Goal: Information Seeking & Learning: Learn about a topic

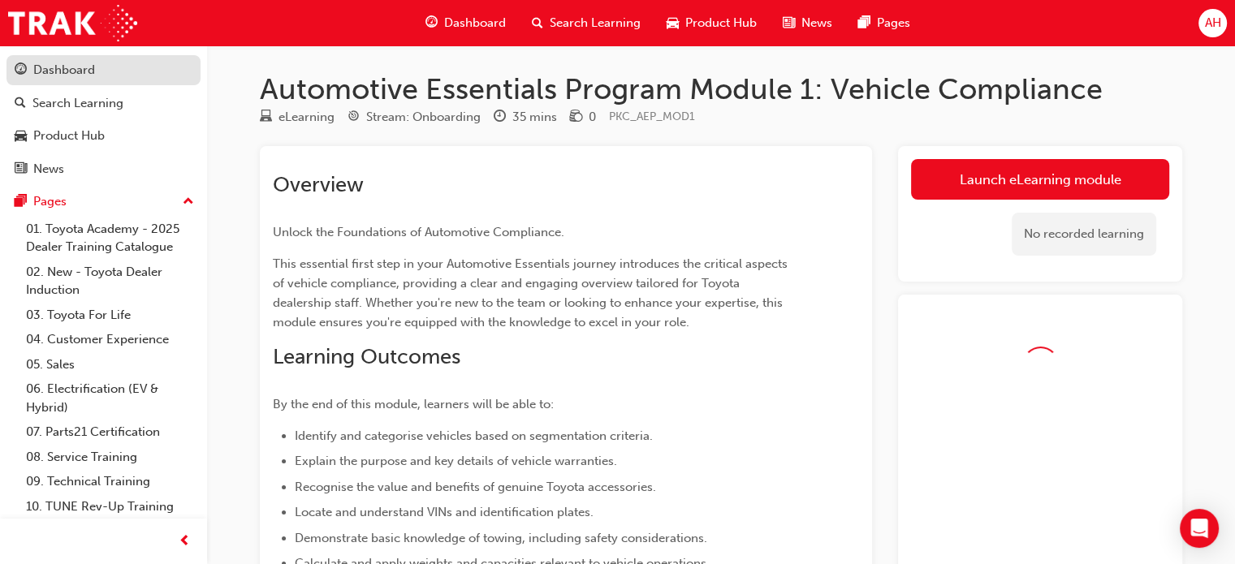
click at [109, 61] on div "Dashboard" at bounding box center [104, 70] width 178 height 20
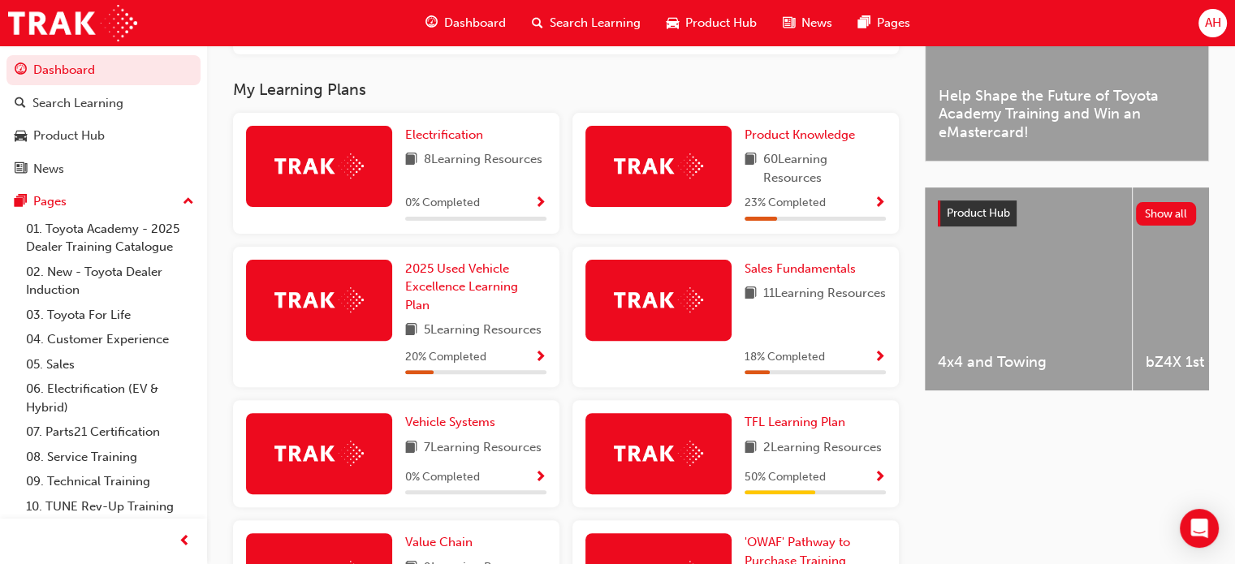
scroll to position [487, 0]
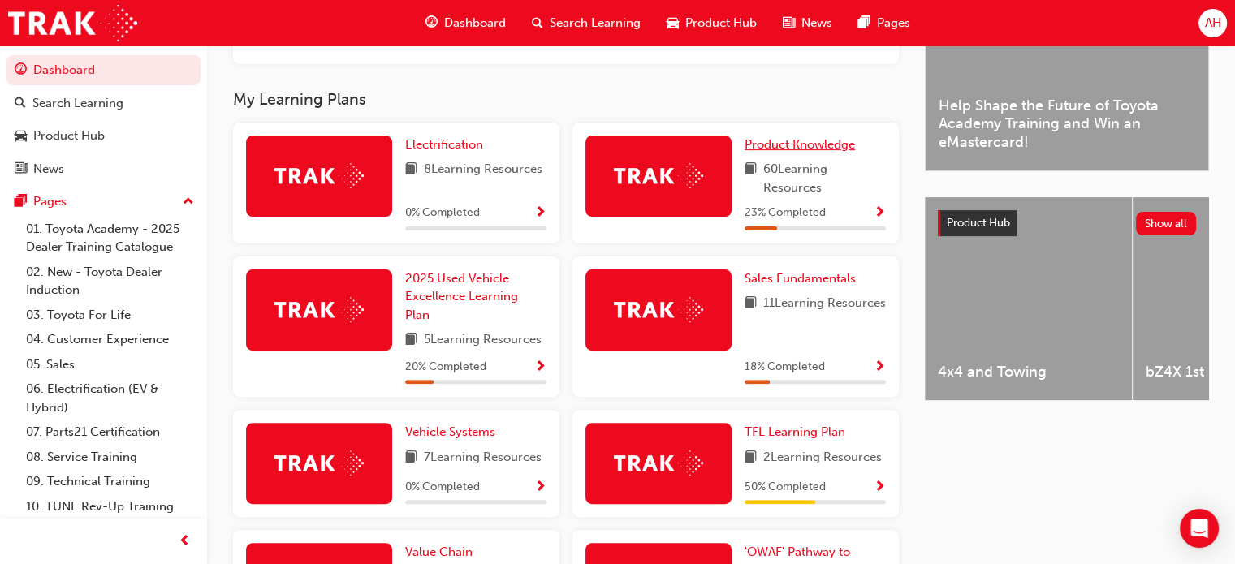
click at [776, 154] on link "Product Knowledge" at bounding box center [803, 145] width 117 height 19
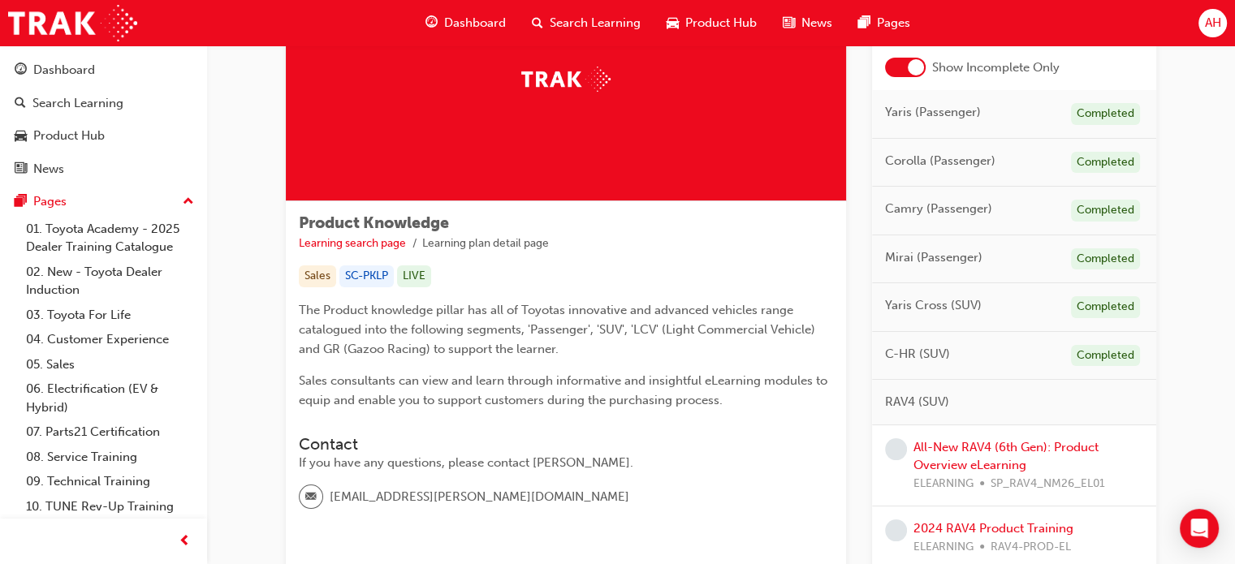
scroll to position [162, 0]
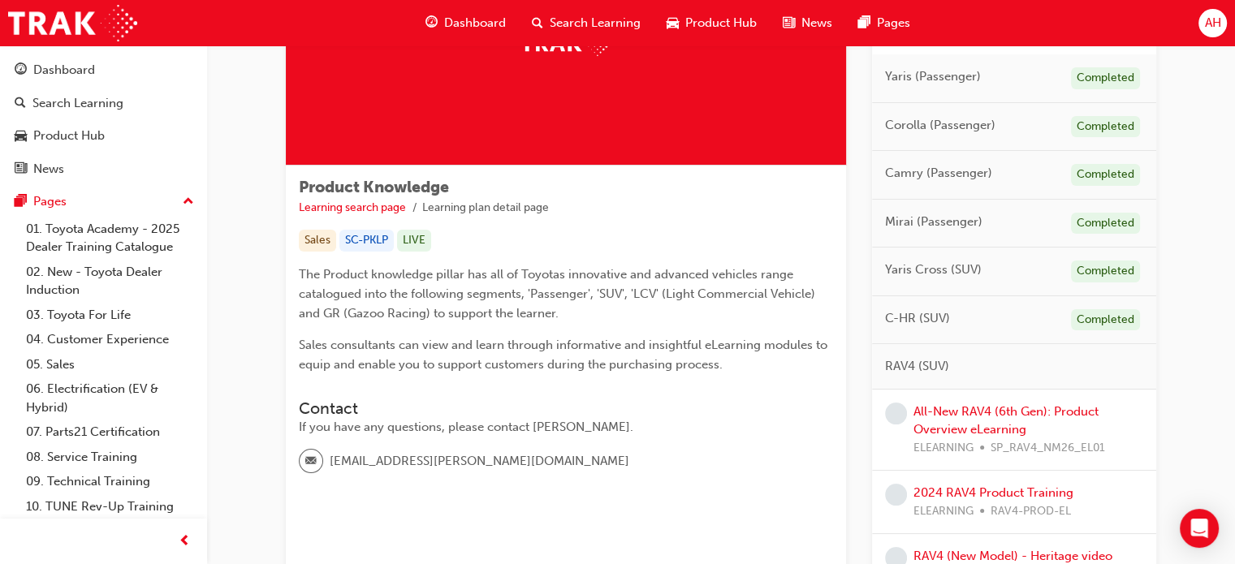
click at [979, 418] on div "All-New RAV4 (6th Gen): Product Overview eLearning ELEARNING SP_RAV4_NM26_EL01" at bounding box center [1029, 430] width 230 height 55
click at [984, 409] on link "All-New RAV4 (6th Gen): Product Overview eLearning" at bounding box center [1006, 420] width 185 height 33
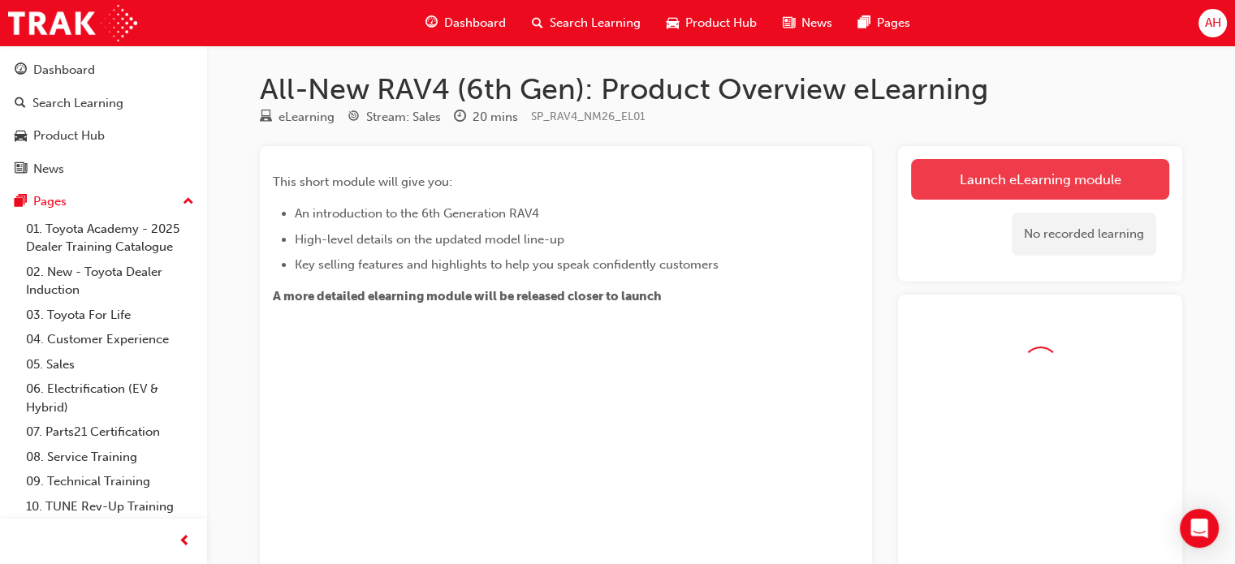
click at [977, 186] on link "Launch eLearning module" at bounding box center [1040, 179] width 258 height 41
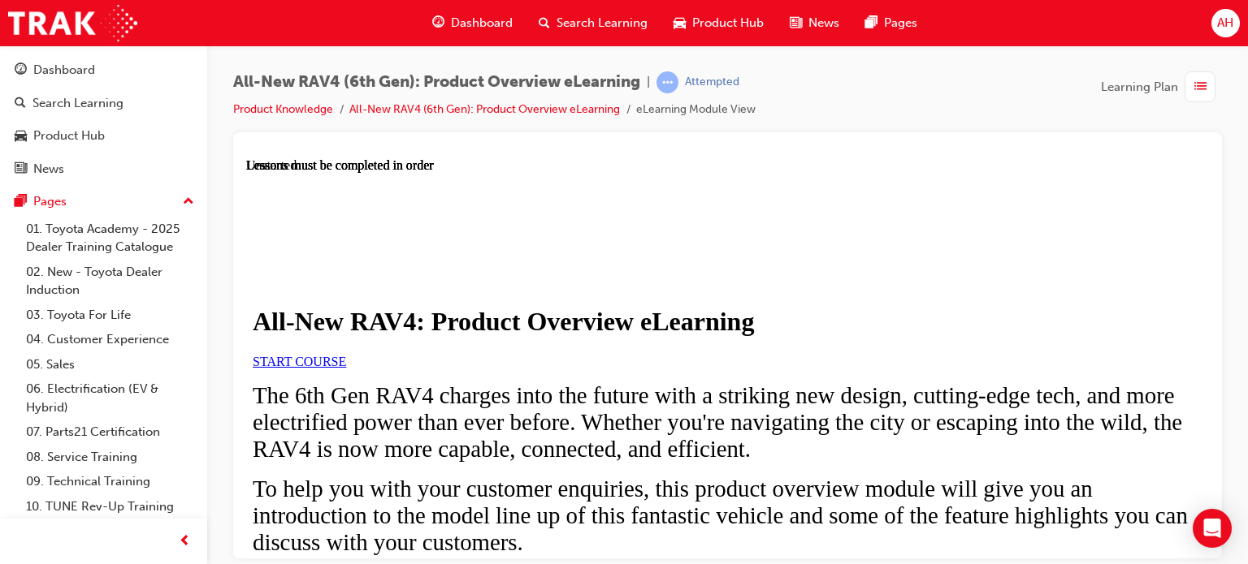
click at [346, 368] on link "START COURSE" at bounding box center [299, 361] width 93 height 14
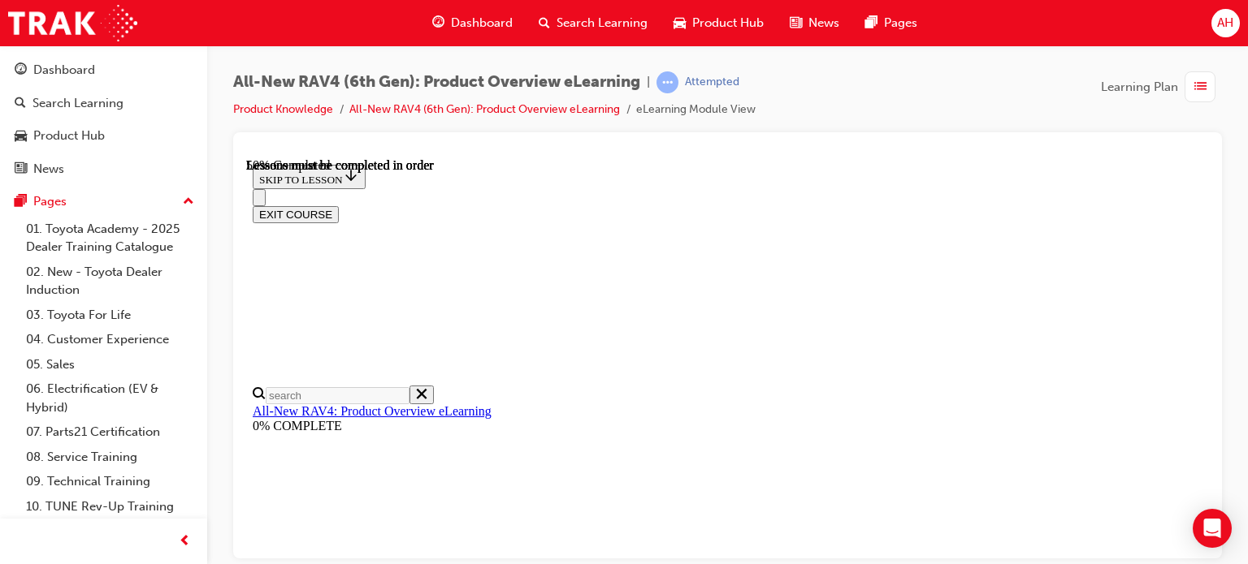
scroll to position [1490, 0]
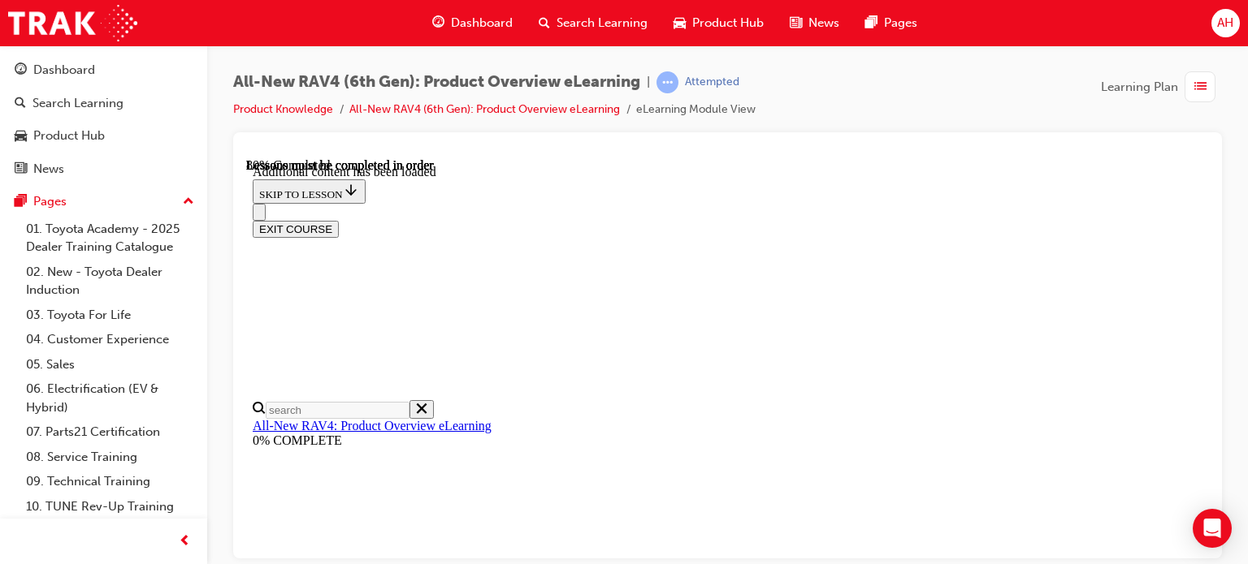
scroll to position [2610, 0]
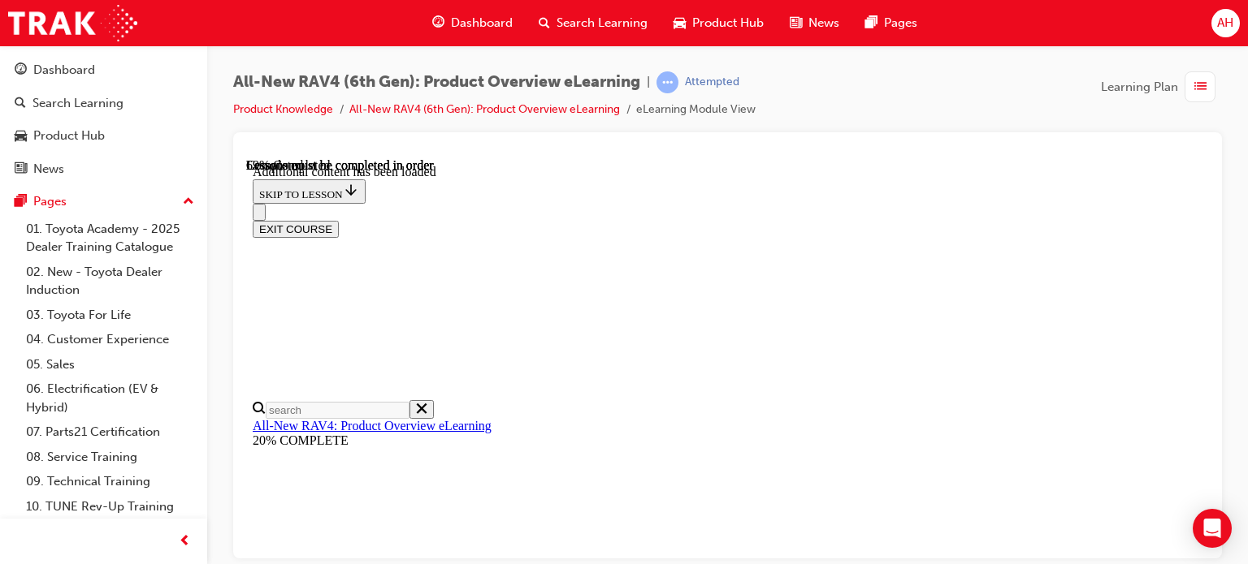
scroll to position [2192, 0]
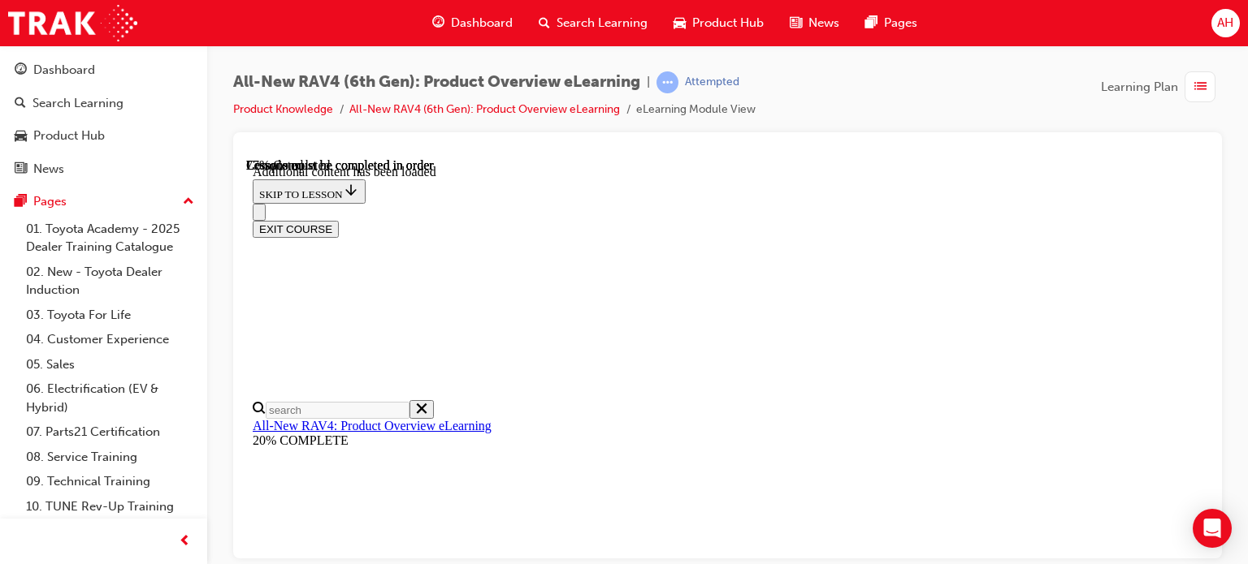
scroll to position [1570, 0]
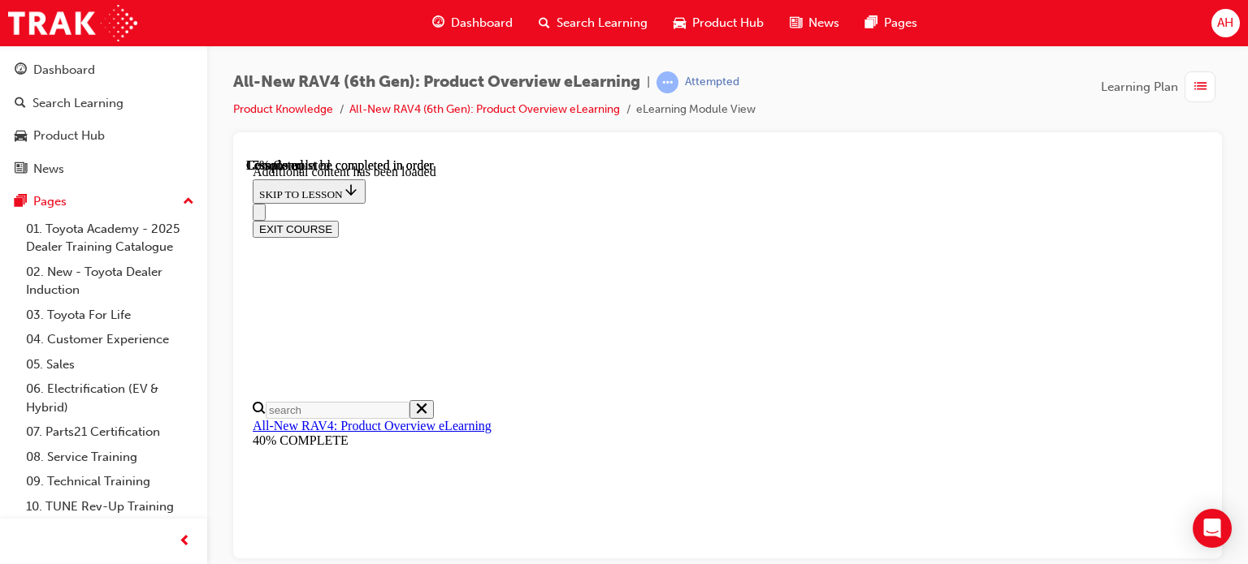
drag, startPoint x: 725, startPoint y: 457, endPoint x: 713, endPoint y: 458, distance: 12.2
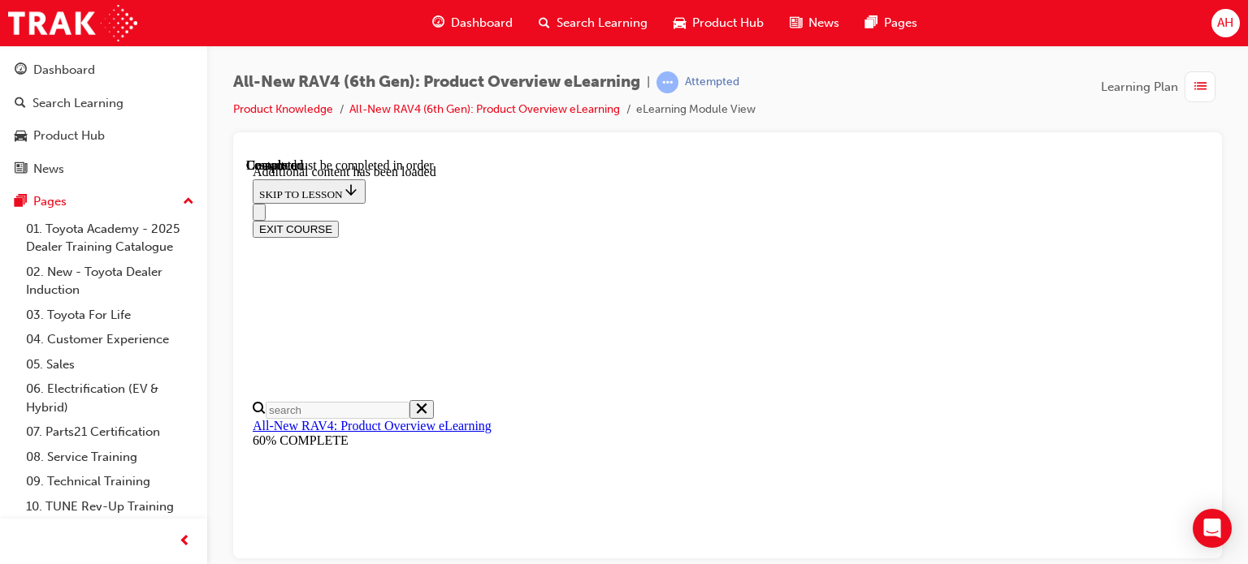
radio input "true"
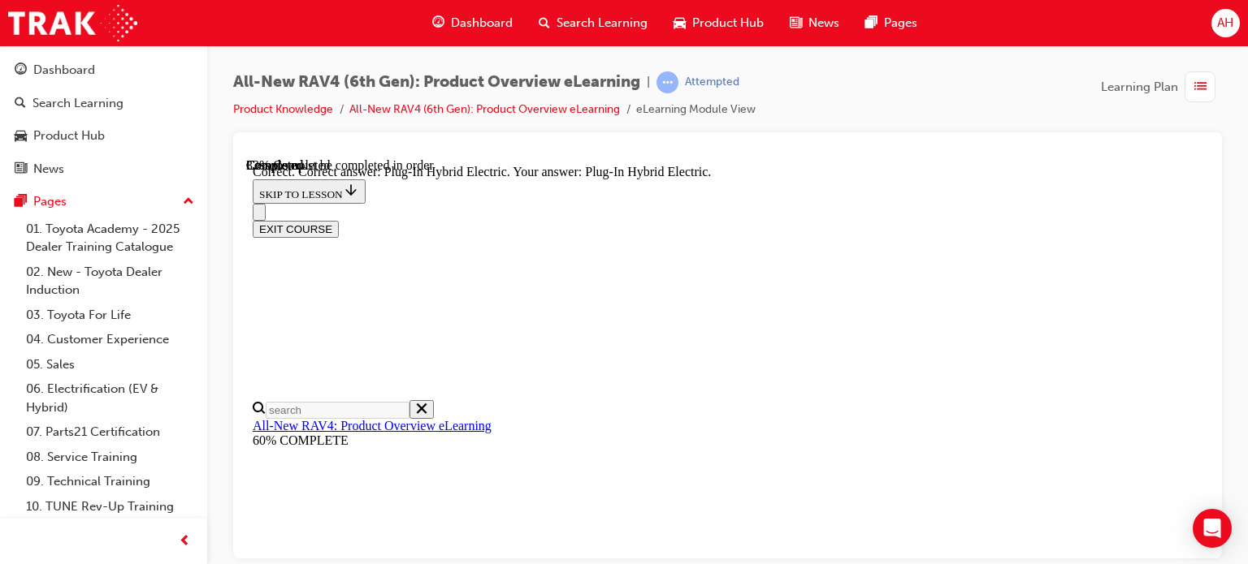
scroll to position [585, 0]
radio input "true"
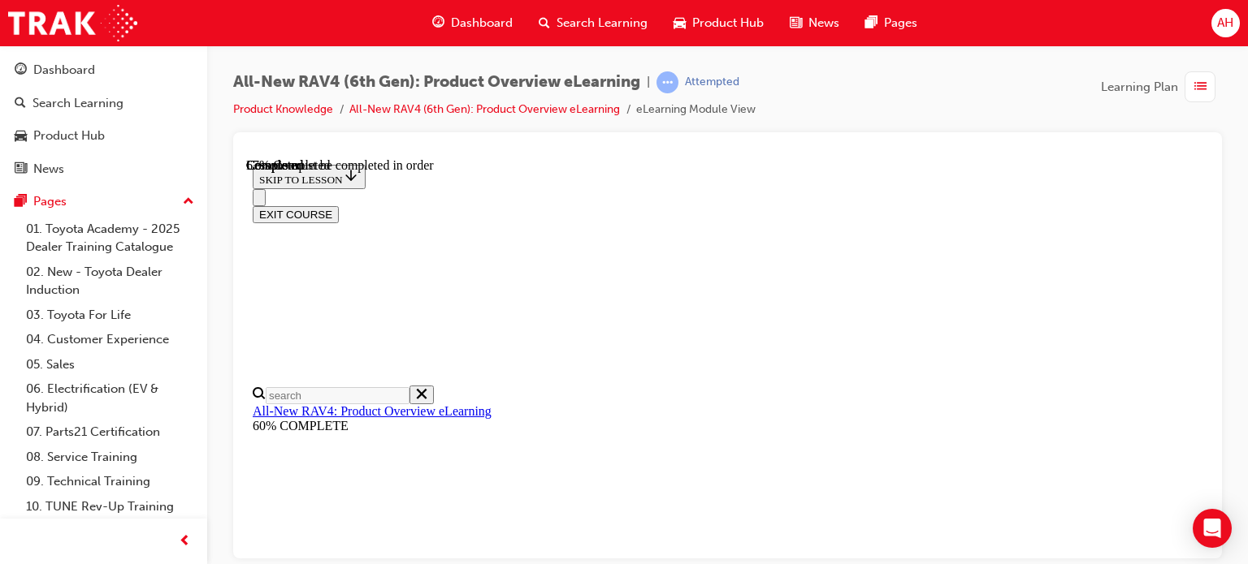
scroll to position [564, 0]
checkbox input "true"
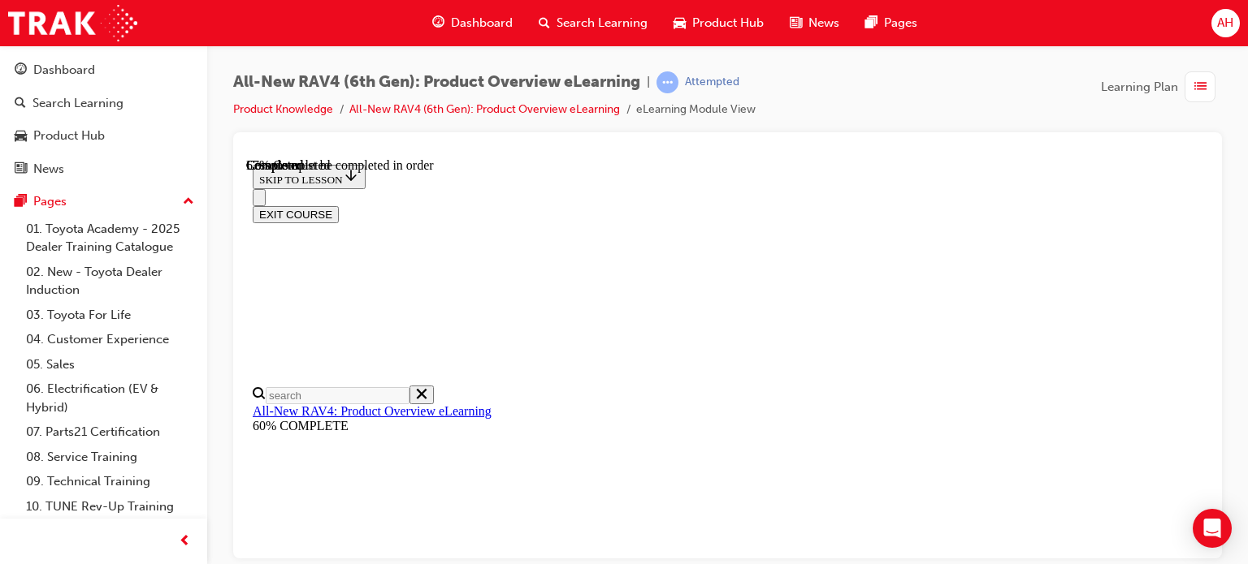
checkbox input "true"
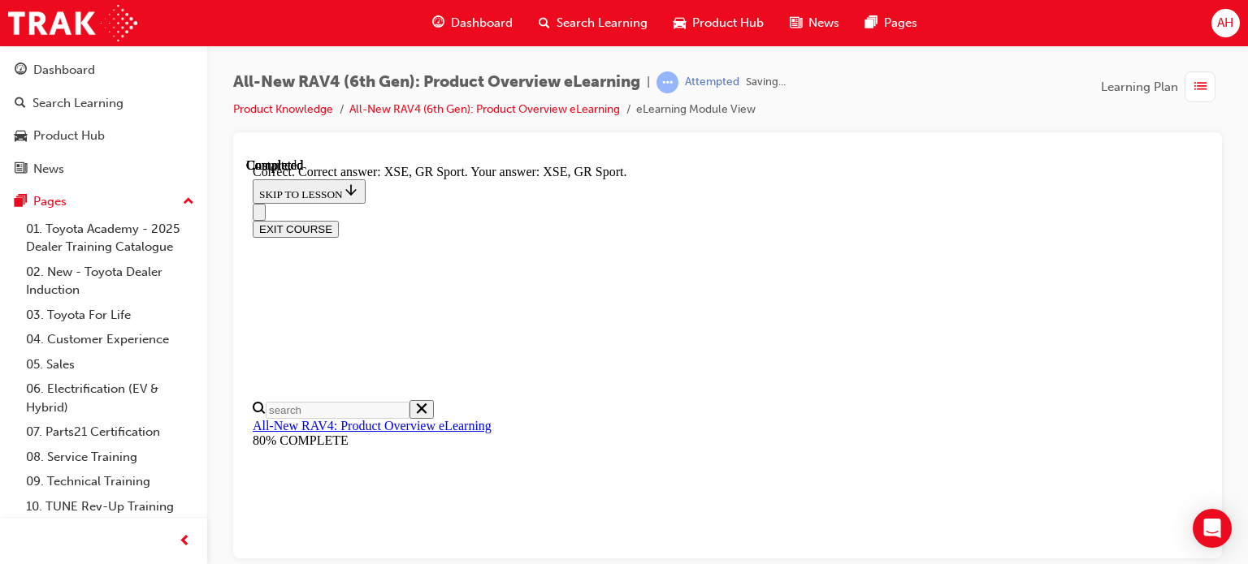
scroll to position [744, 0]
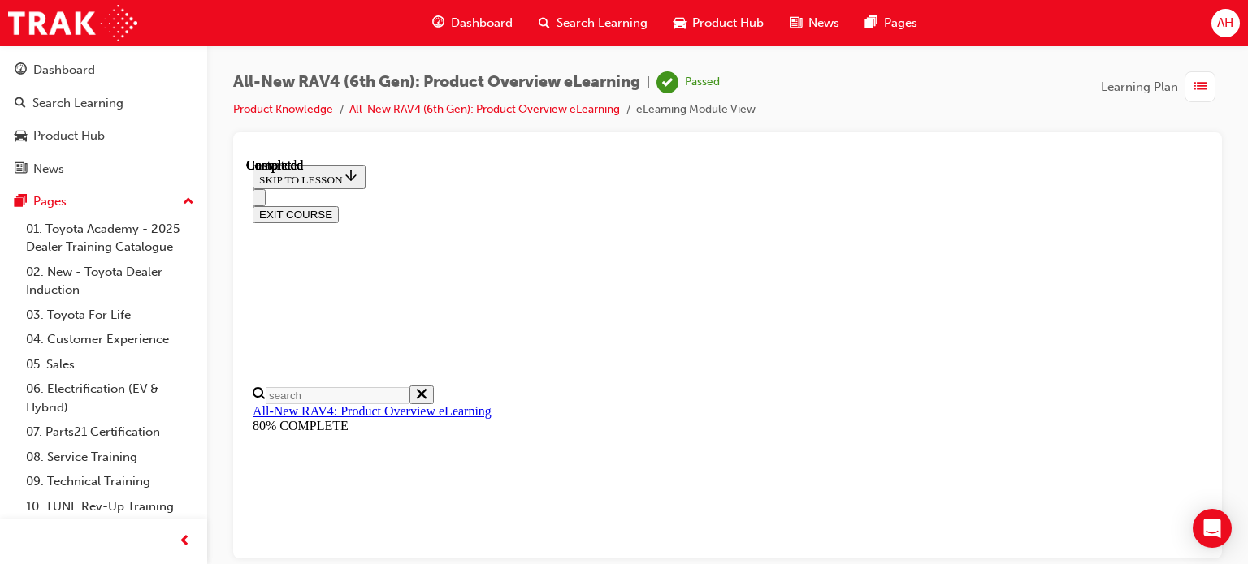
scroll to position [492, 0]
click at [1196, 88] on span "list-icon" at bounding box center [1200, 87] width 12 height 20
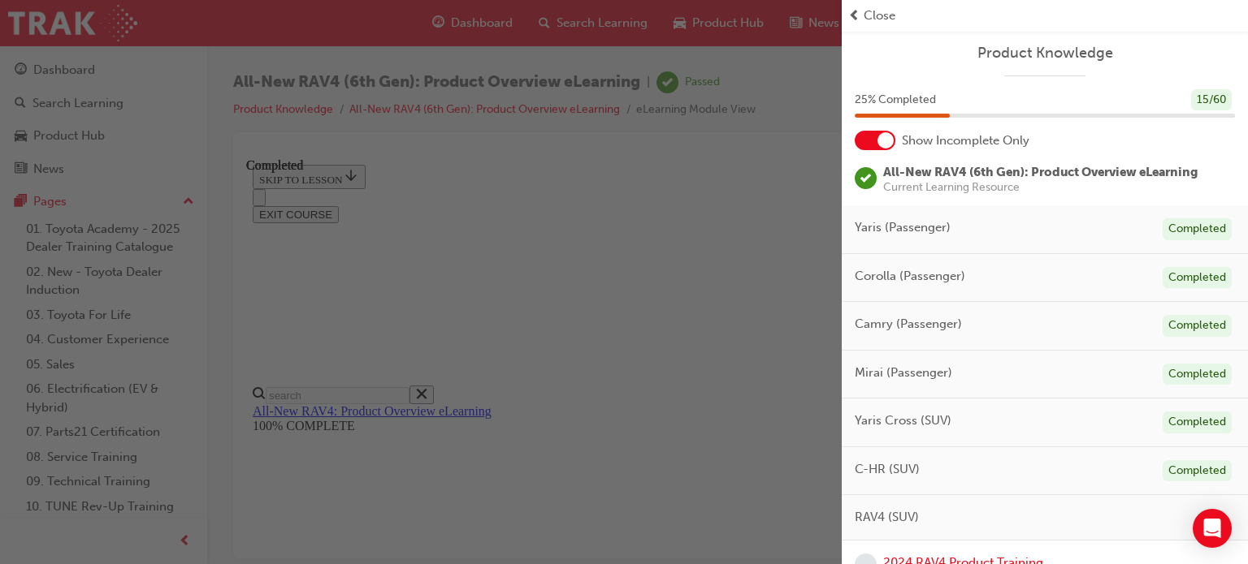
scroll to position [162, 0]
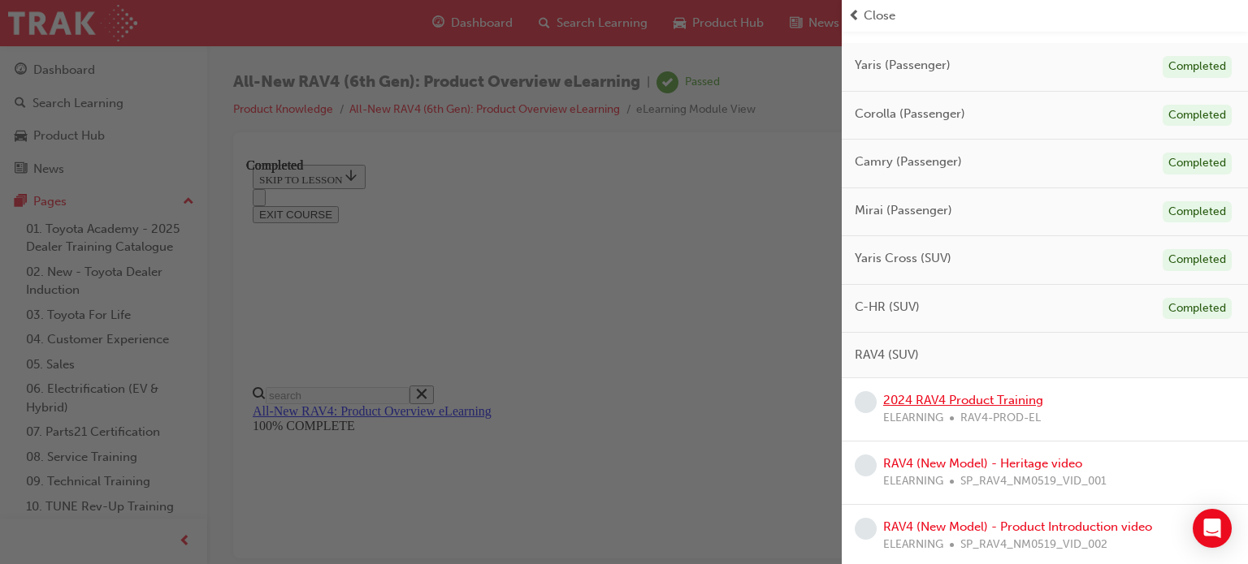
click at [981, 395] on link "2024 RAV4 Product Training" at bounding box center [963, 400] width 160 height 15
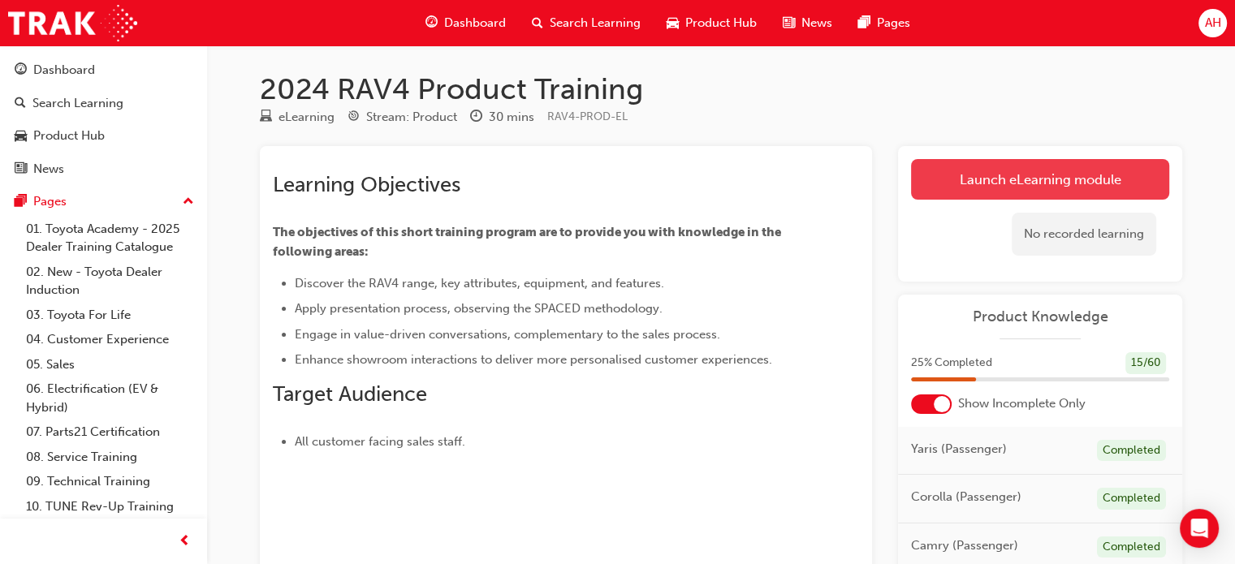
click at [1004, 177] on link "Launch eLearning module" at bounding box center [1040, 179] width 258 height 41
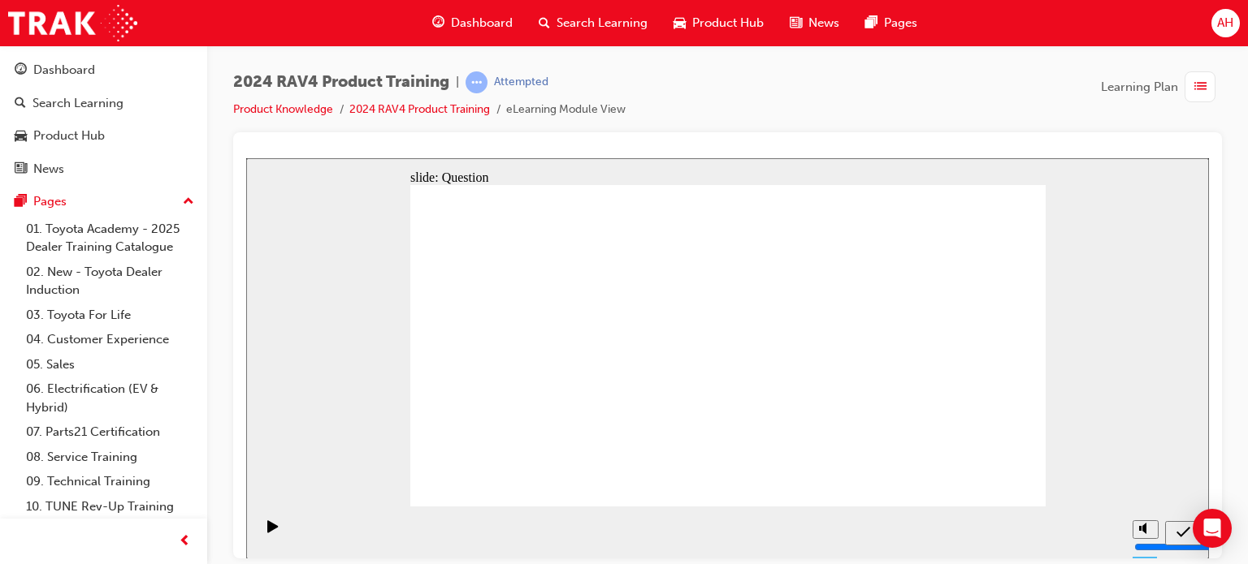
radio input "true"
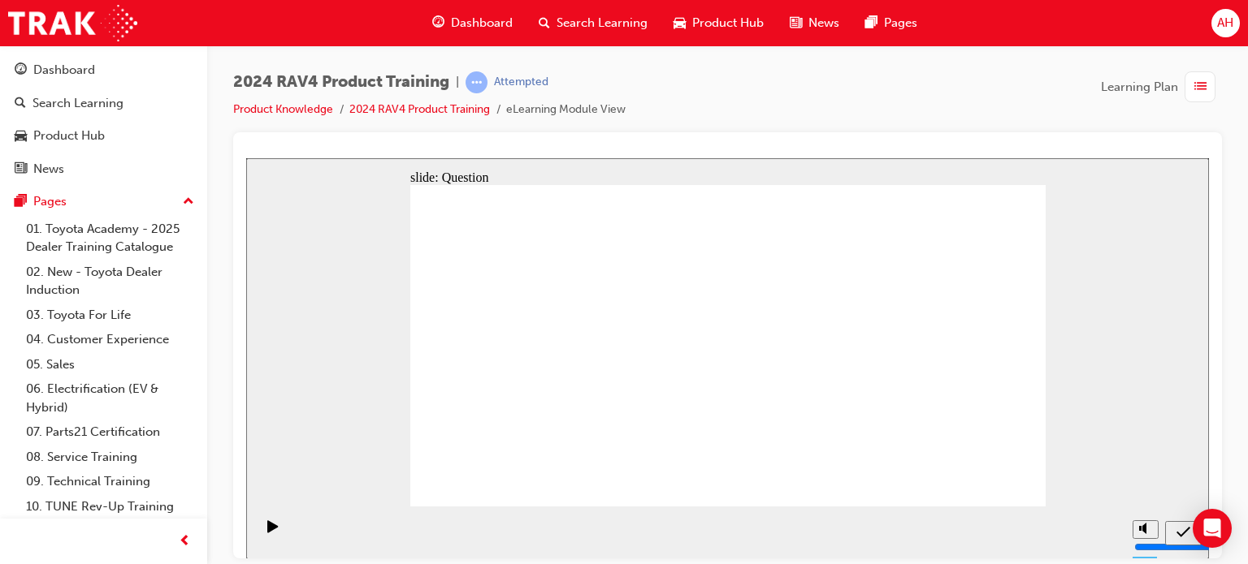
radio input "true"
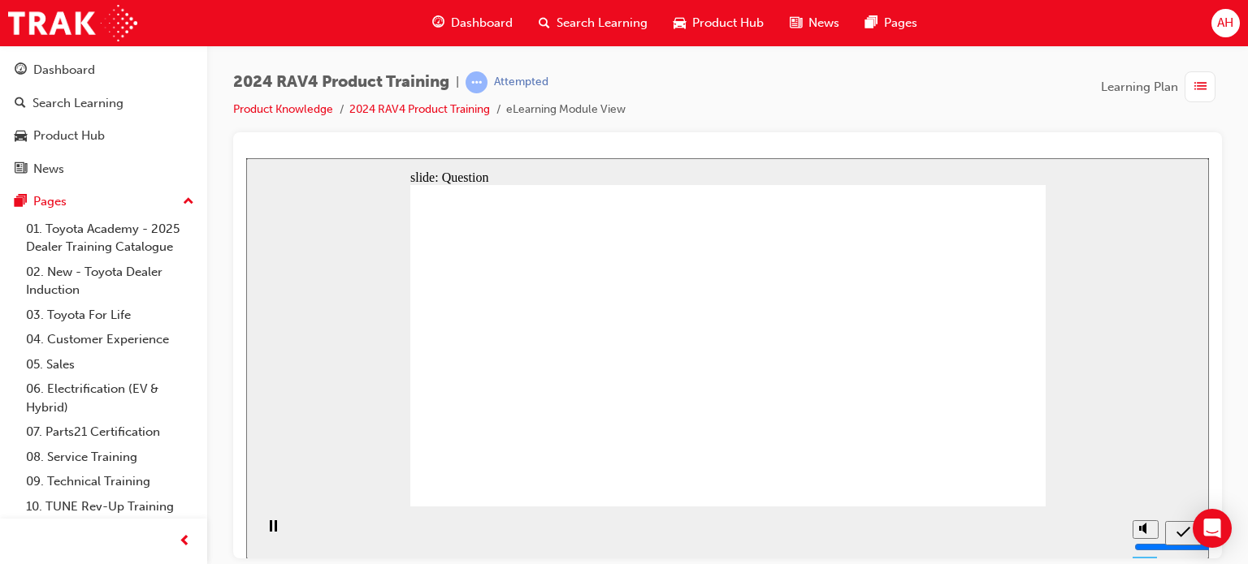
drag, startPoint x: 528, startPoint y: 283, endPoint x: 606, endPoint y: 281, distance: 78.0
radio input "true"
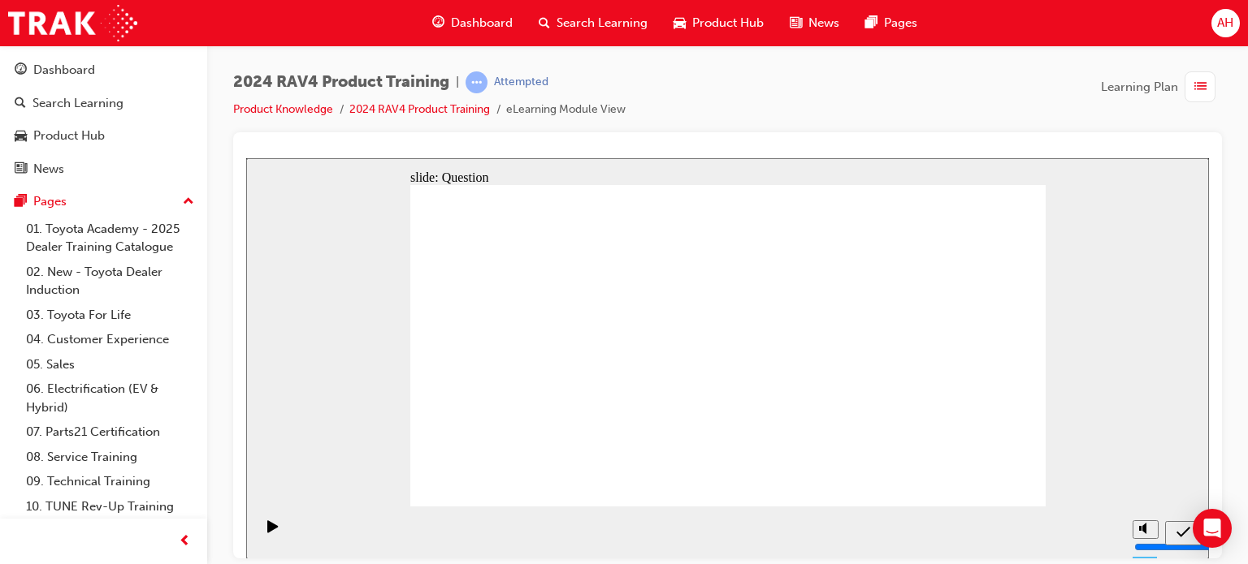
drag, startPoint x: 569, startPoint y: 417, endPoint x: 540, endPoint y: 332, distance: 89.4
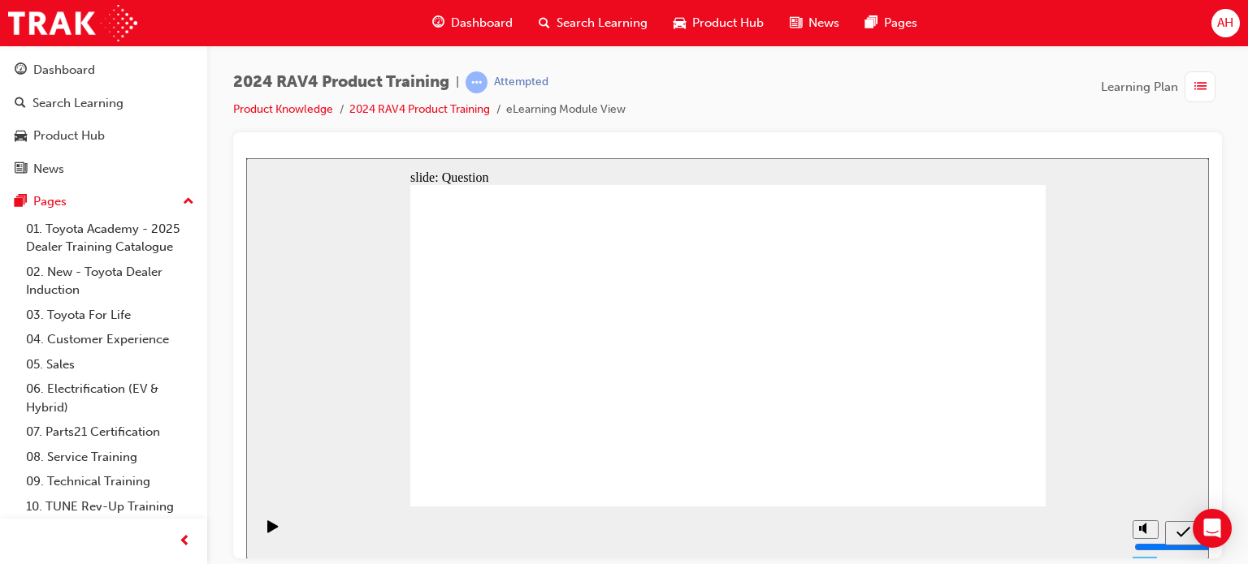
drag, startPoint x: 540, startPoint y: 322, endPoint x: 559, endPoint y: 443, distance: 121.6
drag, startPoint x: 634, startPoint y: 322, endPoint x: 875, endPoint y: 434, distance: 265.6
drag, startPoint x: 877, startPoint y: 331, endPoint x: 625, endPoint y: 449, distance: 279.0
drag, startPoint x: 798, startPoint y: 335, endPoint x: 798, endPoint y: 438, distance: 103.2
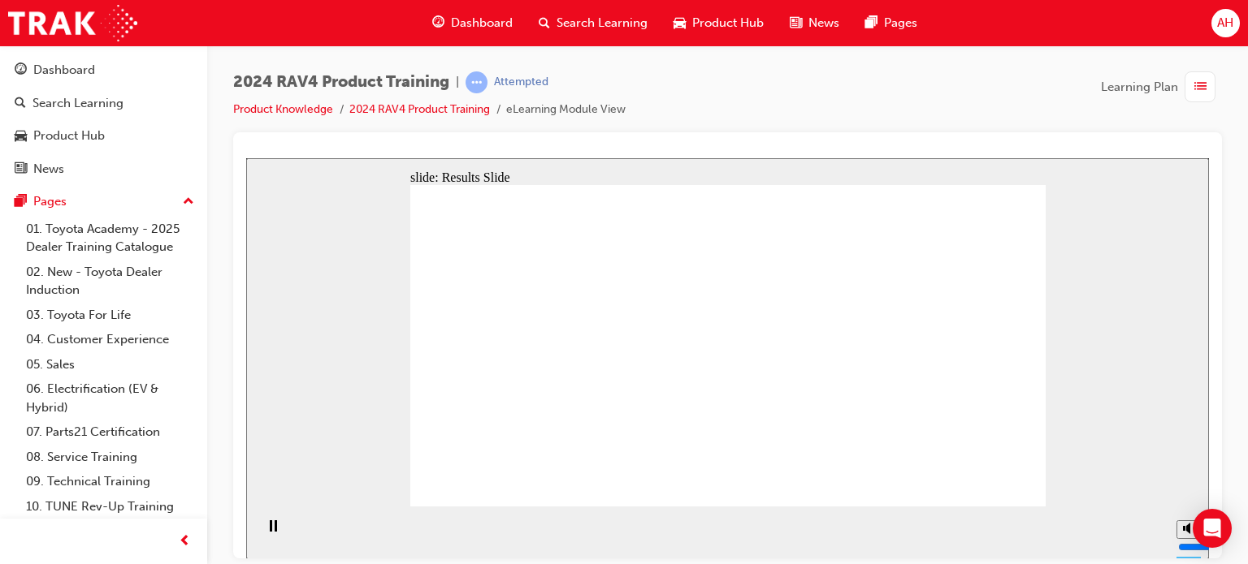
radio input "true"
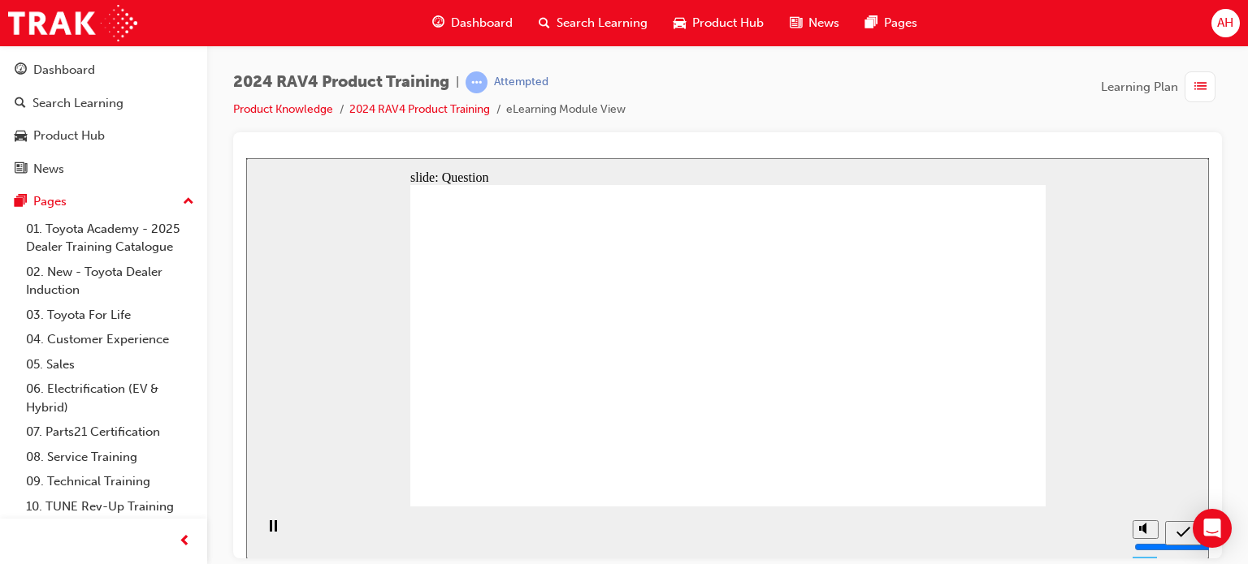
radio input "true"
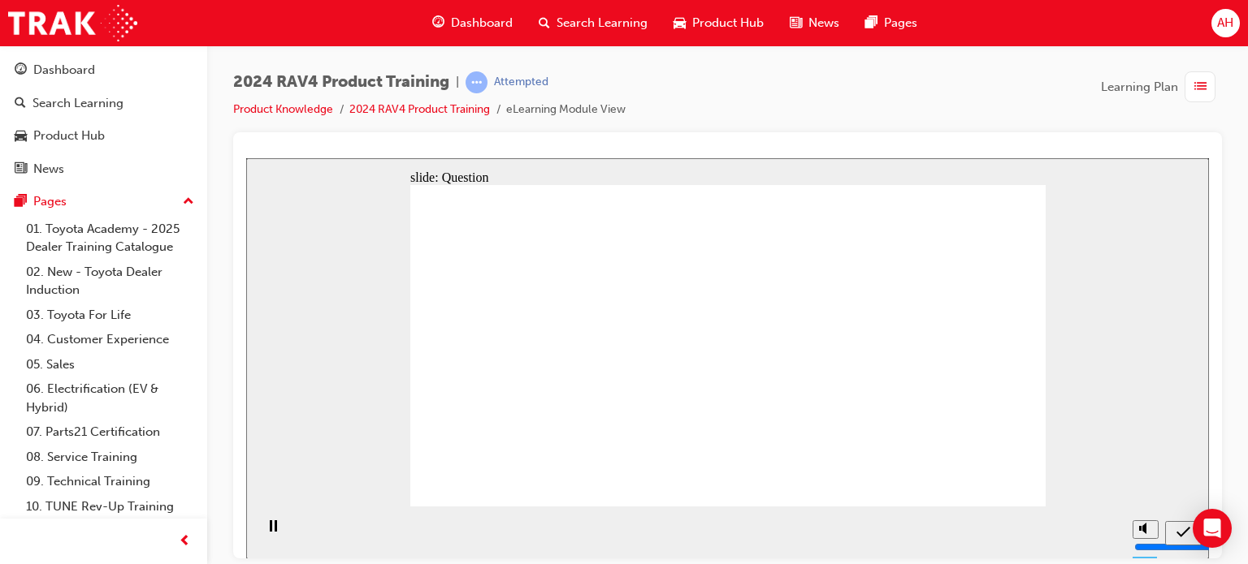
radio input "true"
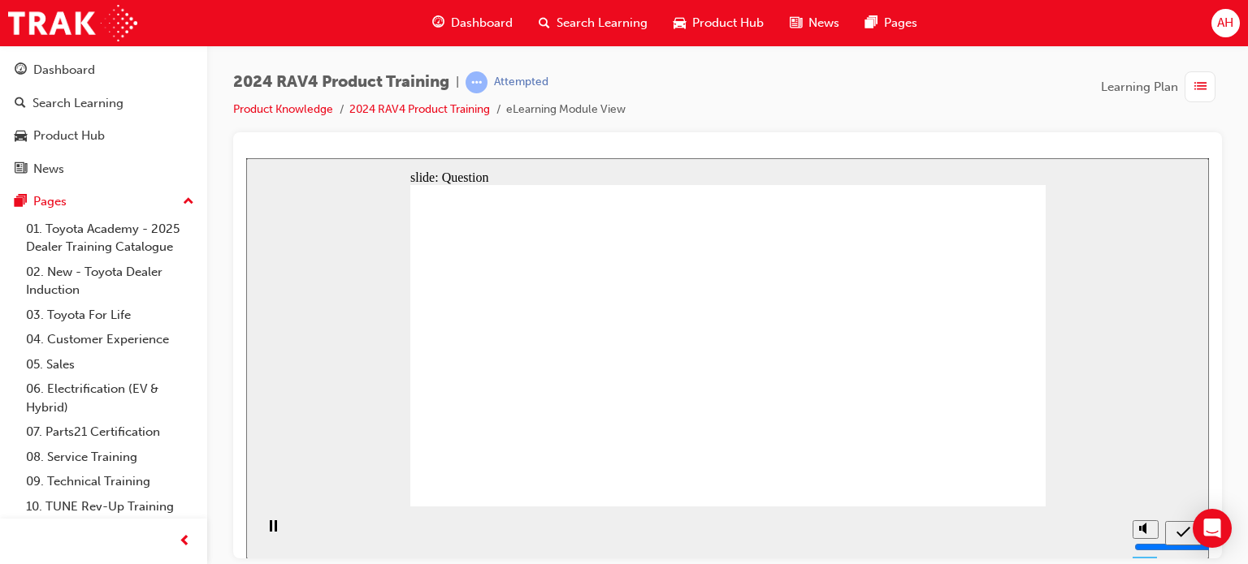
radio input "true"
drag, startPoint x: 910, startPoint y: 316, endPoint x: 663, endPoint y: 439, distance: 276.0
drag, startPoint x: 654, startPoint y: 447, endPoint x: 893, endPoint y: 329, distance: 267.0
drag, startPoint x: 911, startPoint y: 335, endPoint x: 937, endPoint y: 339, distance: 26.3
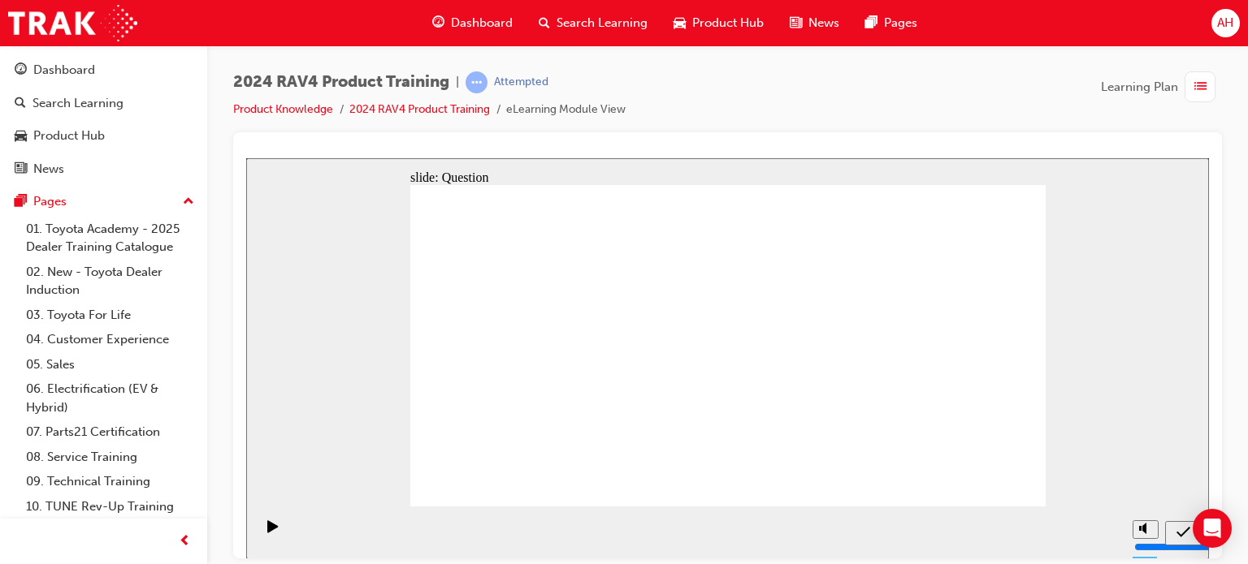
drag, startPoint x: 679, startPoint y: 309, endPoint x: 916, endPoint y: 430, distance: 266.2
drag, startPoint x: 928, startPoint y: 316, endPoint x: 676, endPoint y: 422, distance: 274.1
drag, startPoint x: 543, startPoint y: 317, endPoint x: 780, endPoint y: 413, distance: 256.1
drag, startPoint x: 790, startPoint y: 333, endPoint x: 549, endPoint y: 433, distance: 261.1
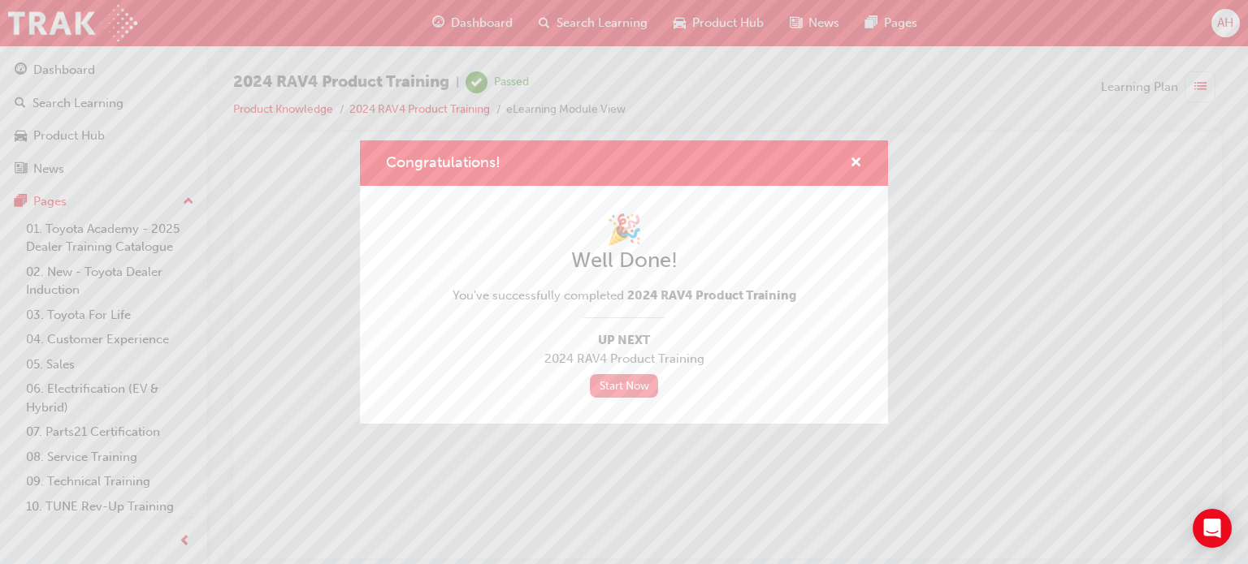
click at [615, 390] on link "Start Now" at bounding box center [624, 386] width 68 height 24
click at [660, 390] on div "Start Now" at bounding box center [624, 386] width 344 height 24
click at [638, 391] on link "Start Now" at bounding box center [624, 386] width 68 height 24
click at [635, 383] on link "Start Now" at bounding box center [624, 386] width 68 height 24
click at [600, 386] on link "Start Now" at bounding box center [624, 386] width 68 height 24
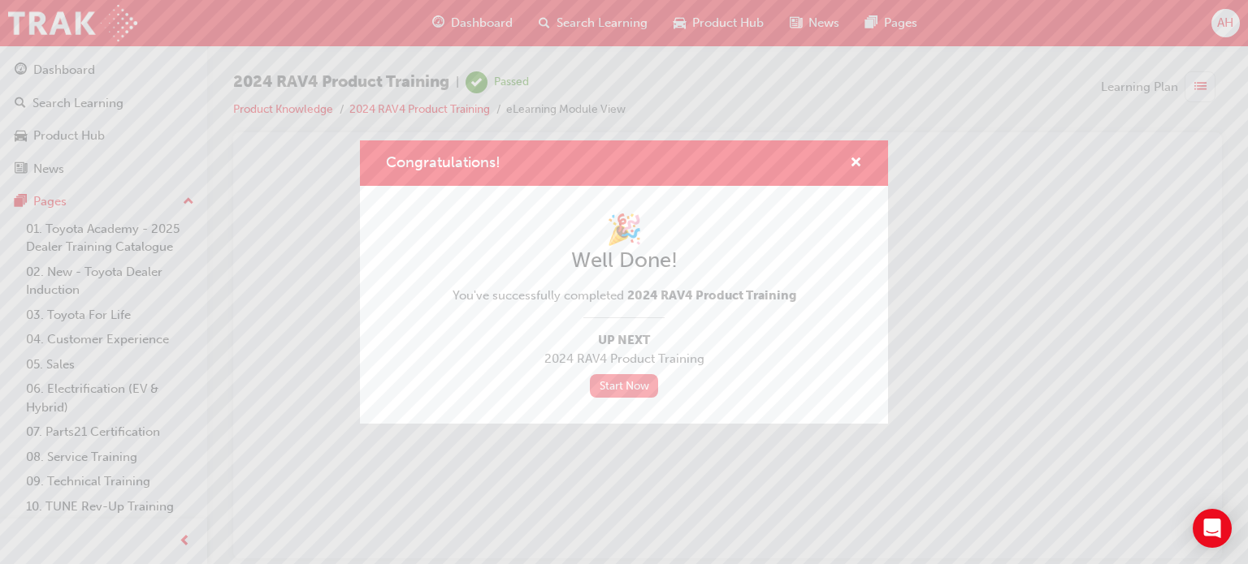
click at [592, 383] on link "Start Now" at bounding box center [624, 386] width 68 height 24
click at [639, 391] on link "Start Now" at bounding box center [624, 386] width 68 height 24
click at [856, 166] on span "cross-icon" at bounding box center [856, 164] width 12 height 15
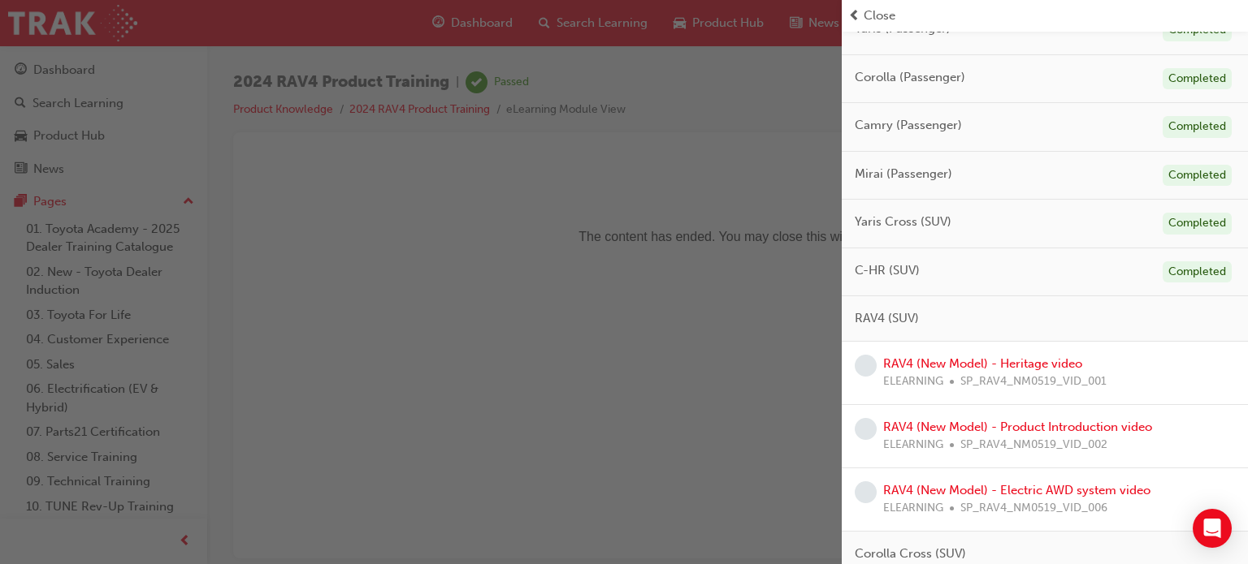
scroll to position [244, 0]
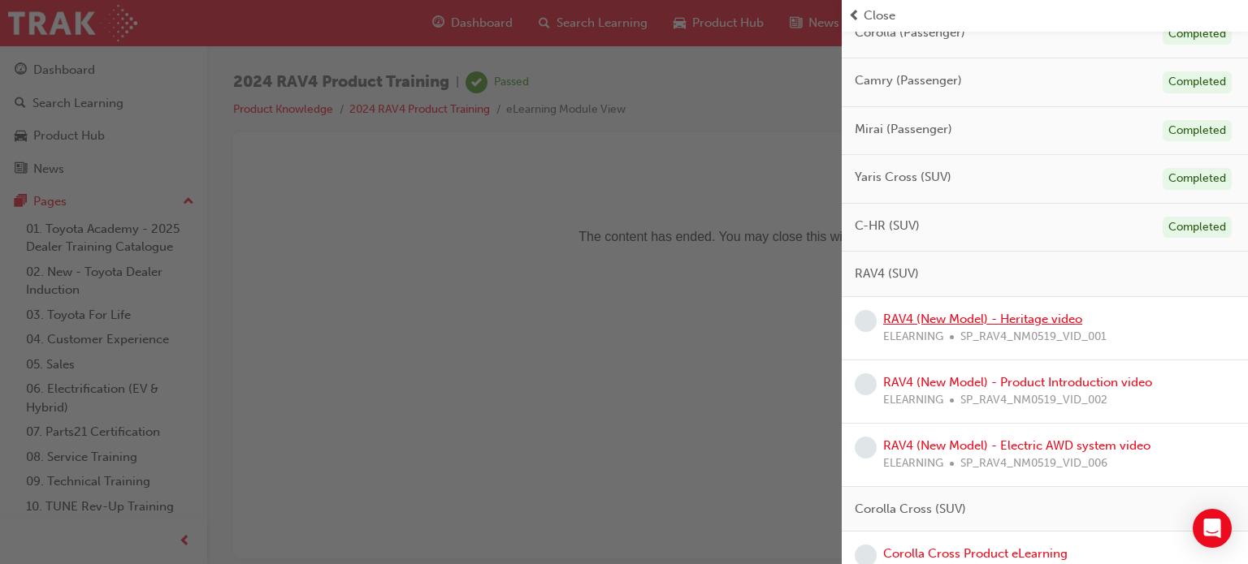
click at [1027, 317] on link "RAV4 (New Model) - Heritage video" at bounding box center [982, 319] width 199 height 15
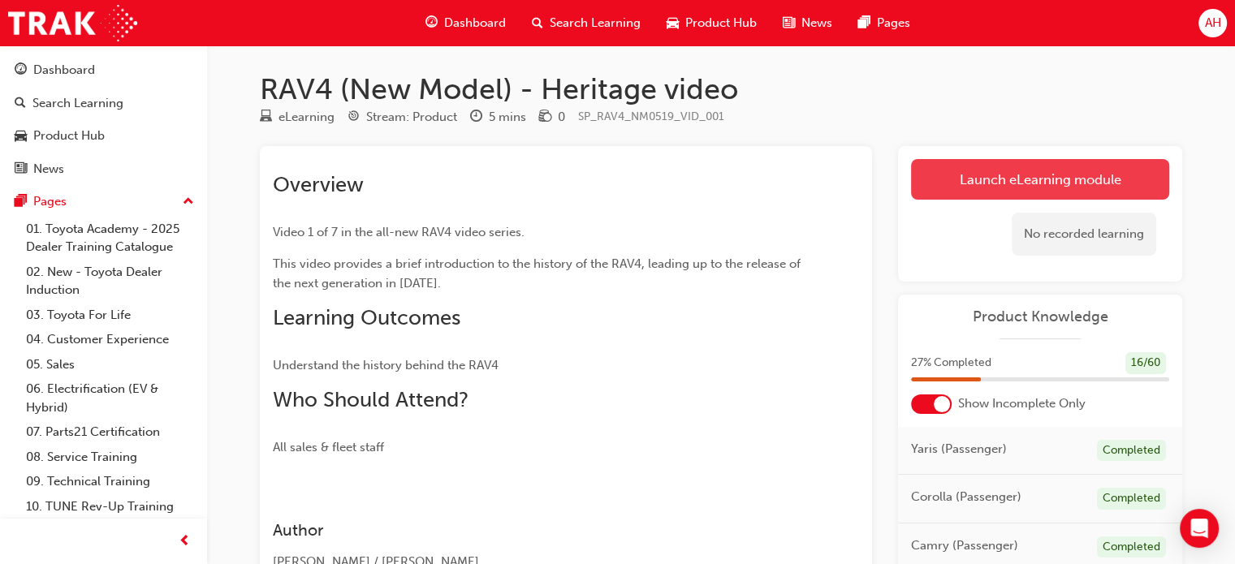
click at [1016, 184] on link "Launch eLearning module" at bounding box center [1040, 179] width 258 height 41
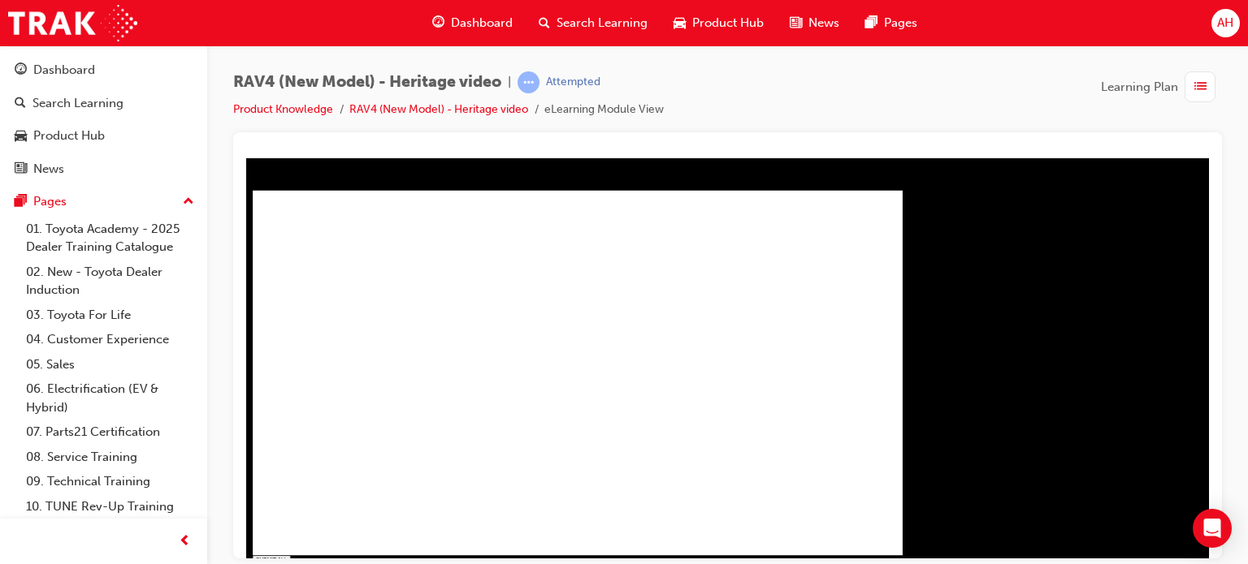
type input "0.092"
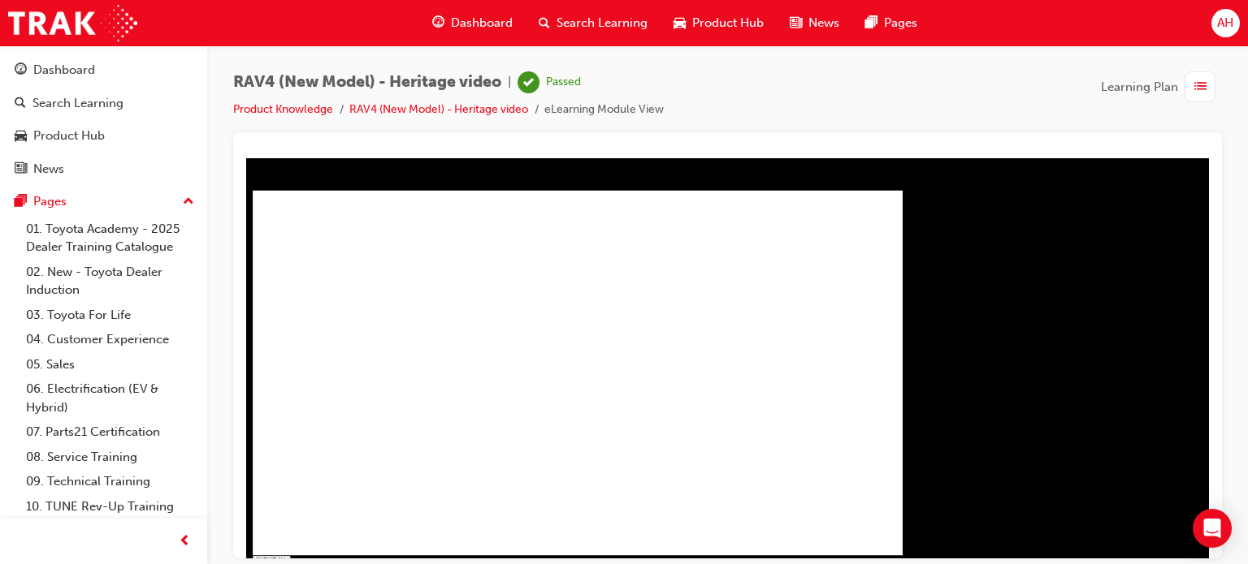
click at [1197, 84] on span "list-icon" at bounding box center [1200, 87] width 12 height 20
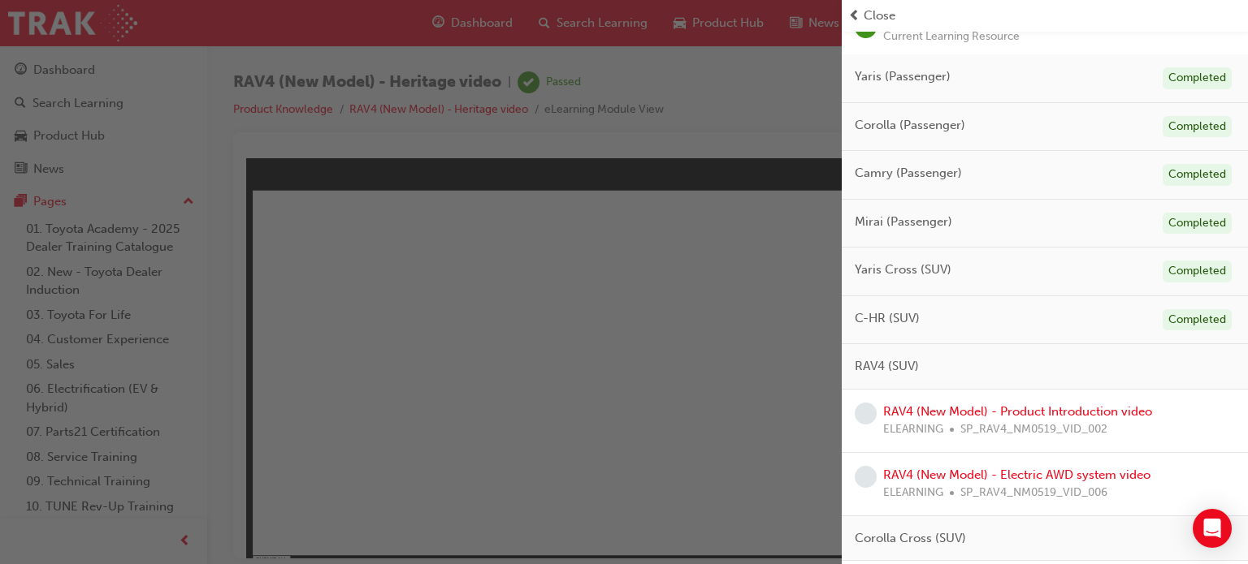
scroll to position [162, 0]
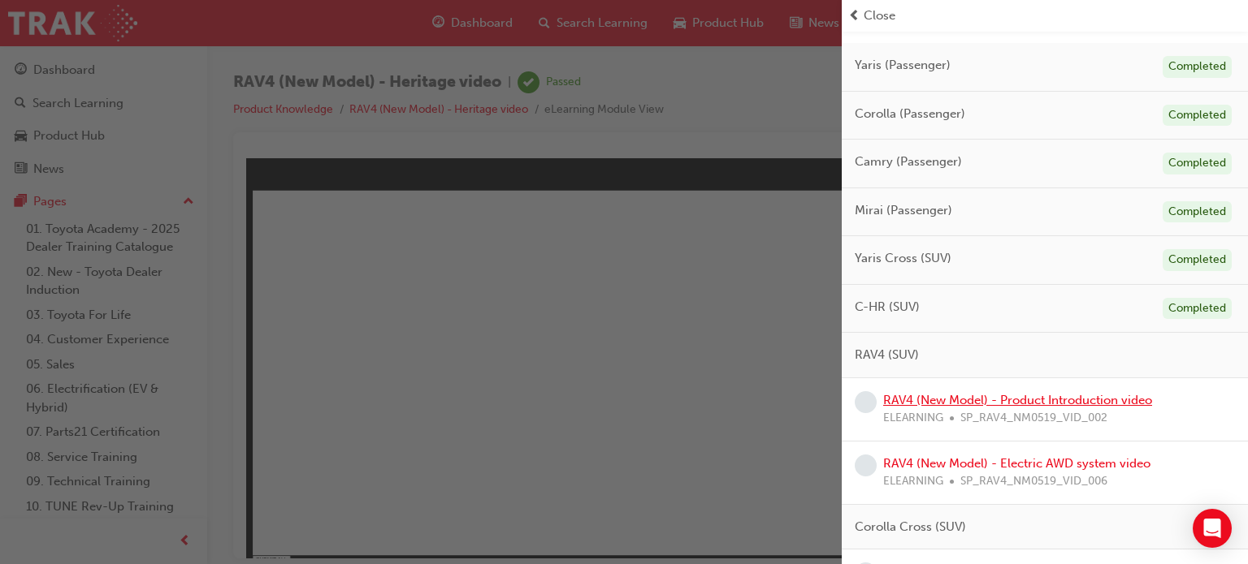
click at [1057, 404] on link "RAV4 (New Model) - Product Introduction video" at bounding box center [1017, 400] width 269 height 15
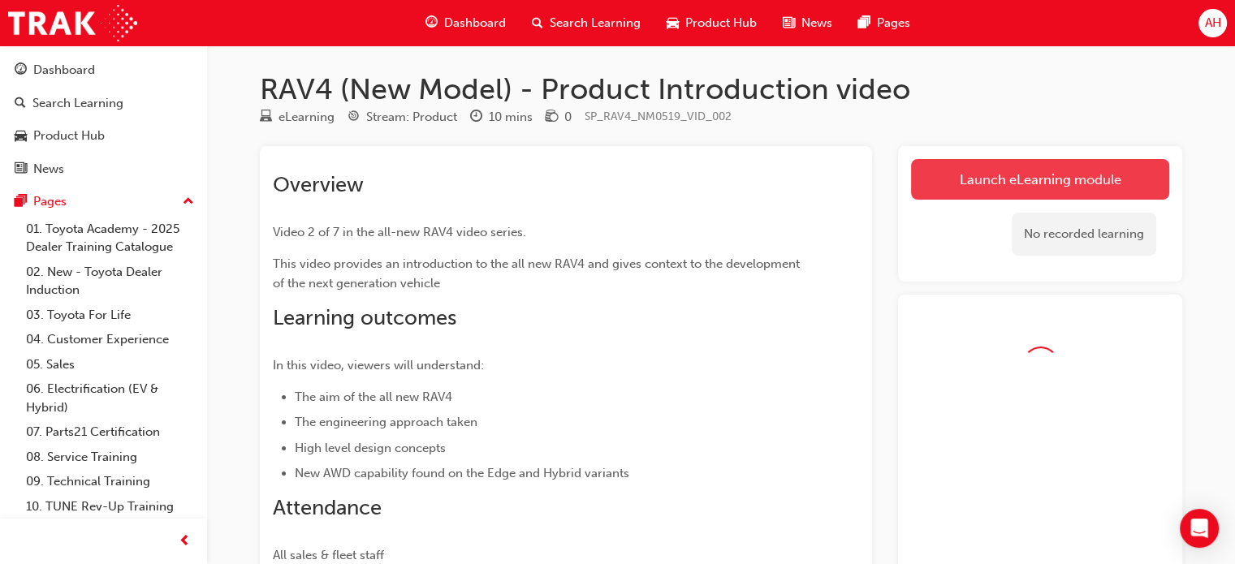
click at [1055, 182] on link "Launch eLearning module" at bounding box center [1040, 179] width 258 height 41
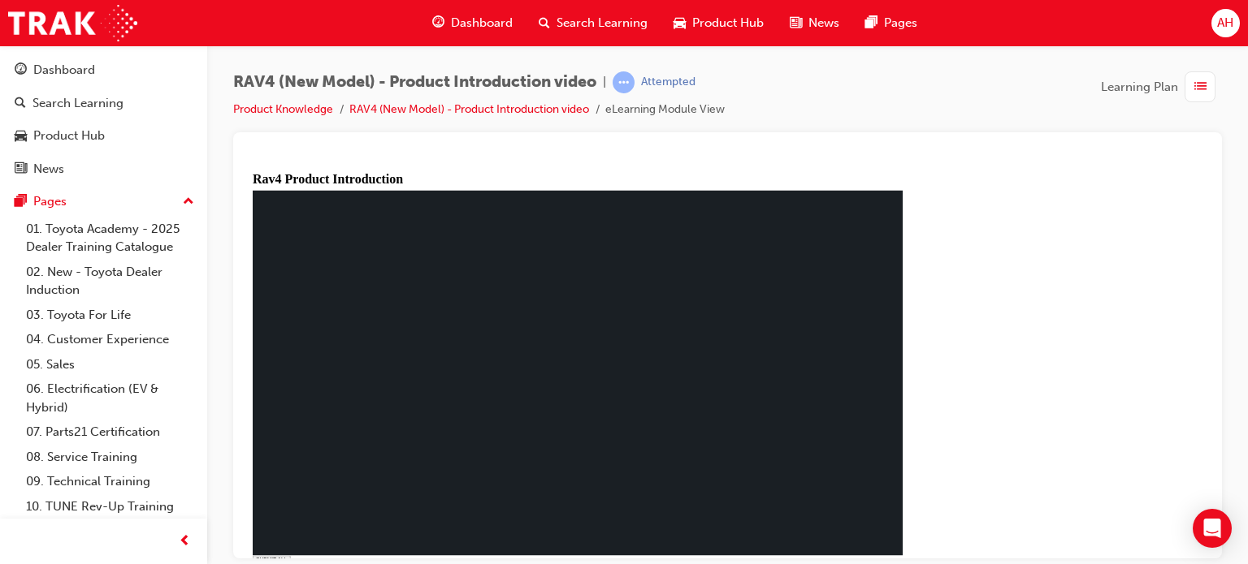
type input "0.002"
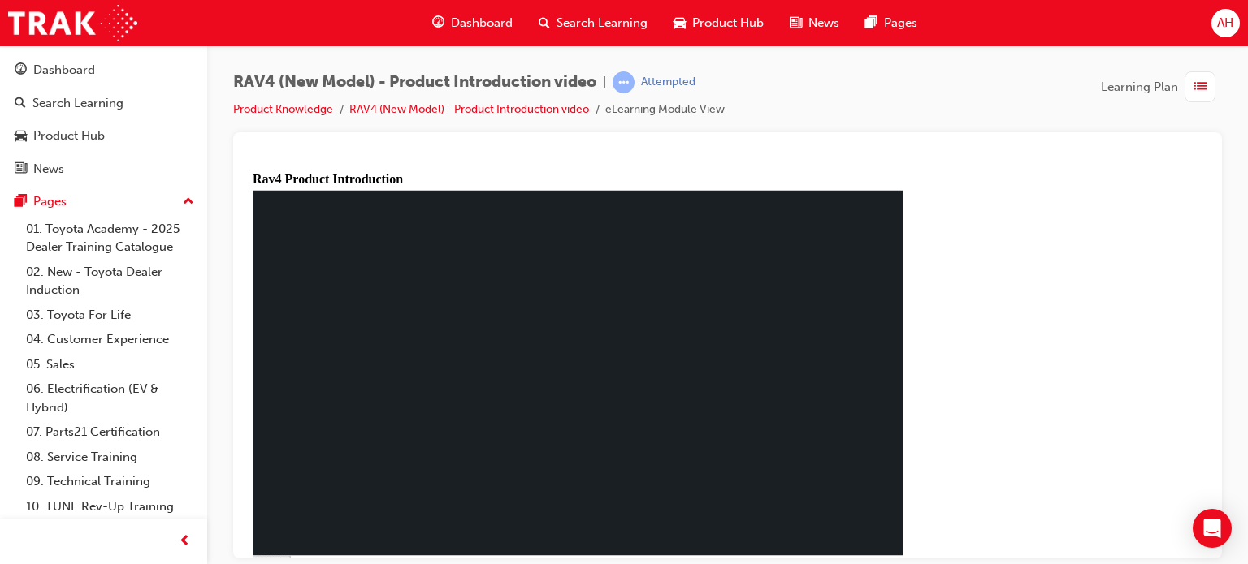
click at [514, 452] on rect at bounding box center [578, 372] width 650 height 365
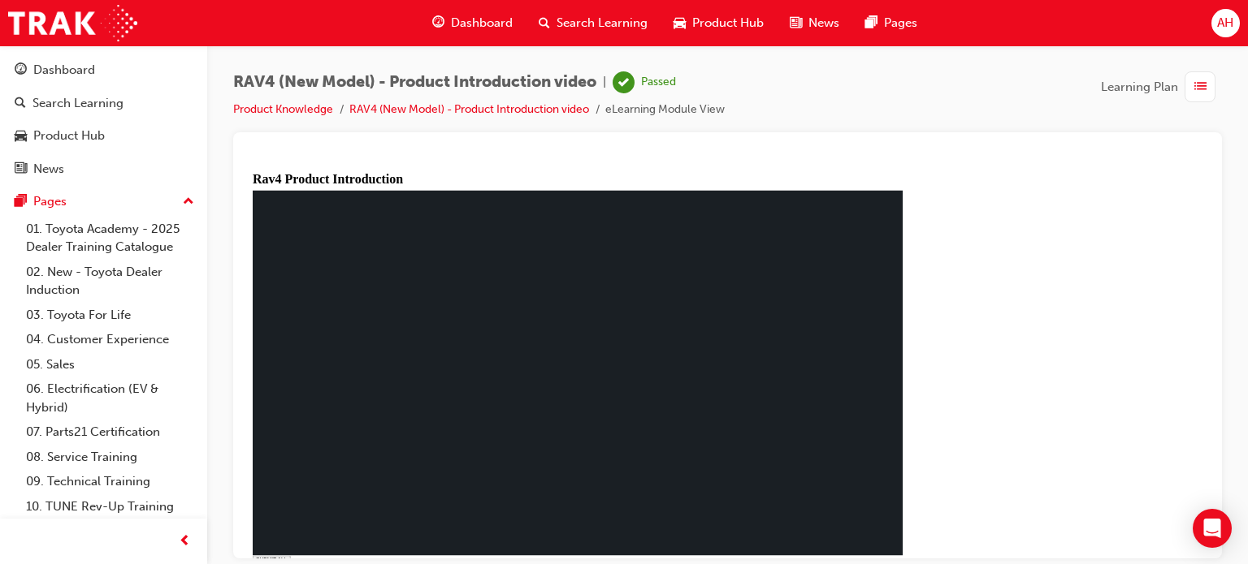
click at [1209, 99] on div "button" at bounding box center [1199, 86] width 31 height 31
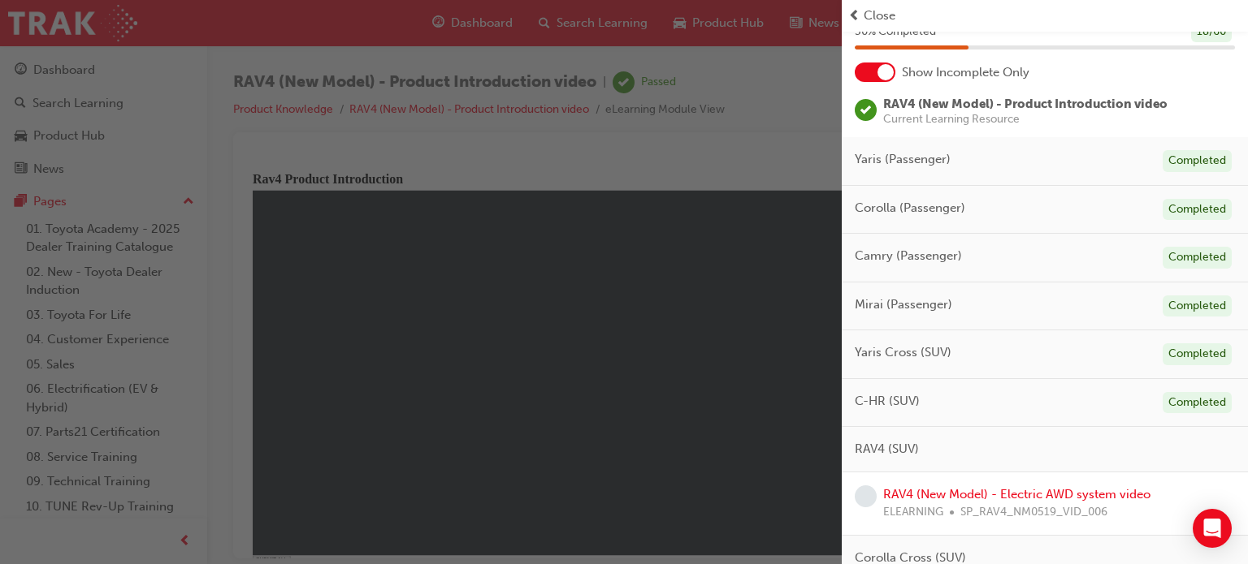
scroll to position [162, 0]
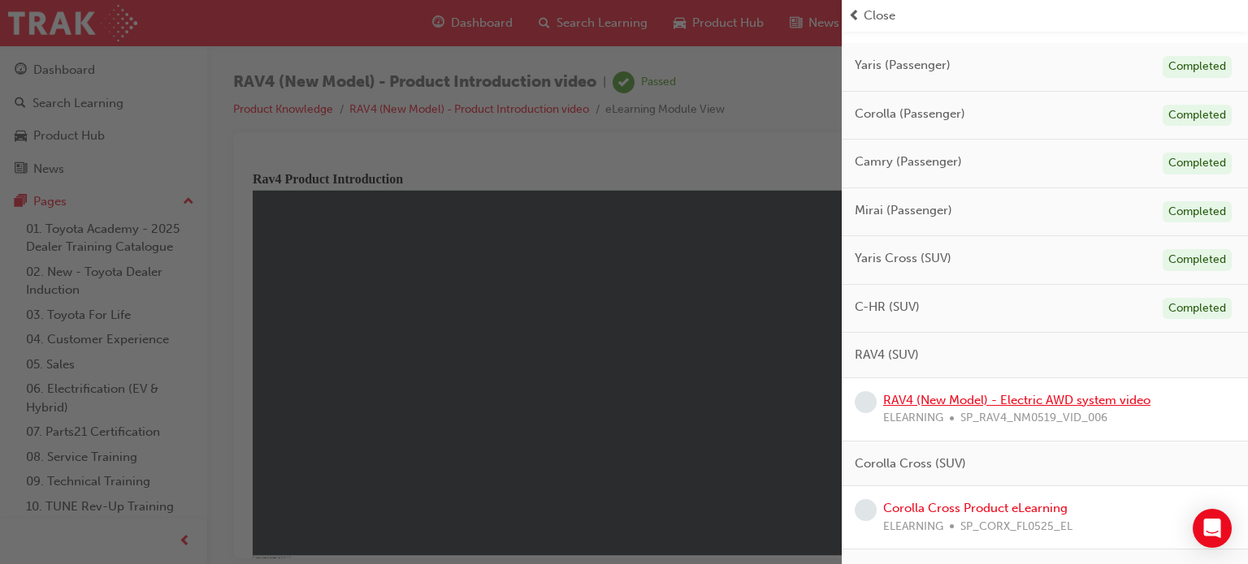
click at [994, 400] on link "RAV4 (New Model) - Electric AWD system video" at bounding box center [1016, 400] width 267 height 15
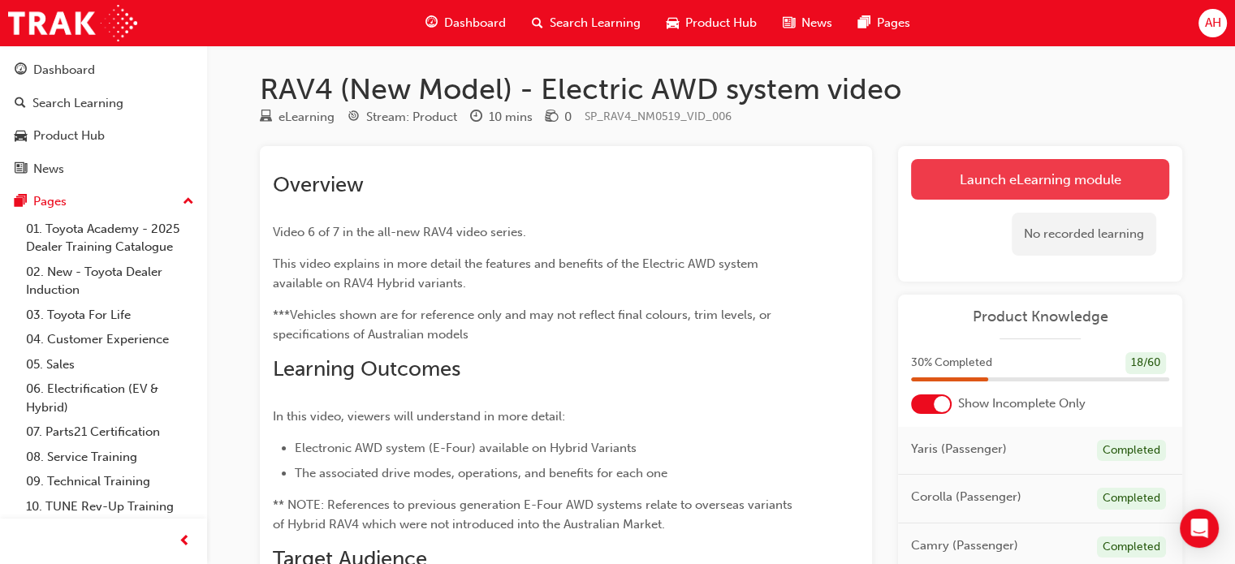
click at [984, 187] on link "Launch eLearning module" at bounding box center [1040, 179] width 258 height 41
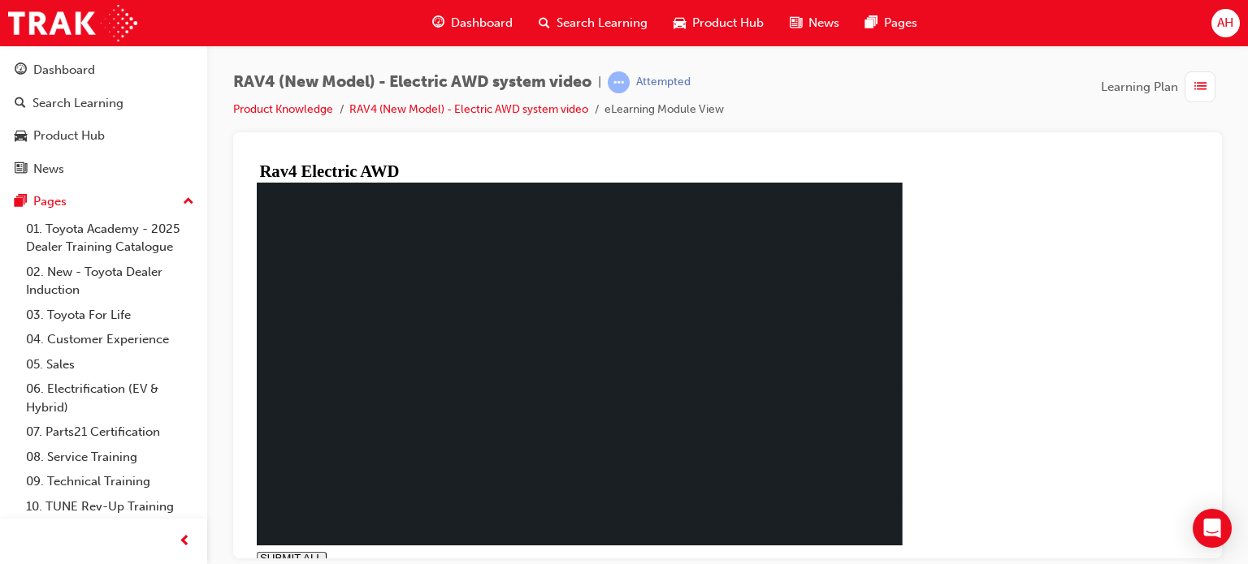
type input "0.014"
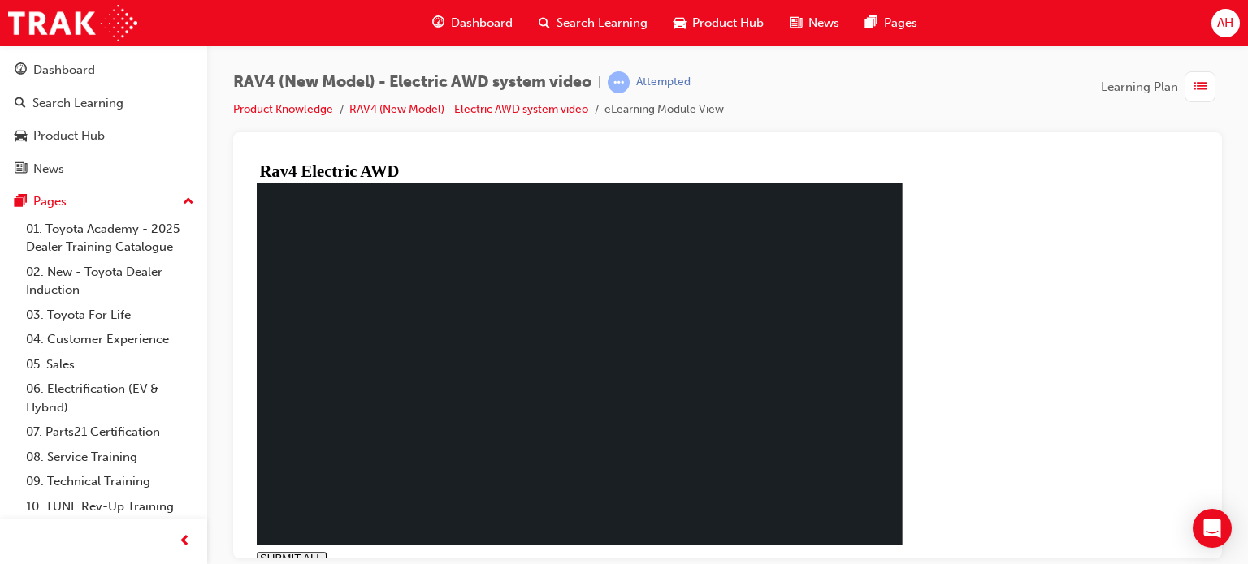
drag, startPoint x: 495, startPoint y: 338, endPoint x: 716, endPoint y: 433, distance: 240.5
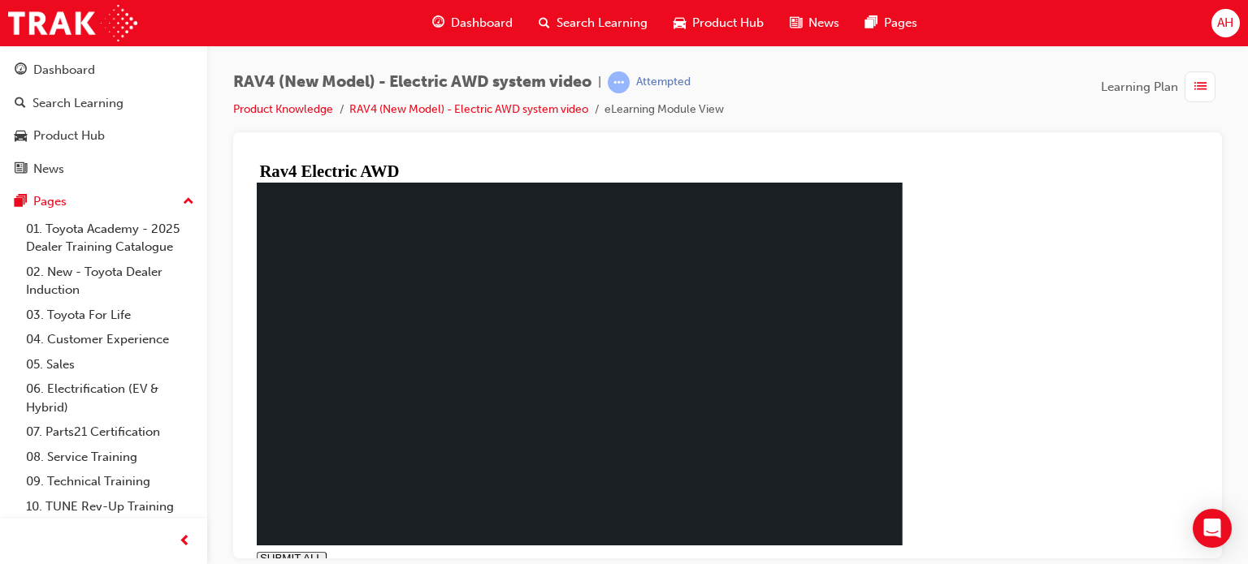
click at [1209, 92] on div "button" at bounding box center [1199, 86] width 31 height 31
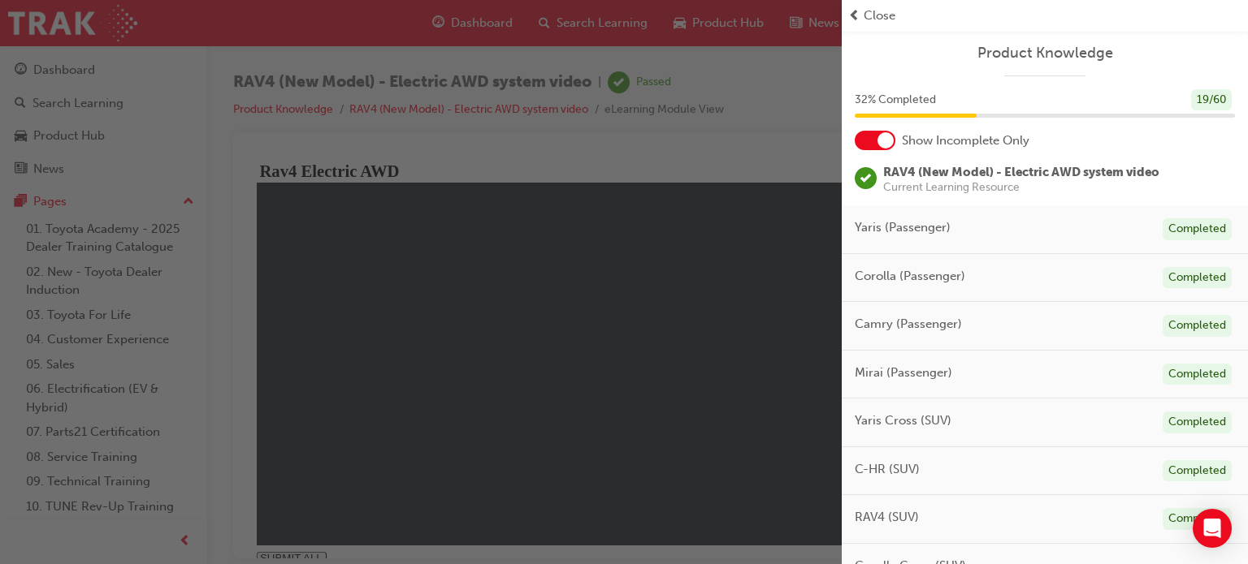
scroll to position [244, 0]
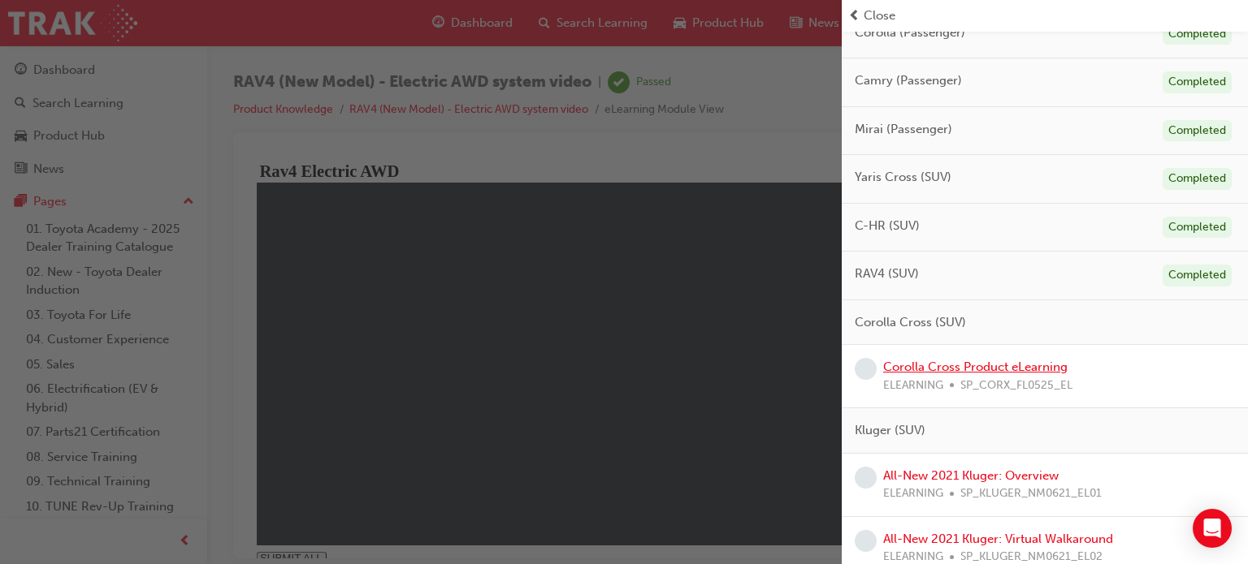
click at [998, 364] on link "Corolla Cross Product eLearning" at bounding box center [975, 367] width 184 height 15
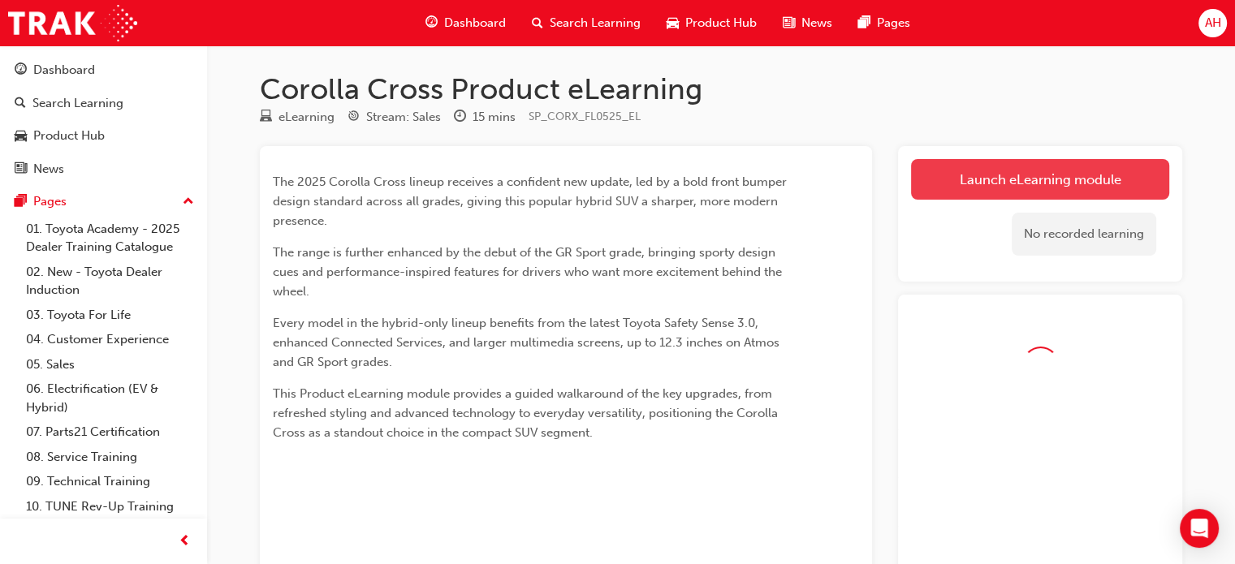
click at [1033, 184] on link "Launch eLearning module" at bounding box center [1040, 179] width 258 height 41
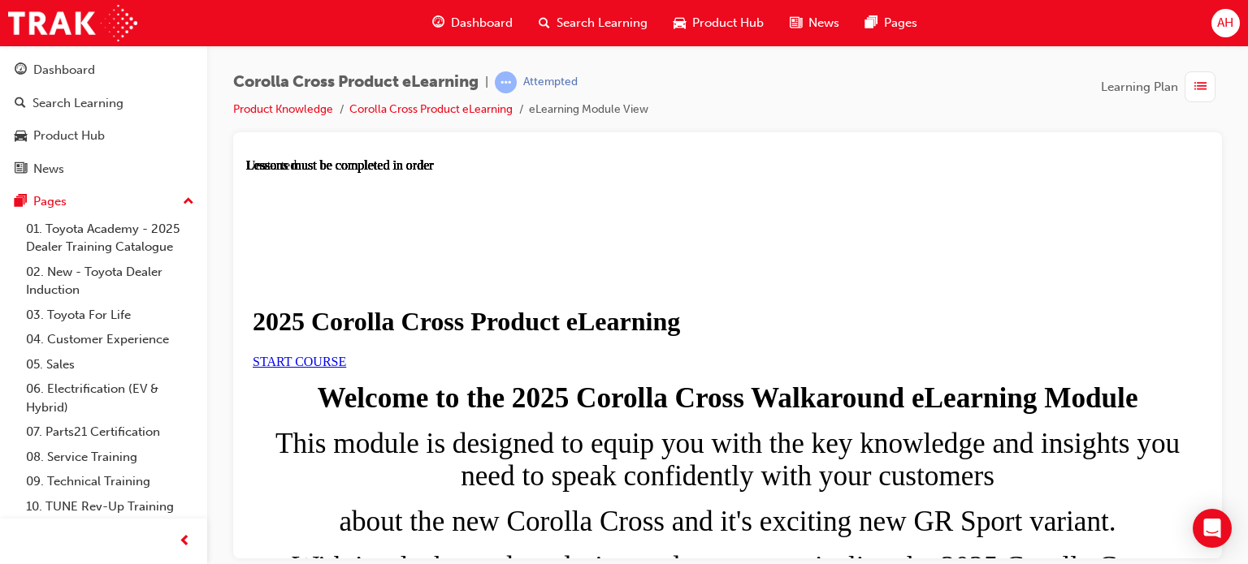
scroll to position [81, 0]
click at [346, 368] on link "START COURSE" at bounding box center [299, 361] width 93 height 14
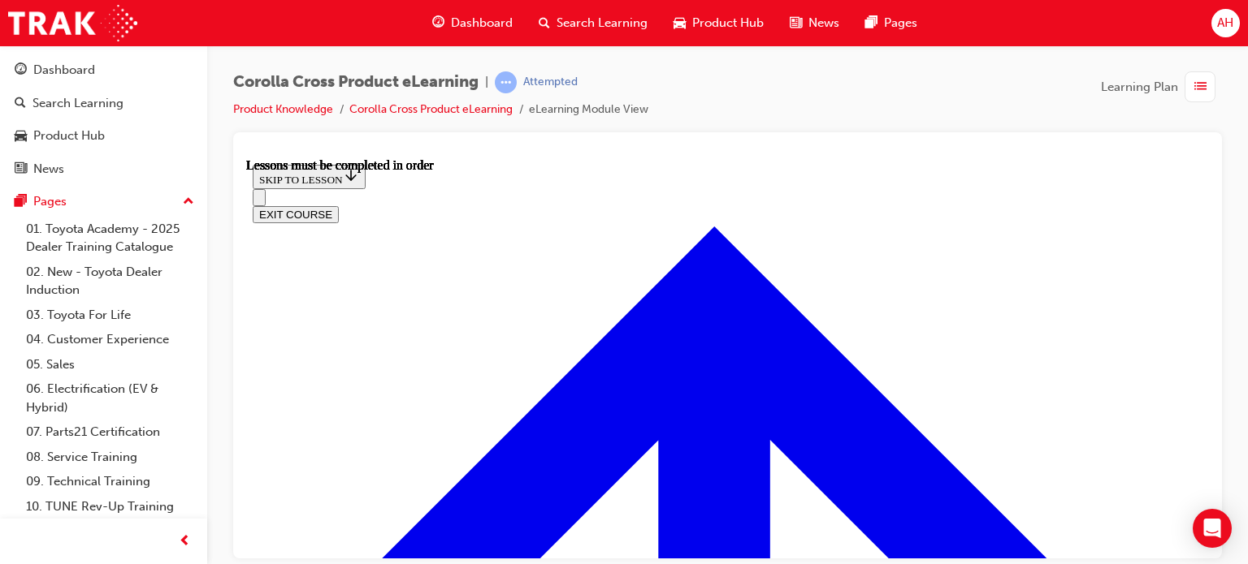
scroll to position [1106, 0]
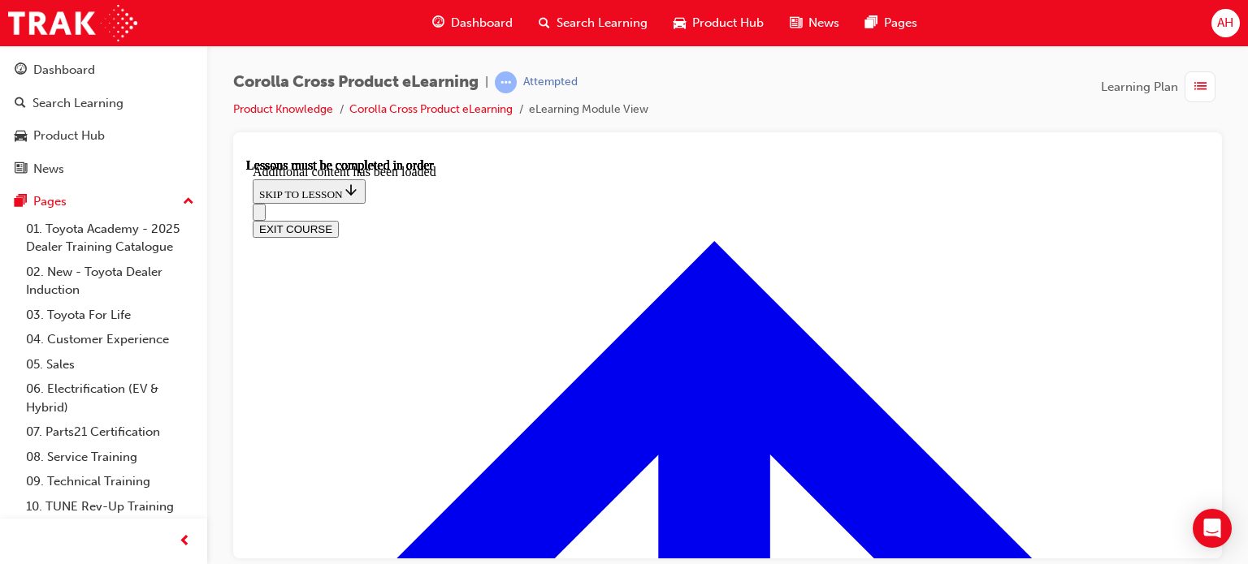
scroll to position [2887, 0]
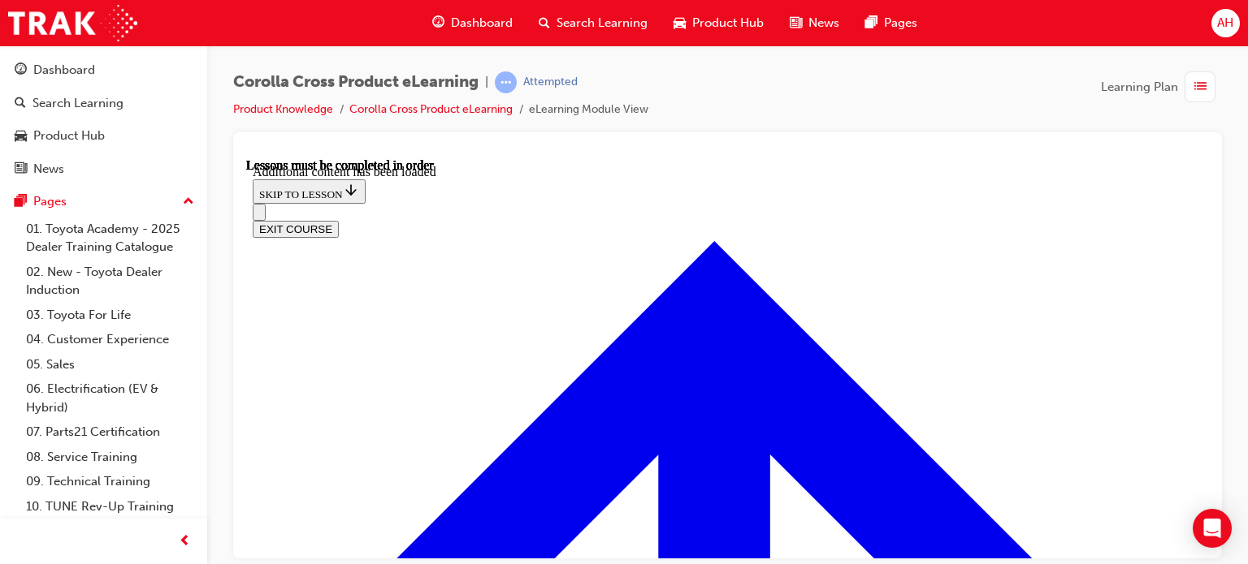
radio input "true"
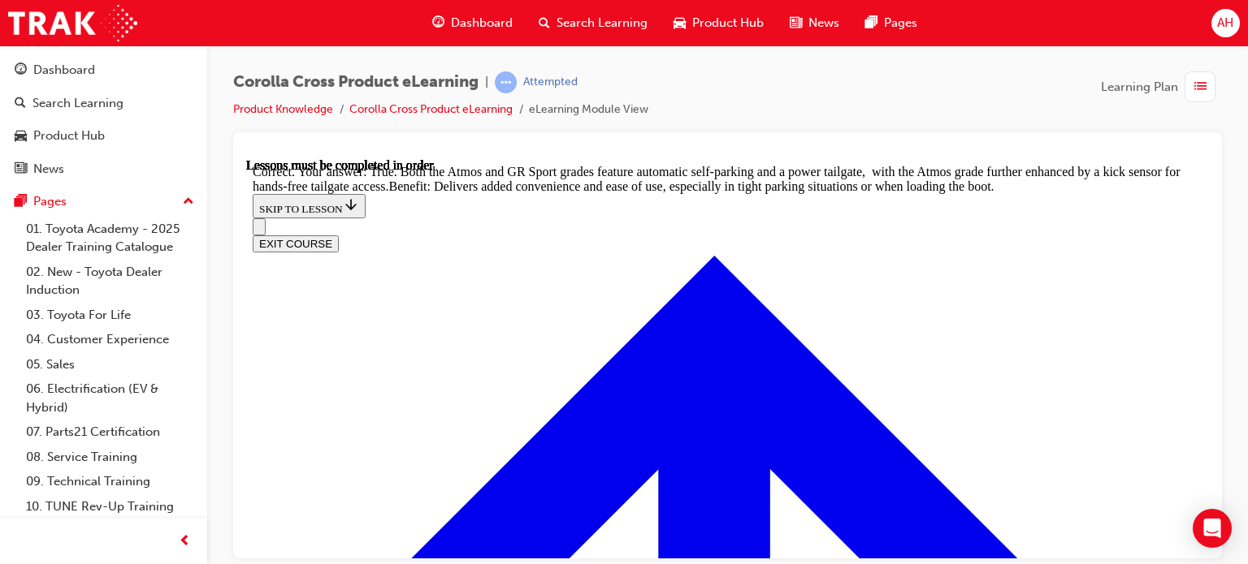
scroll to position [3685, 0]
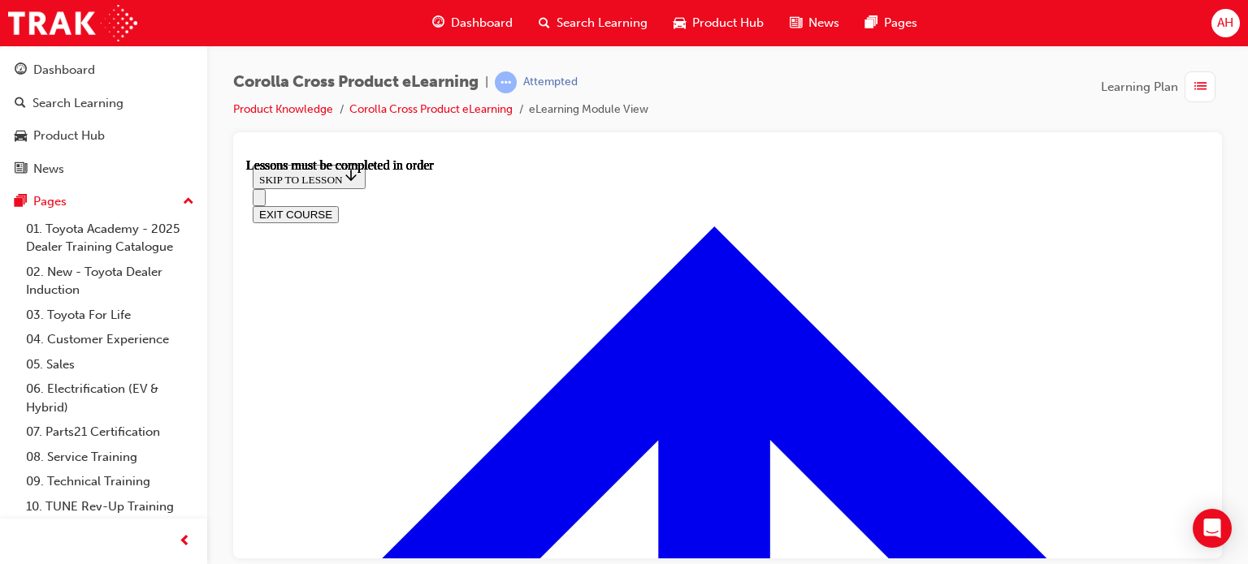
scroll to position [1504, 0]
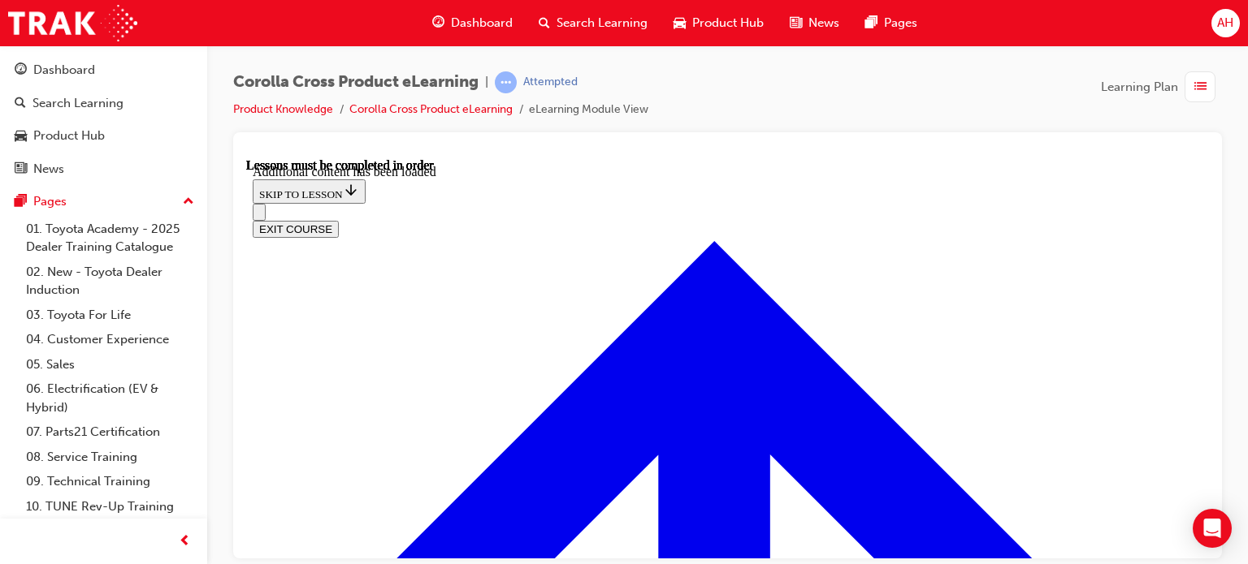
scroll to position [2217, 0]
radio input "true"
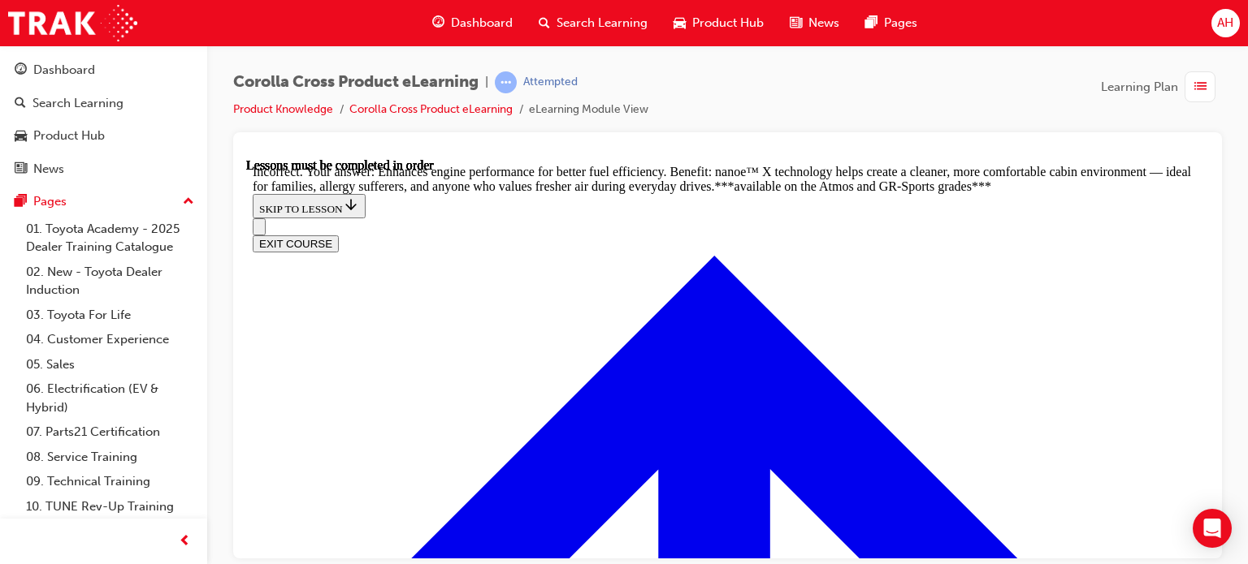
radio input "true"
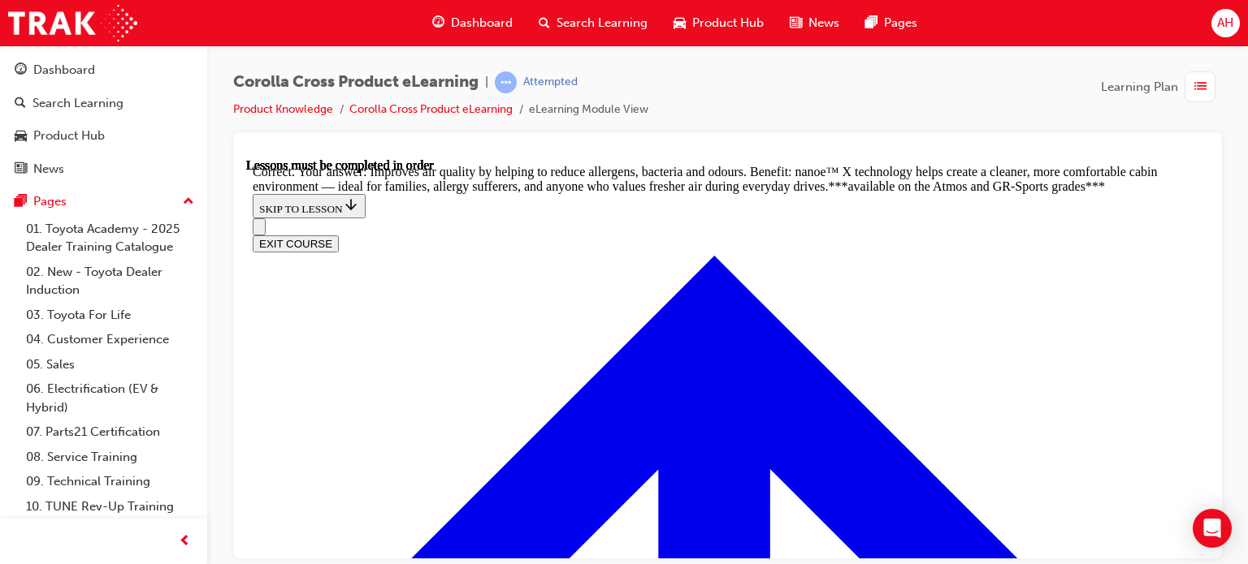
radio input "true"
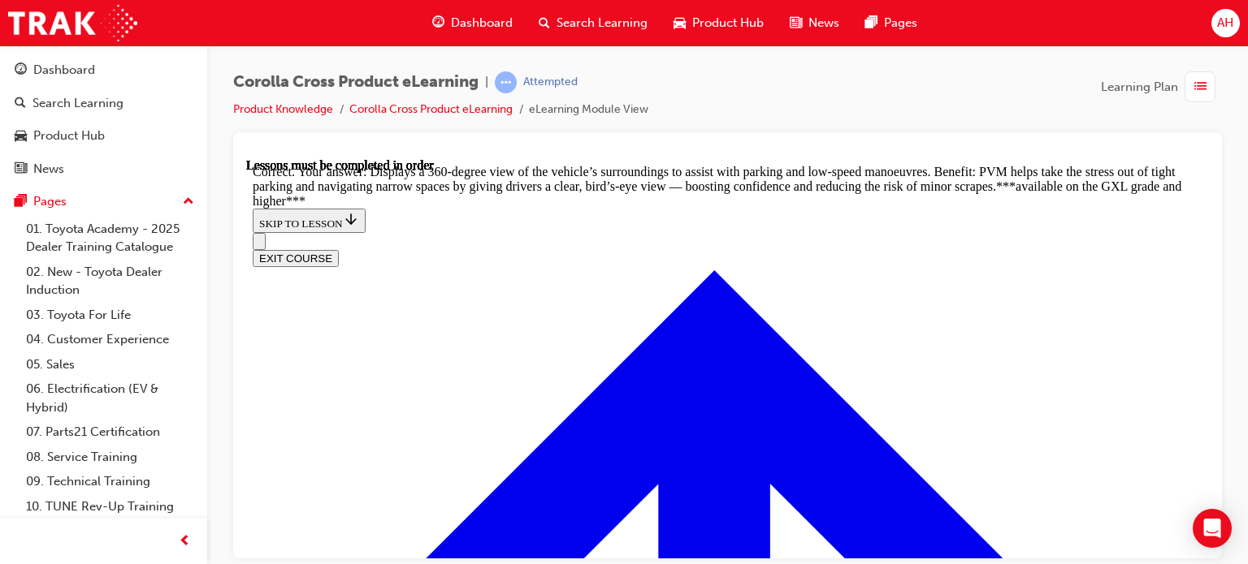
scroll to position [3598, 0]
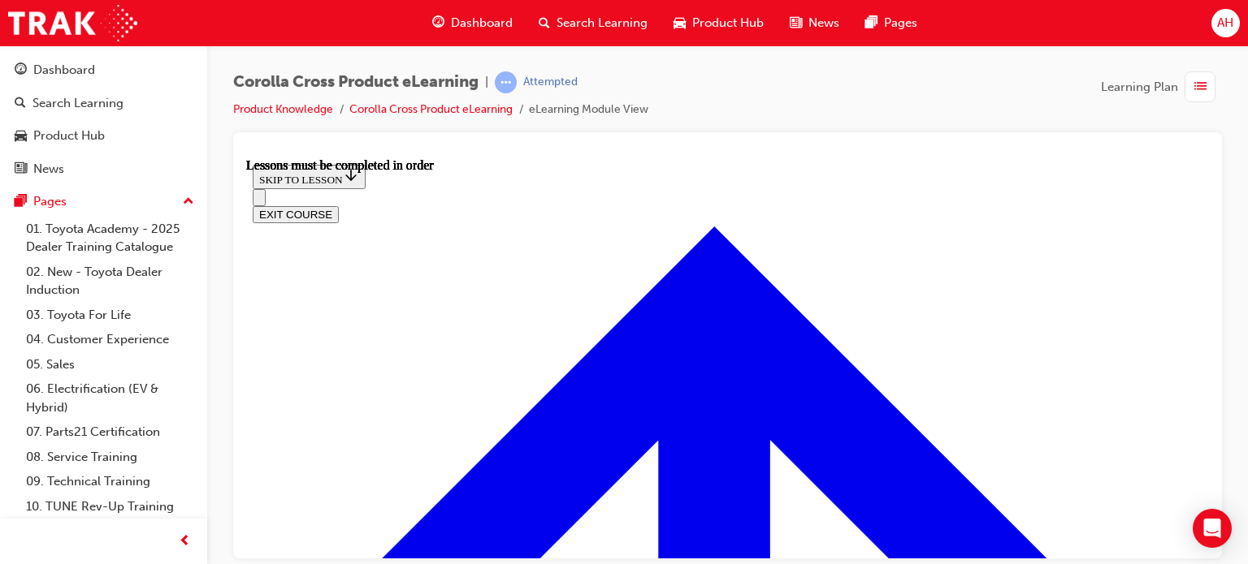
scroll to position [1356, 0]
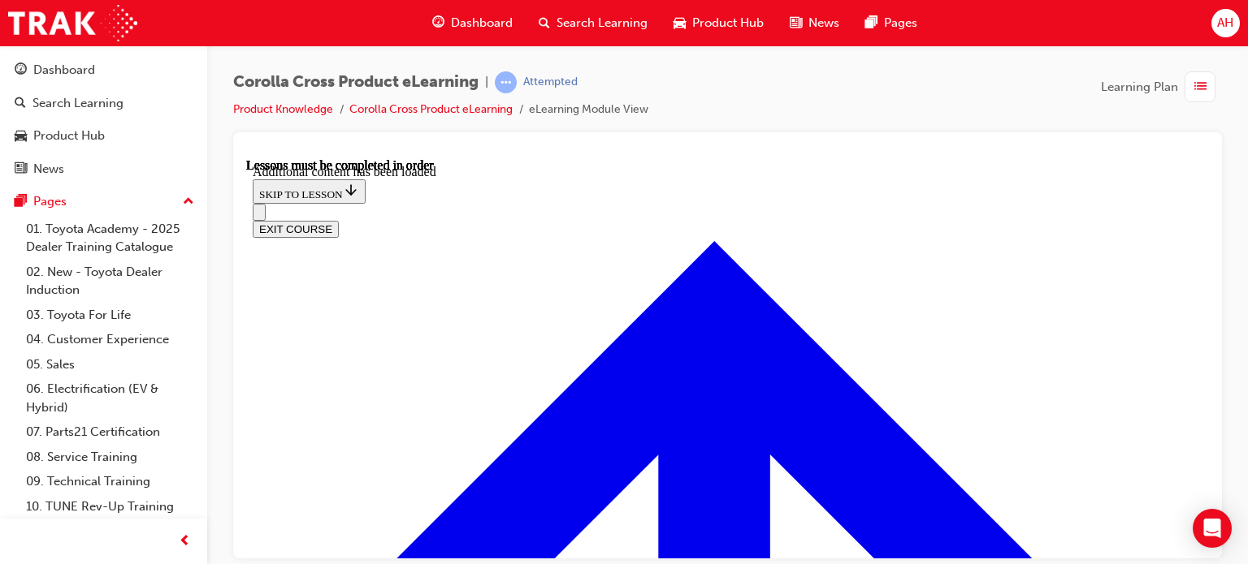
scroll to position [2258, 0]
radio input "true"
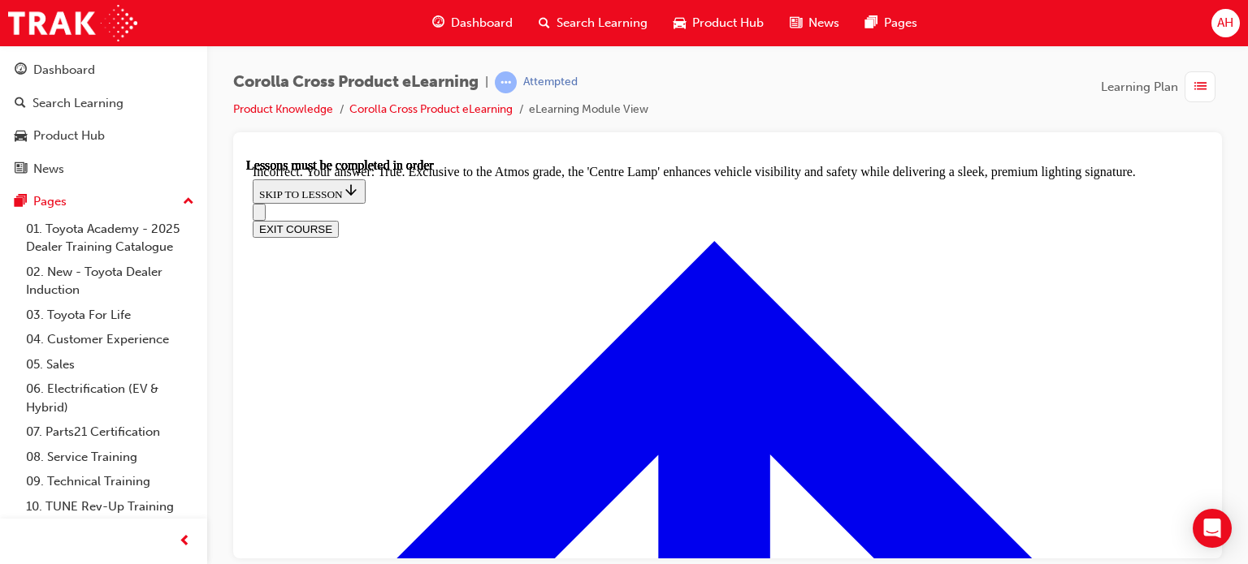
scroll to position [2583, 0]
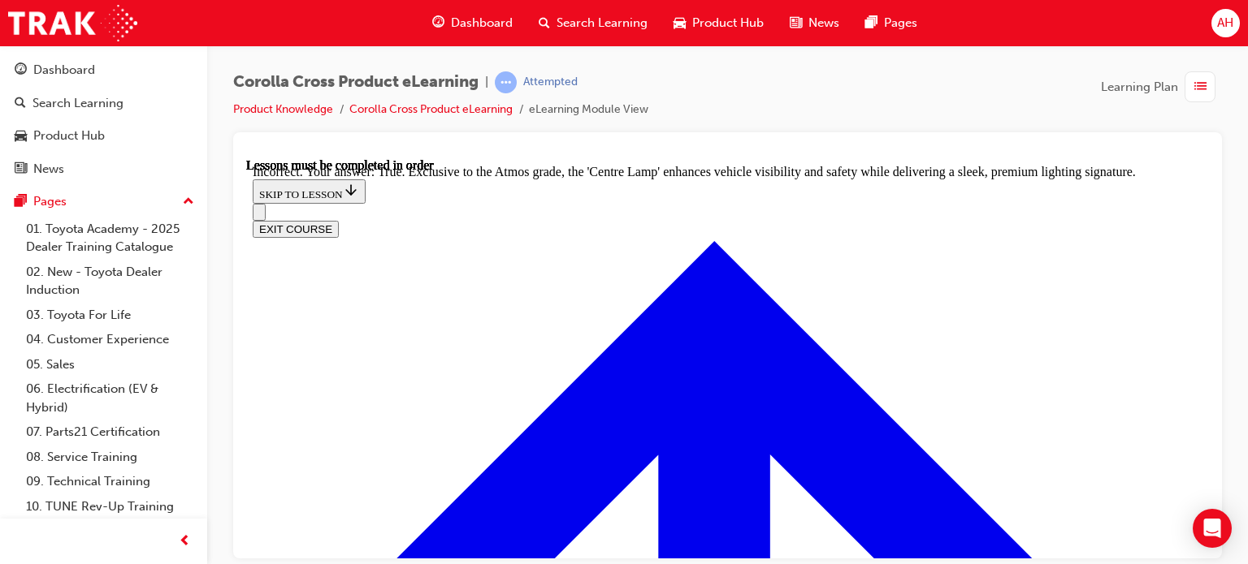
radio input "true"
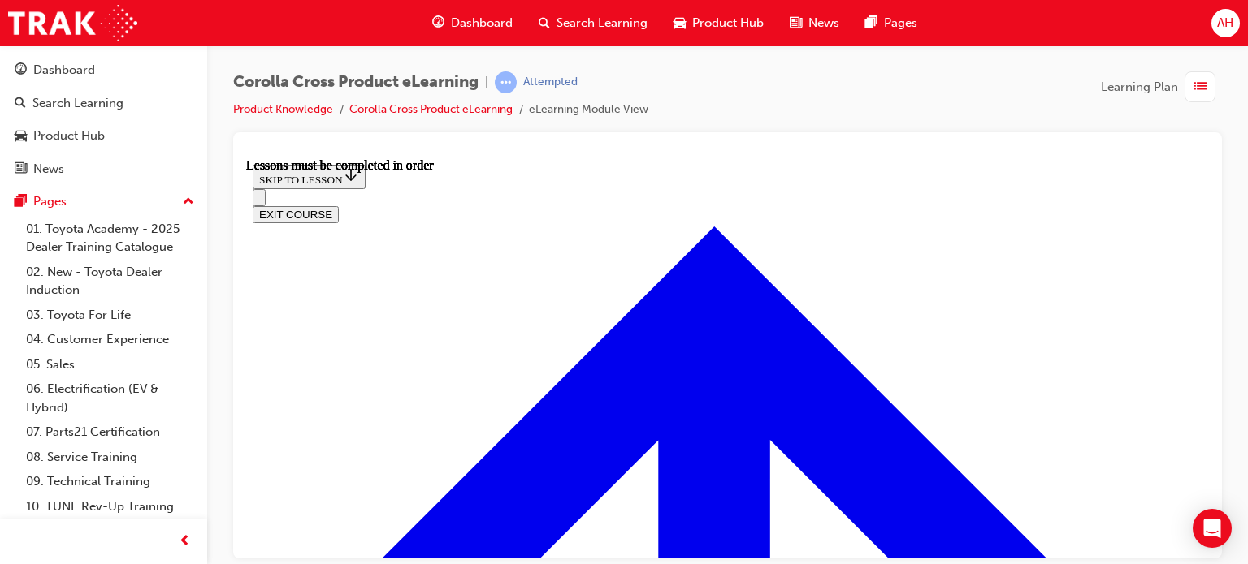
scroll to position [1438, 0]
drag, startPoint x: 778, startPoint y: 443, endPoint x: 782, endPoint y: 432, distance: 11.3
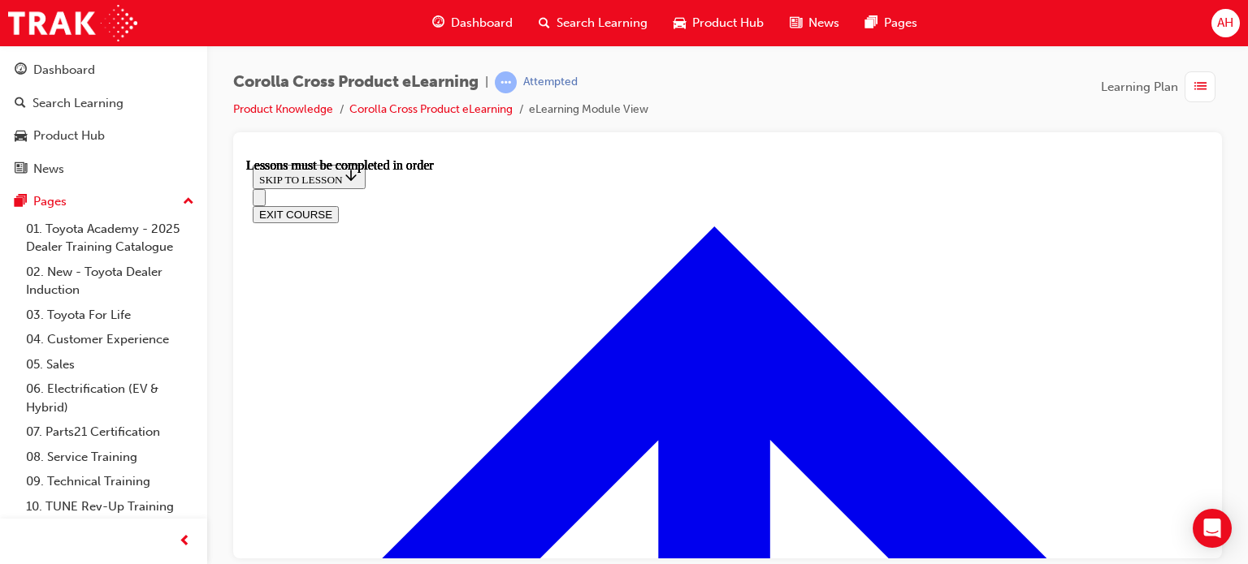
drag, startPoint x: 884, startPoint y: 381, endPoint x: 868, endPoint y: 386, distance: 17.0
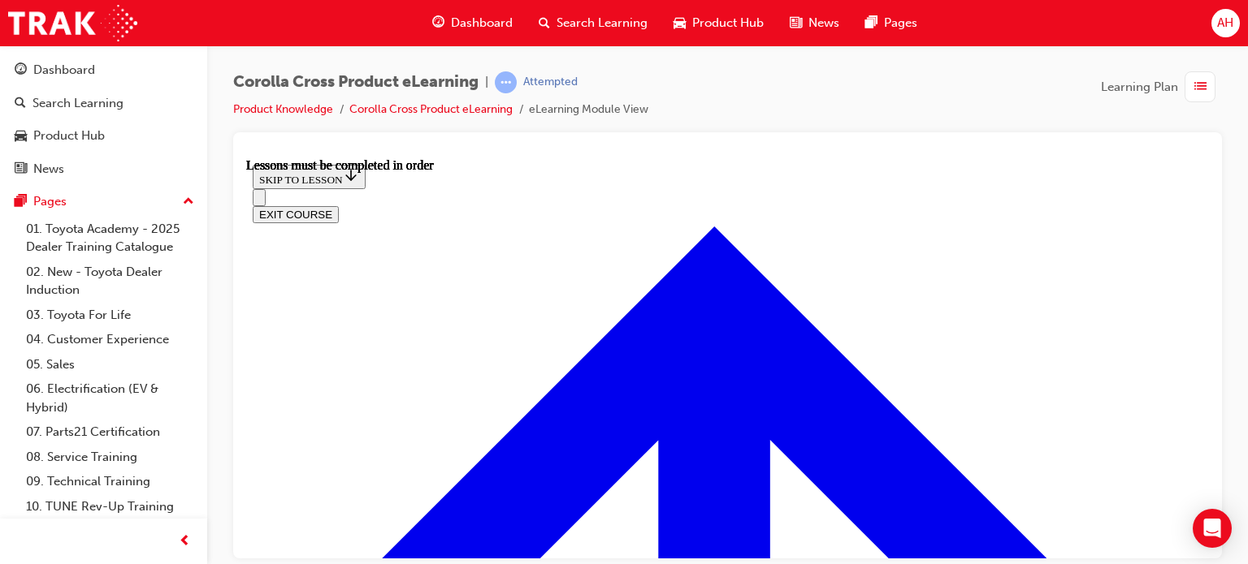
drag, startPoint x: 510, startPoint y: 426, endPoint x: 512, endPoint y: 418, distance: 8.5
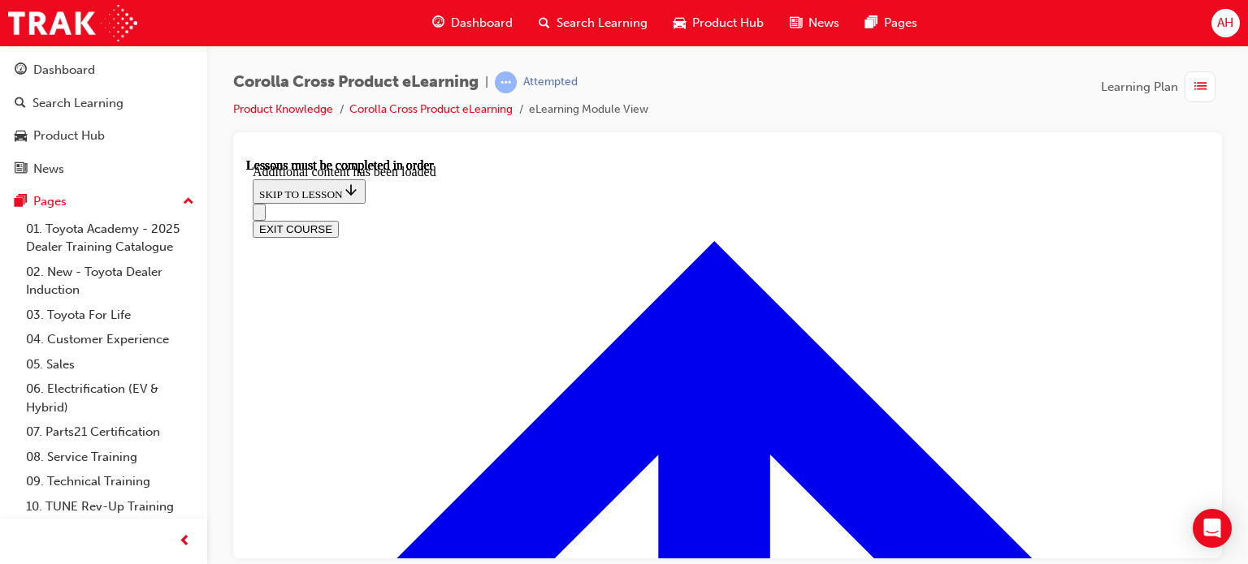
scroll to position [1985, 0]
radio input "true"
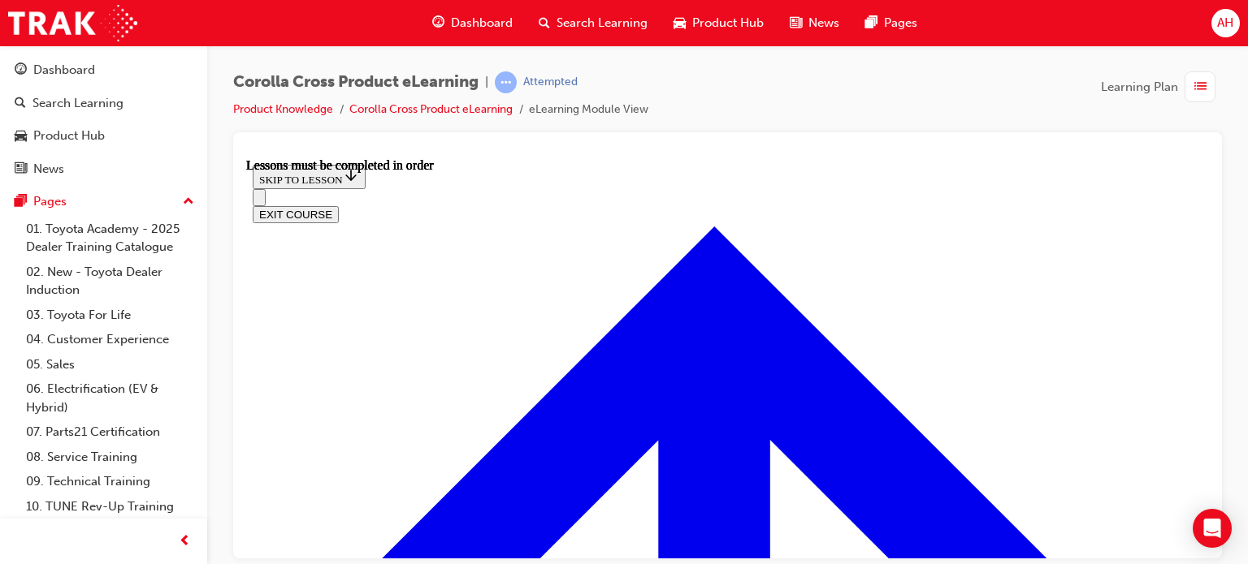
scroll to position [1275, 0]
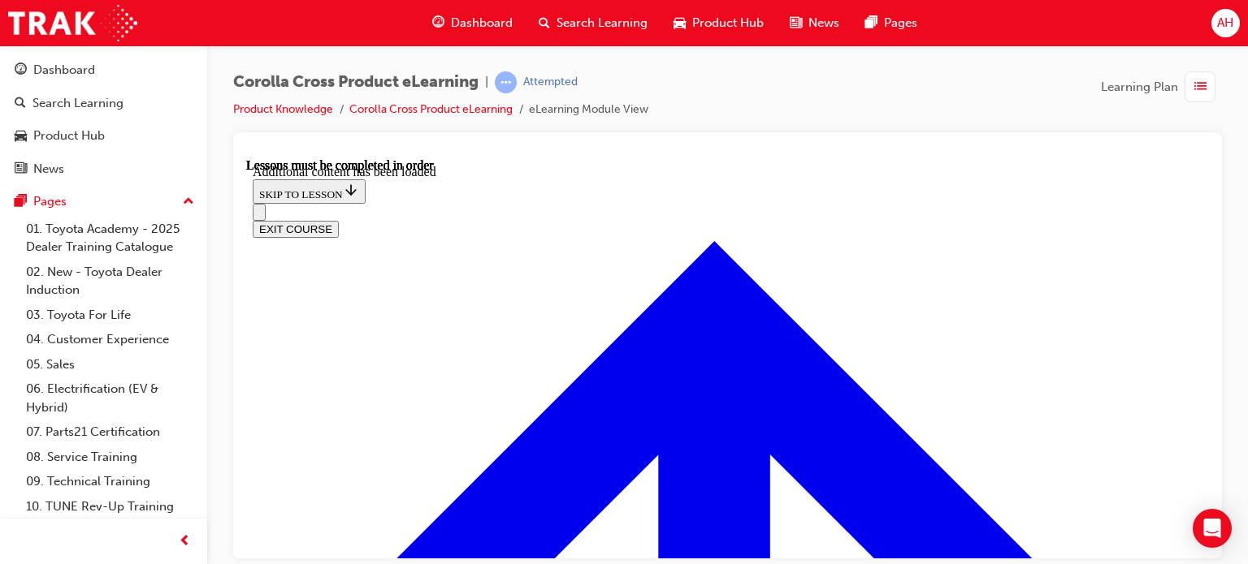
scroll to position [1875, 0]
radio input "true"
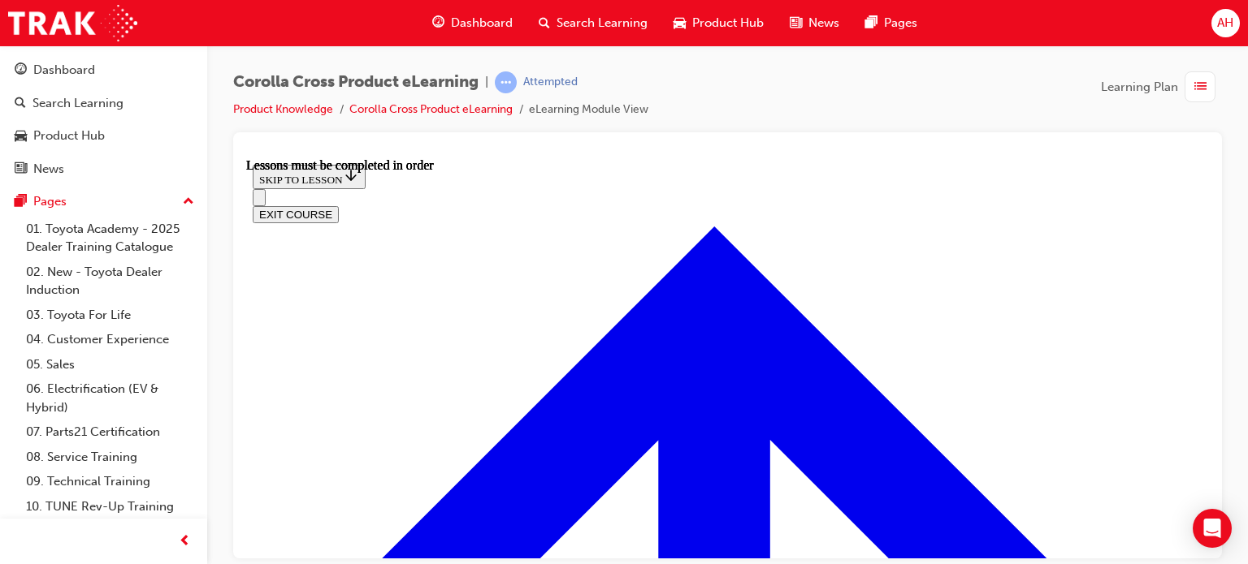
scroll to position [1462, 0]
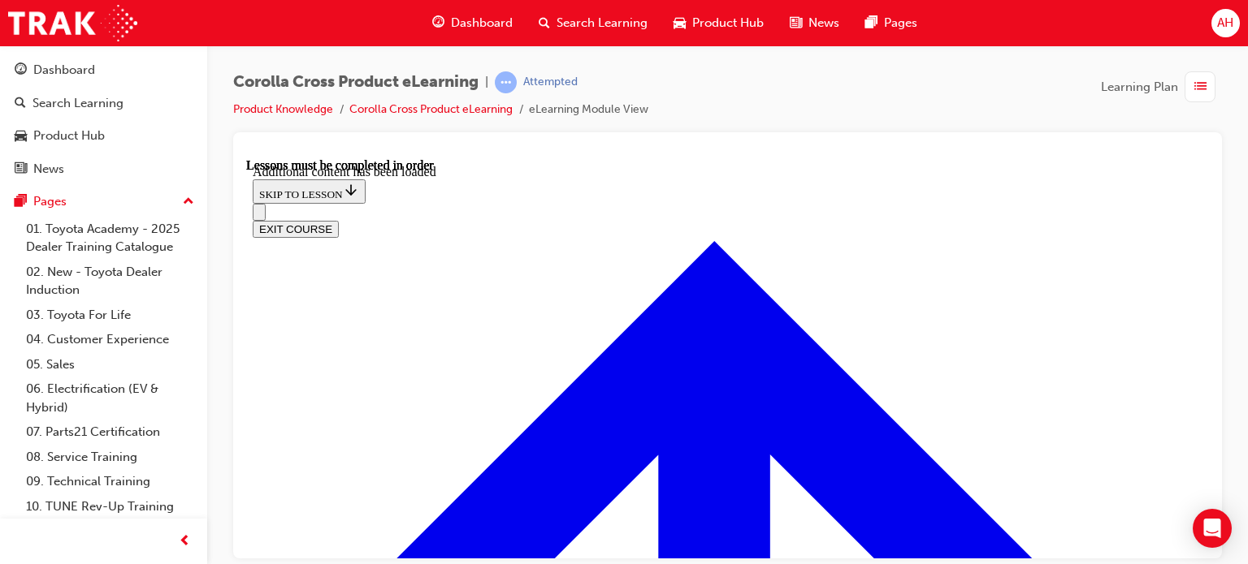
scroll to position [2196, 0]
drag, startPoint x: 756, startPoint y: 335, endPoint x: 801, endPoint y: 335, distance: 44.7
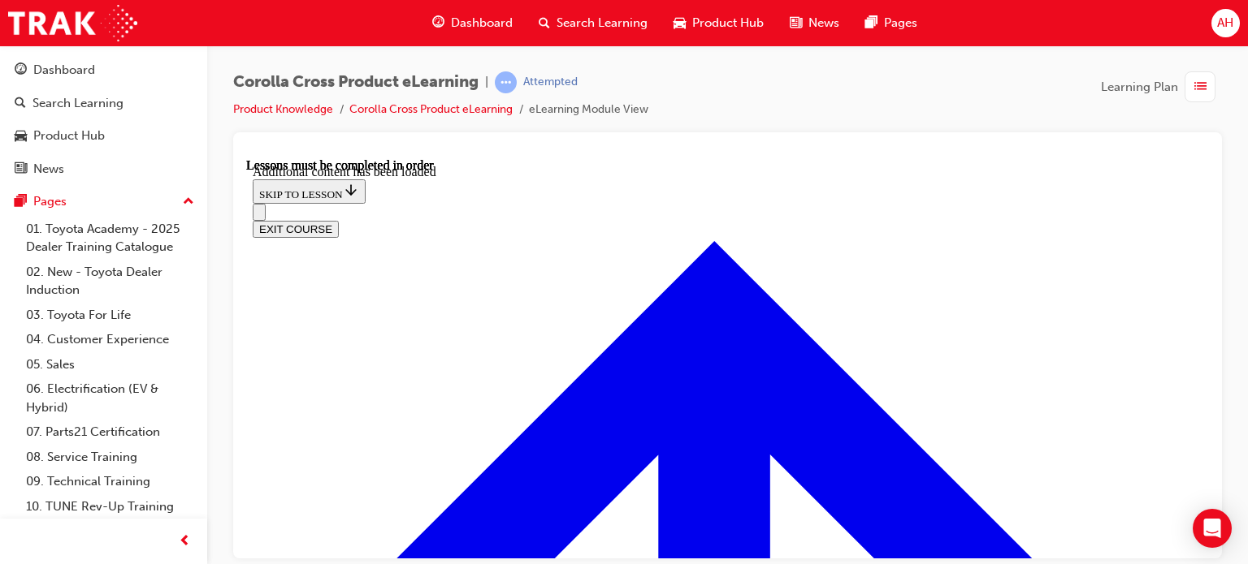
radio input "true"
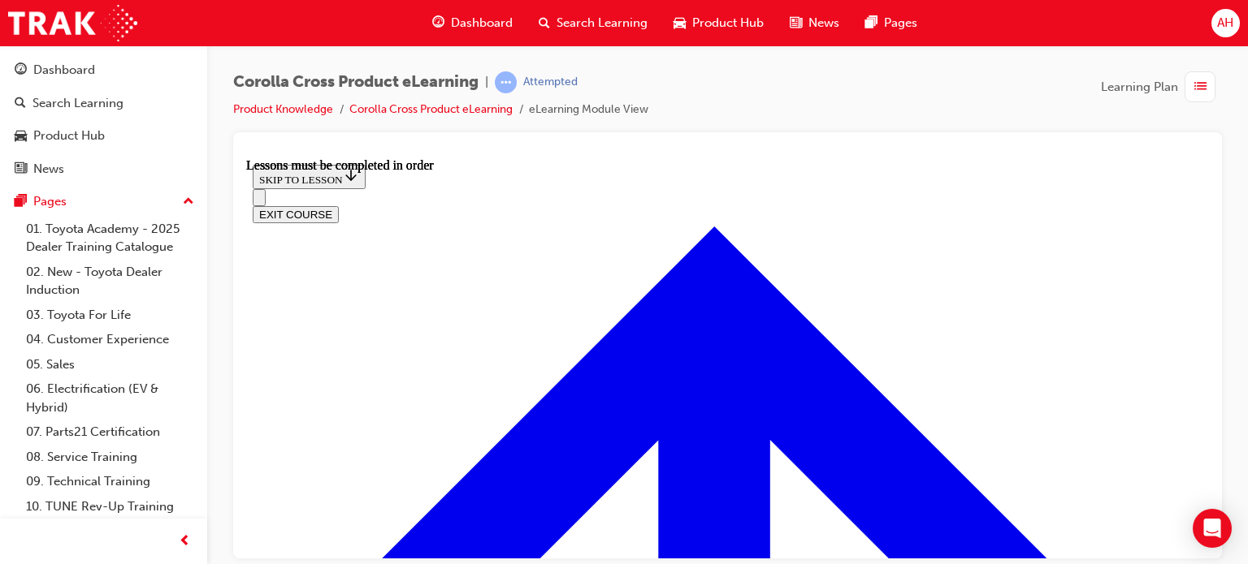
scroll to position [1438, 0]
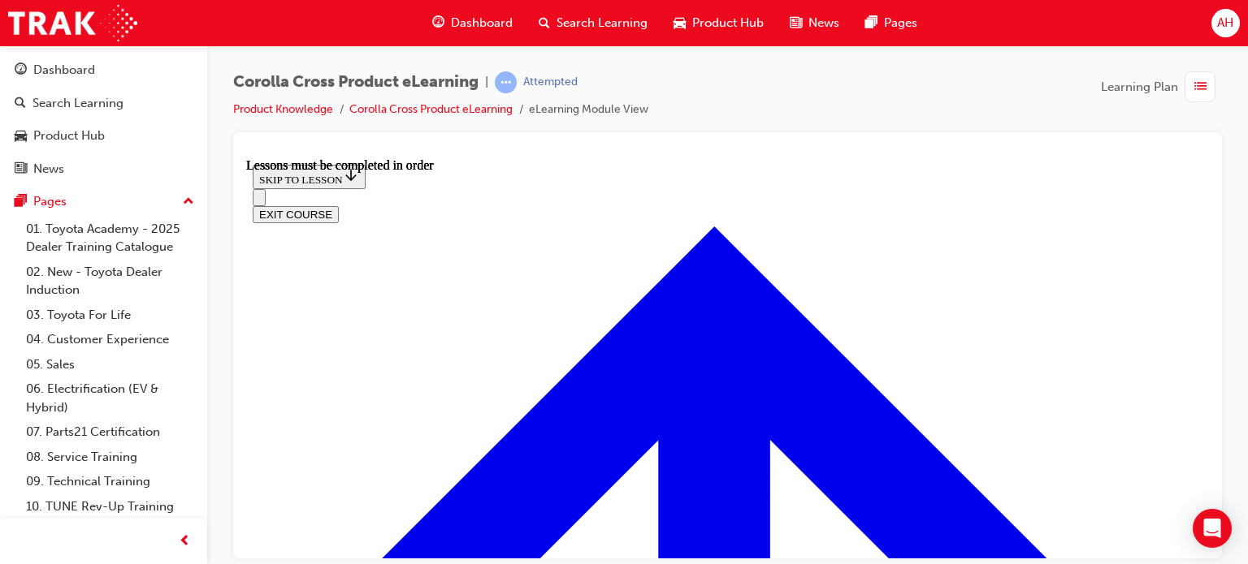
scroll to position [1222, 0]
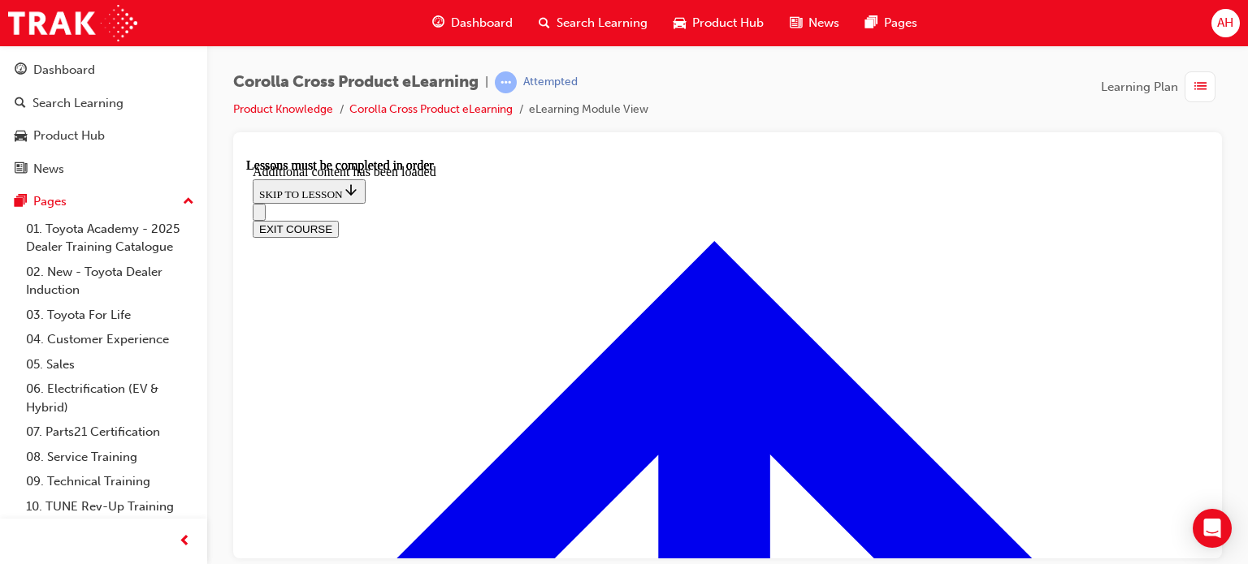
scroll to position [2154, 0]
drag, startPoint x: 534, startPoint y: 335, endPoint x: 608, endPoint y: 339, distance: 73.2
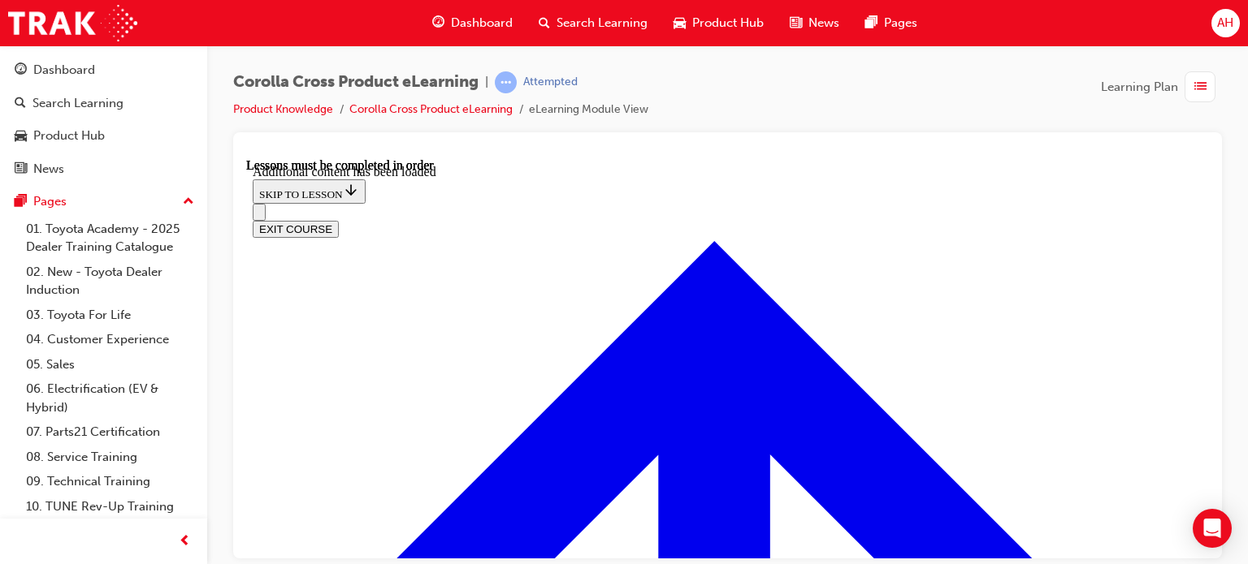
radio input "true"
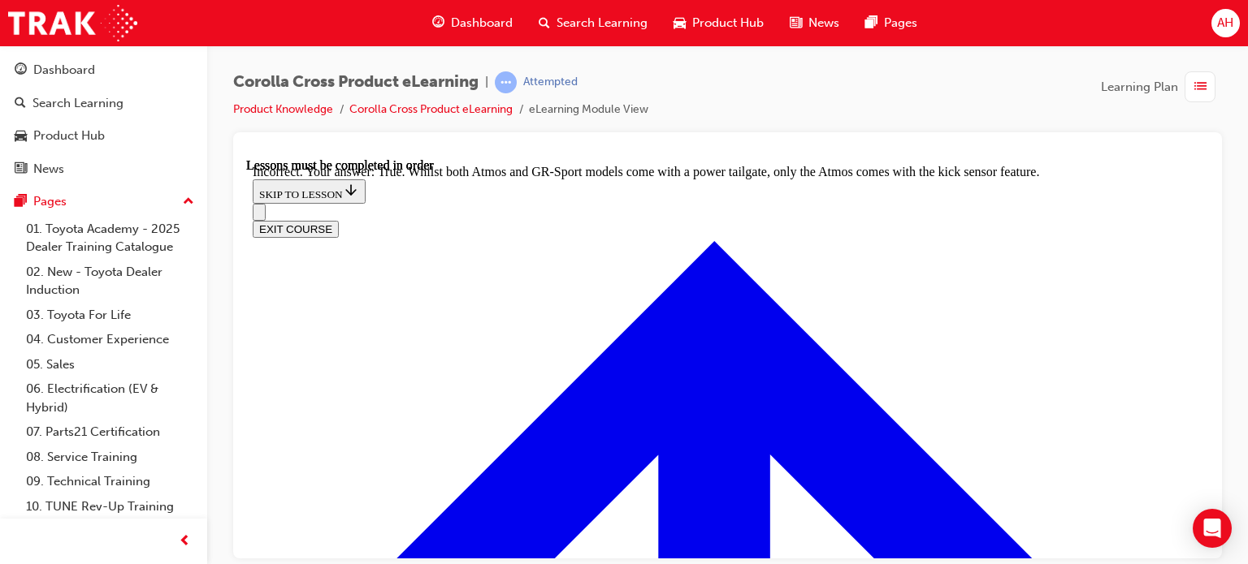
radio input "true"
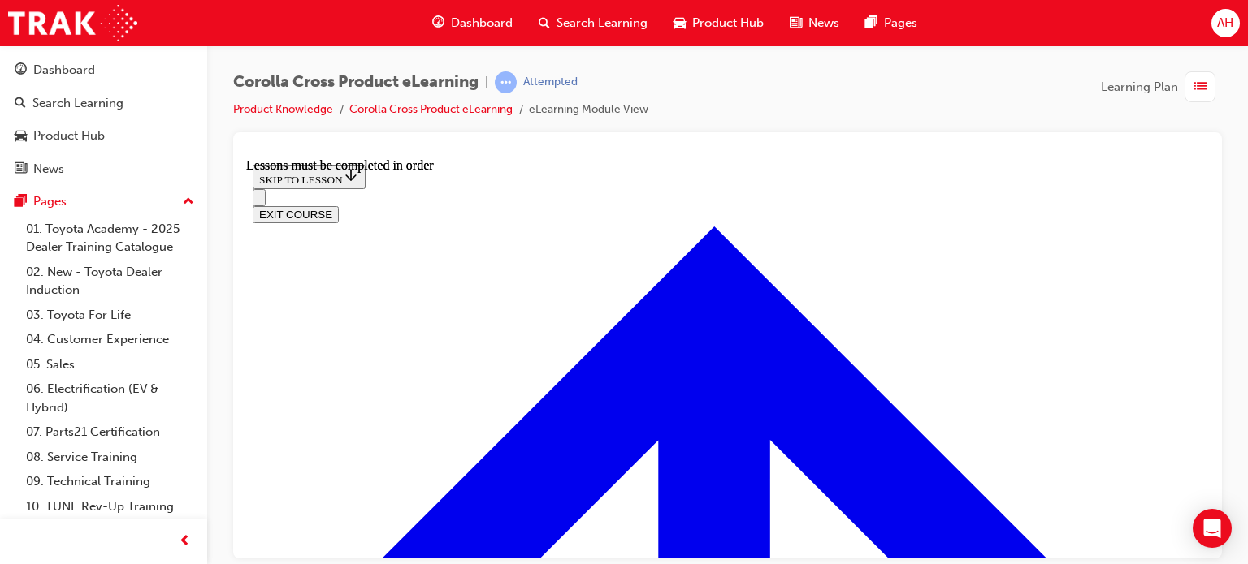
scroll to position [1844, 0]
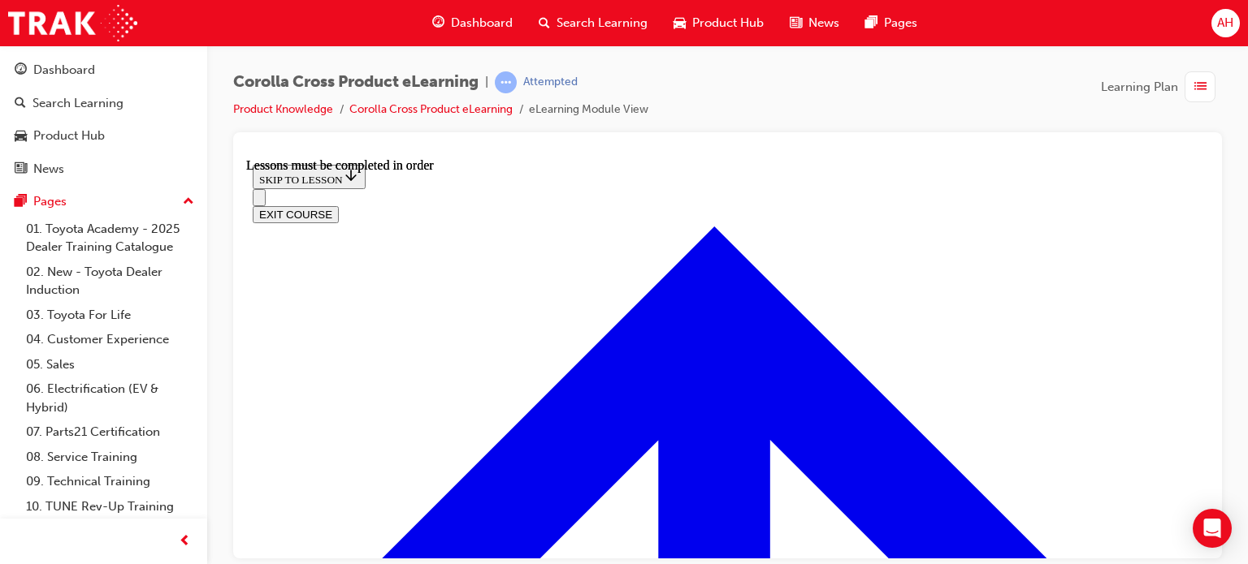
drag, startPoint x: 932, startPoint y: 304, endPoint x: 951, endPoint y: 313, distance: 20.7
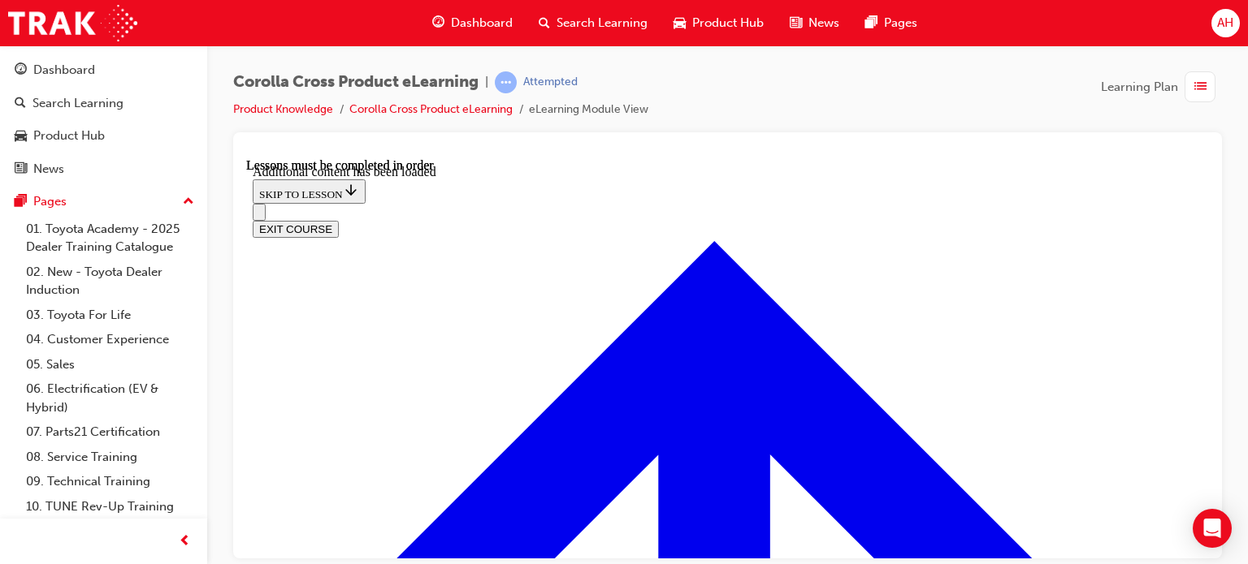
scroll to position [3522, 0]
checkbox input "true"
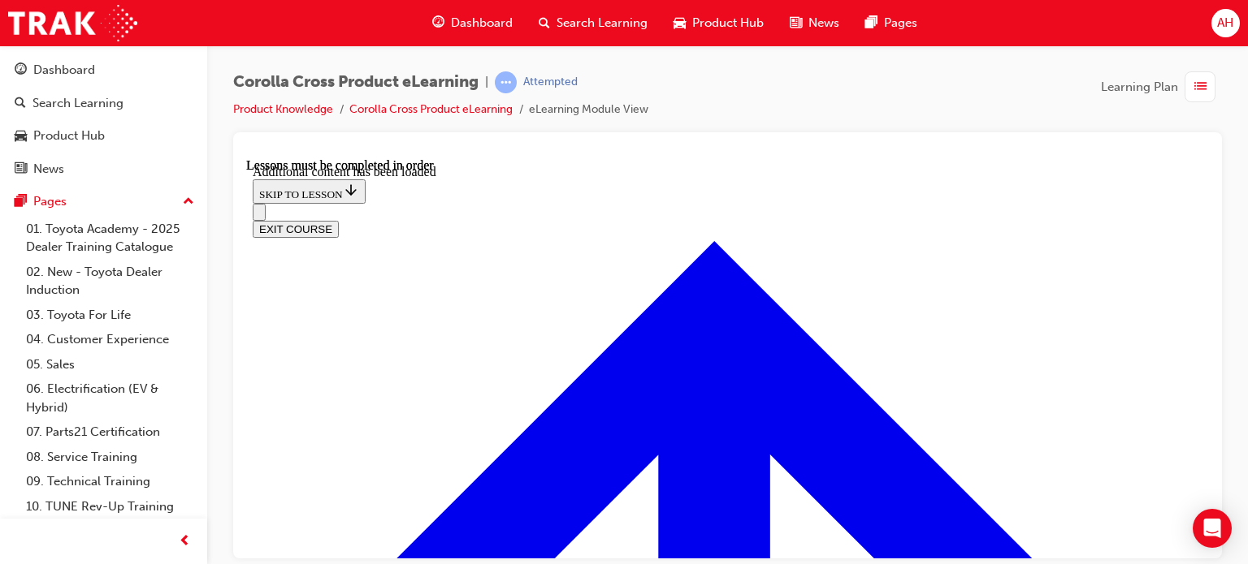
checkbox input "true"
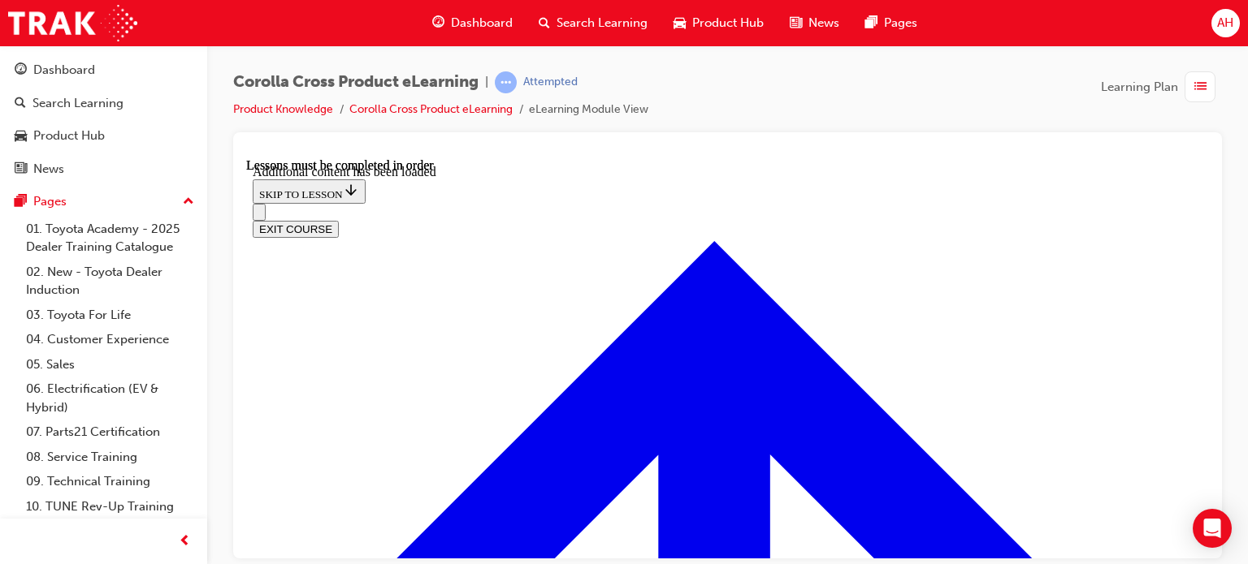
scroll to position [3846, 0]
checkbox input "false"
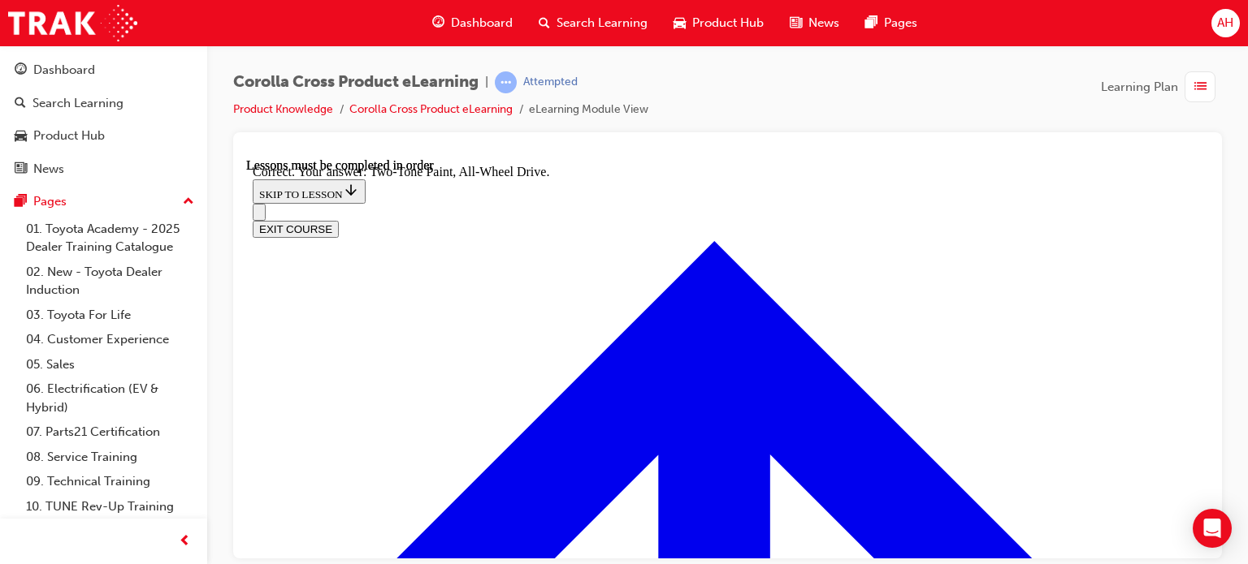
scroll to position [4415, 0]
radio input "true"
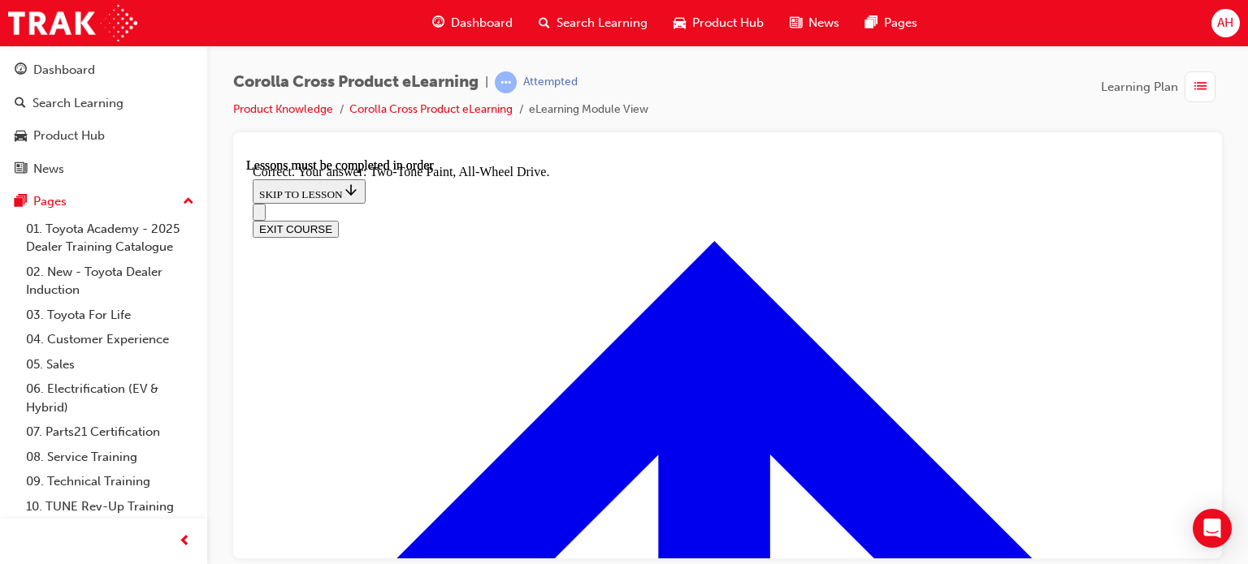
radio input "true"
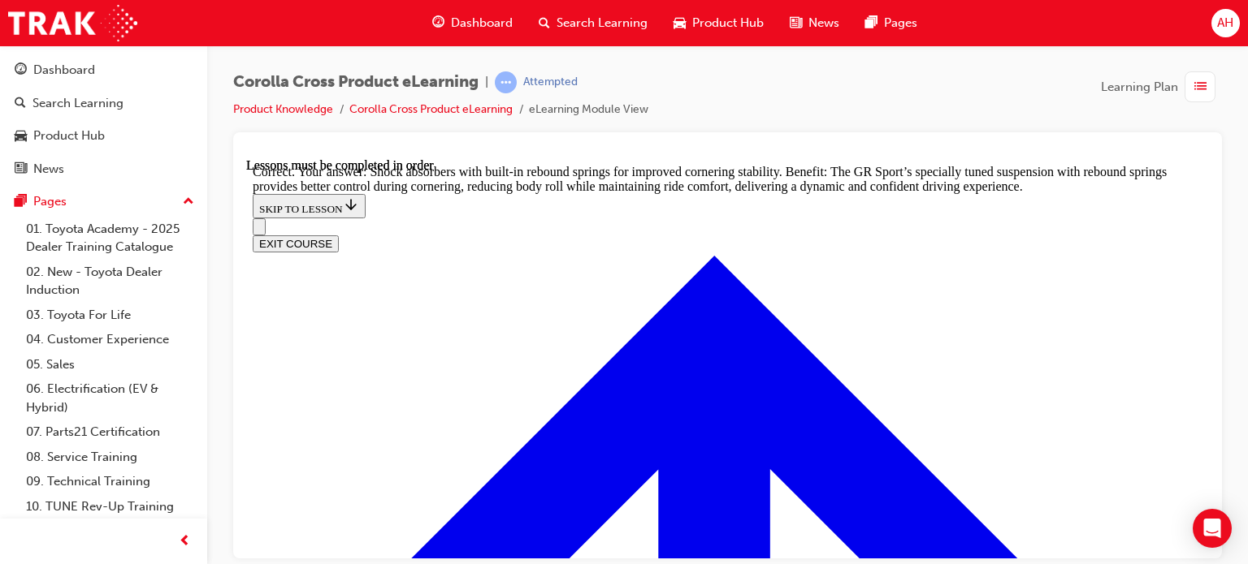
scroll to position [4896, 0]
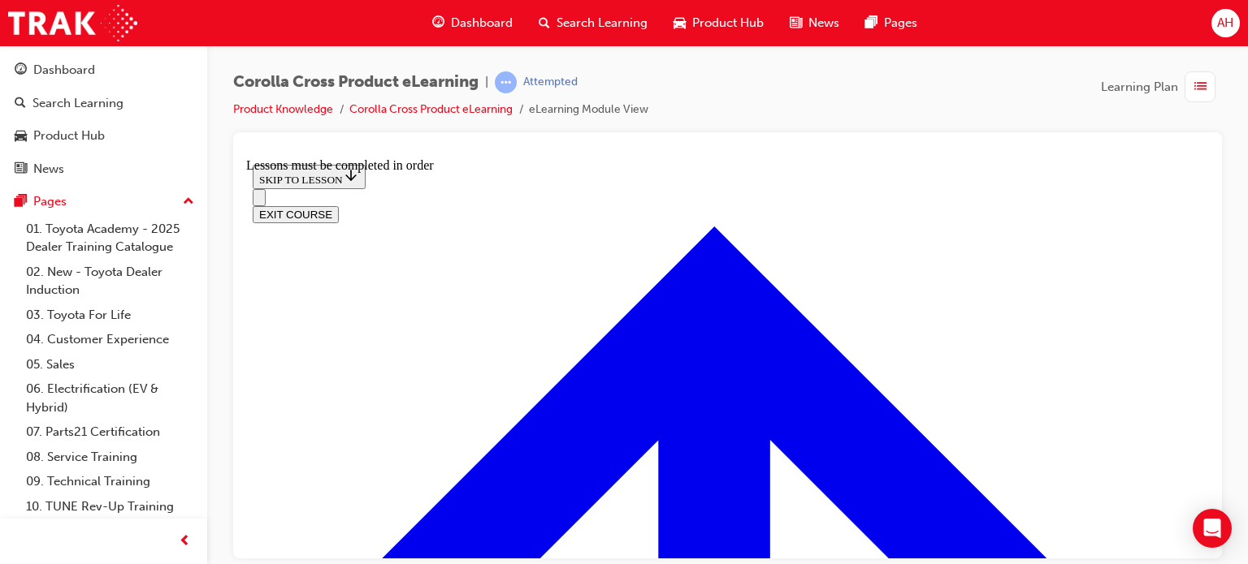
scroll to position [1582, 0]
drag, startPoint x: 1004, startPoint y: 440, endPoint x: 995, endPoint y: 442, distance: 9.1
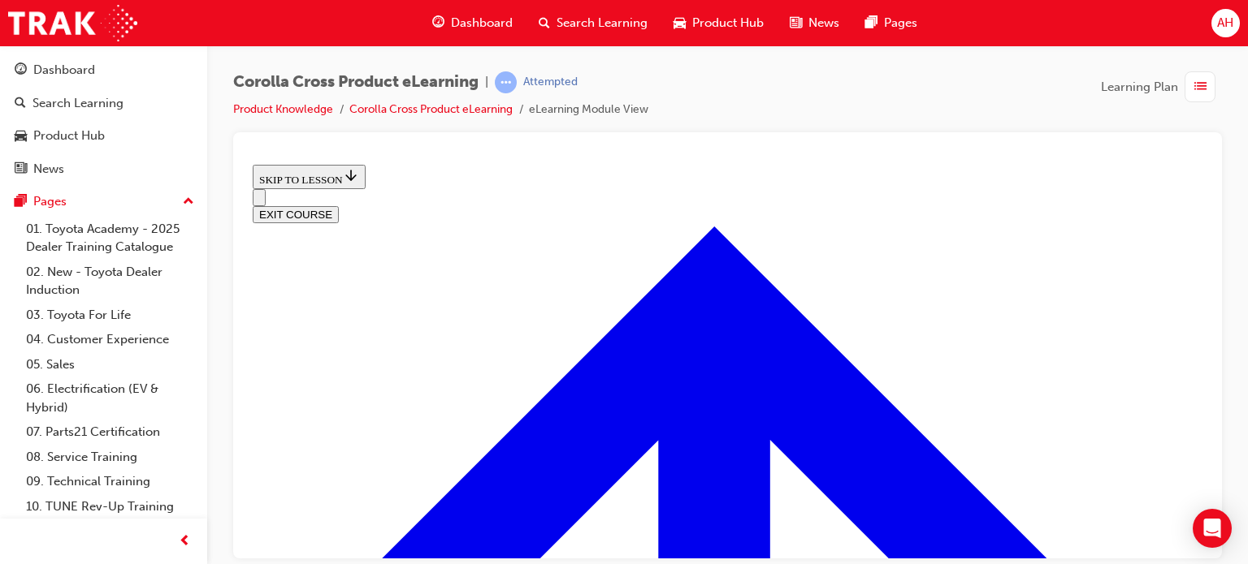
scroll to position [845, 0]
click at [1201, 90] on span "list-icon" at bounding box center [1200, 87] width 12 height 20
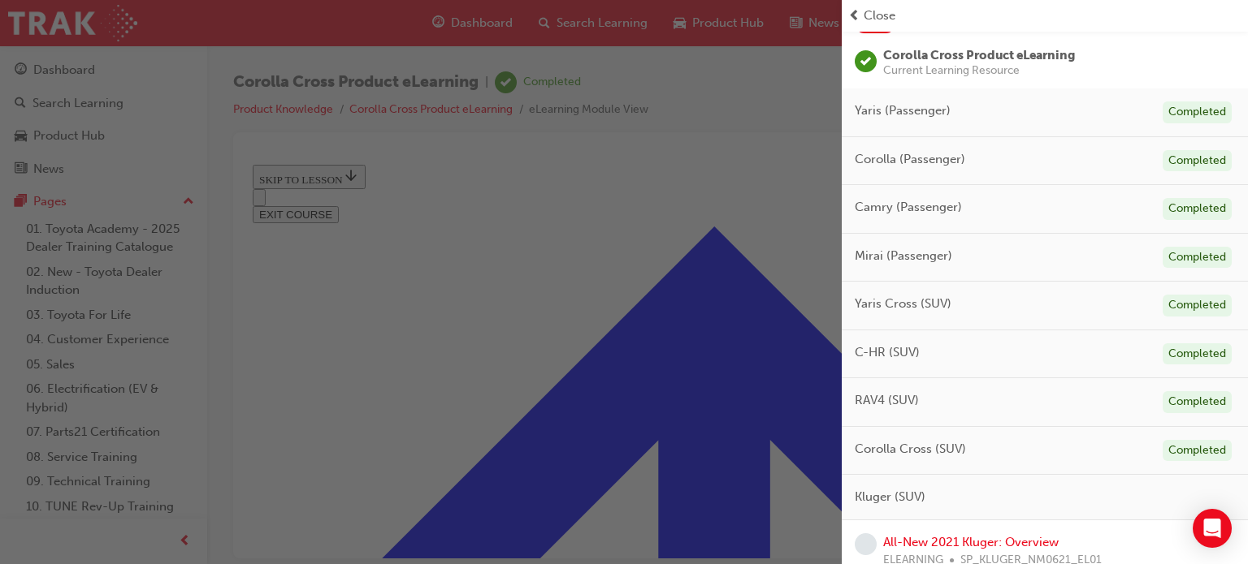
scroll to position [0, 0]
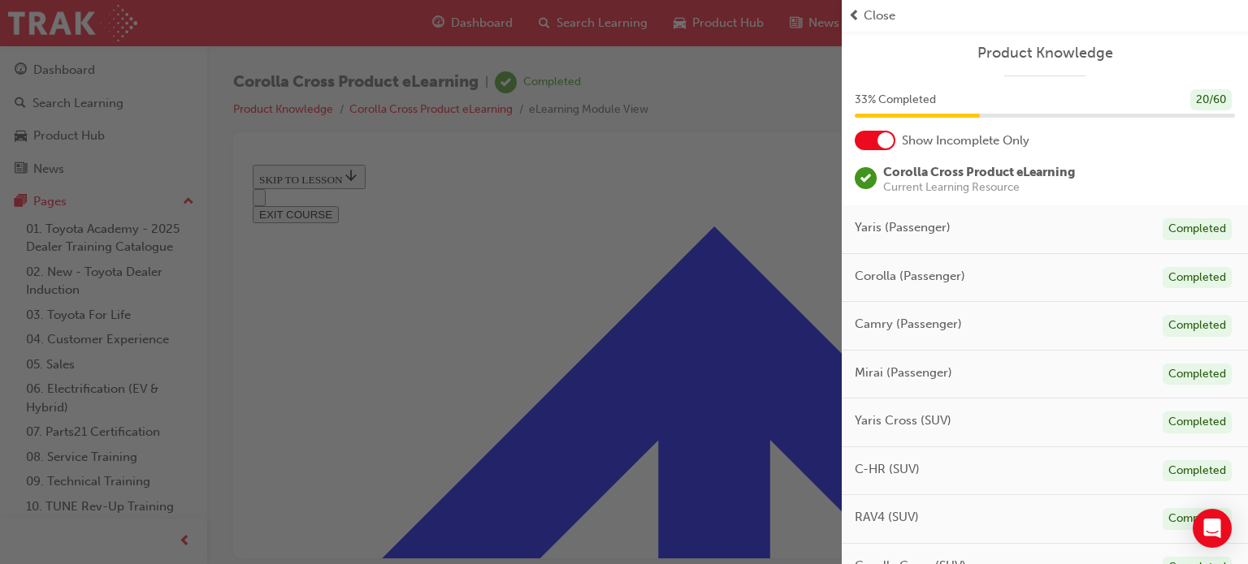
click at [884, 139] on div at bounding box center [885, 140] width 16 height 16
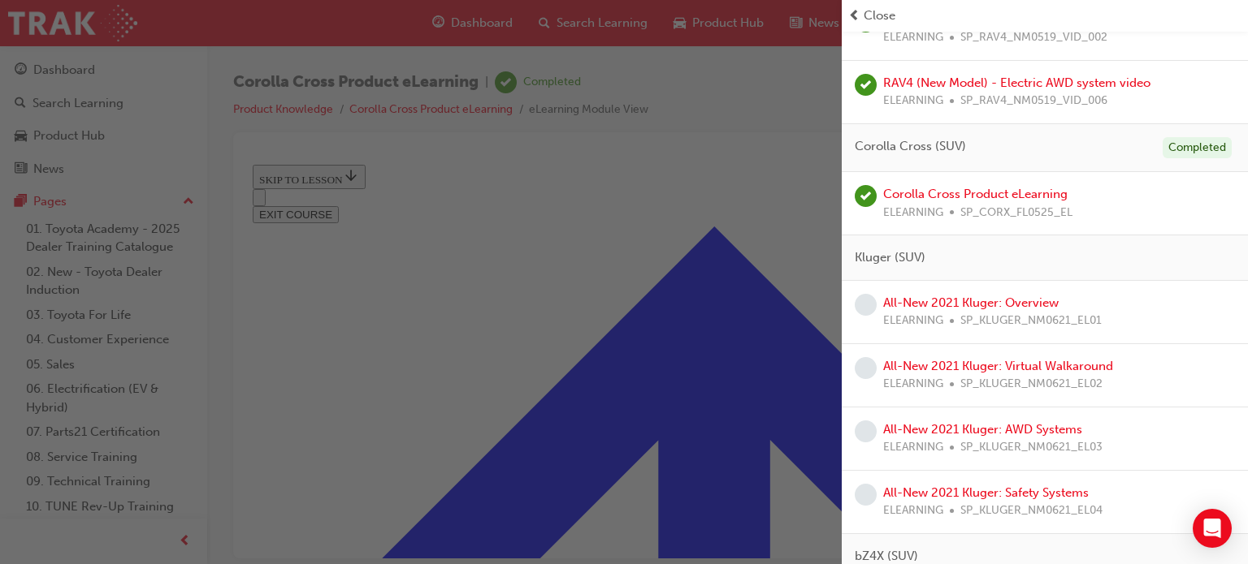
scroll to position [1624, 0]
click at [1014, 295] on link "All-New 2021 Kluger: Overview" at bounding box center [970, 302] width 175 height 15
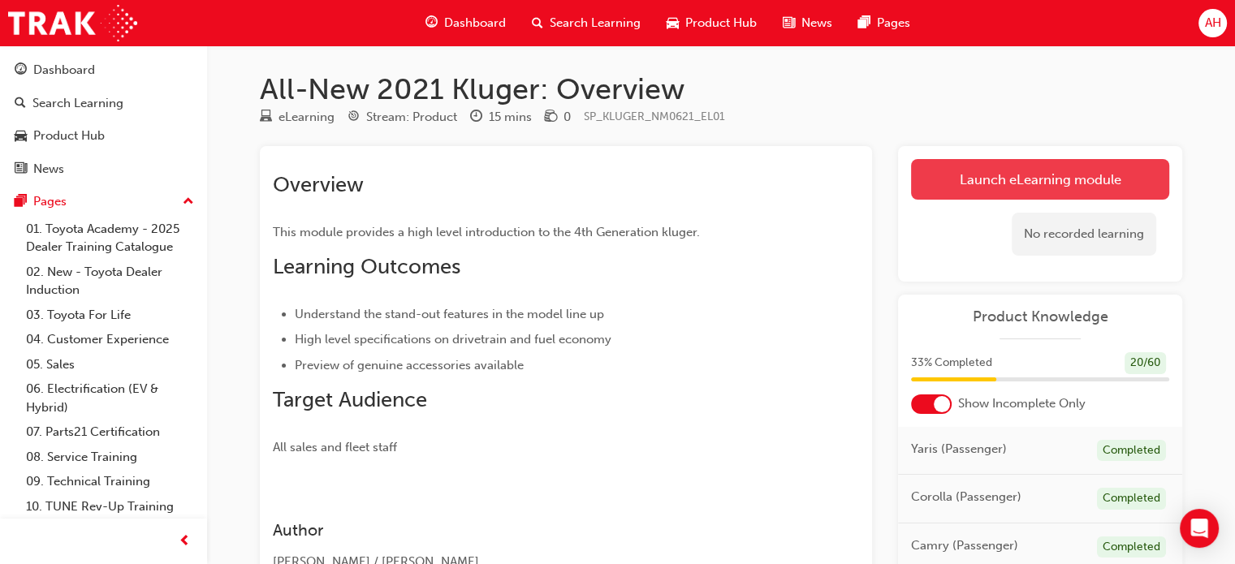
click at [1048, 165] on link "Launch eLearning module" at bounding box center [1040, 179] width 258 height 41
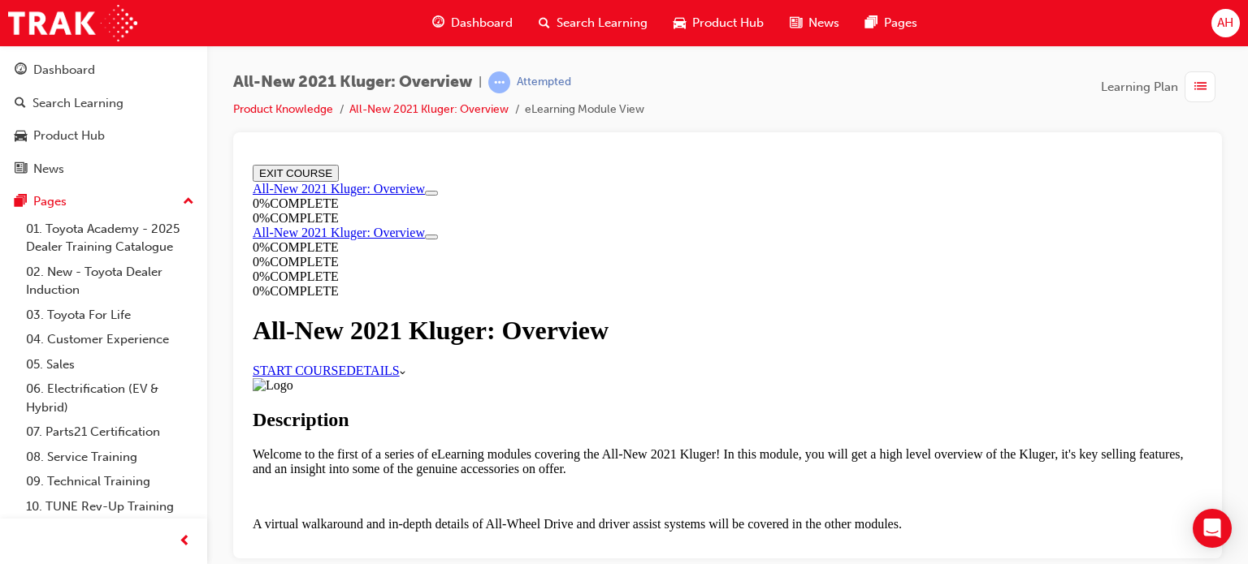
click at [346, 377] on link "START COURSE" at bounding box center [299, 370] width 93 height 14
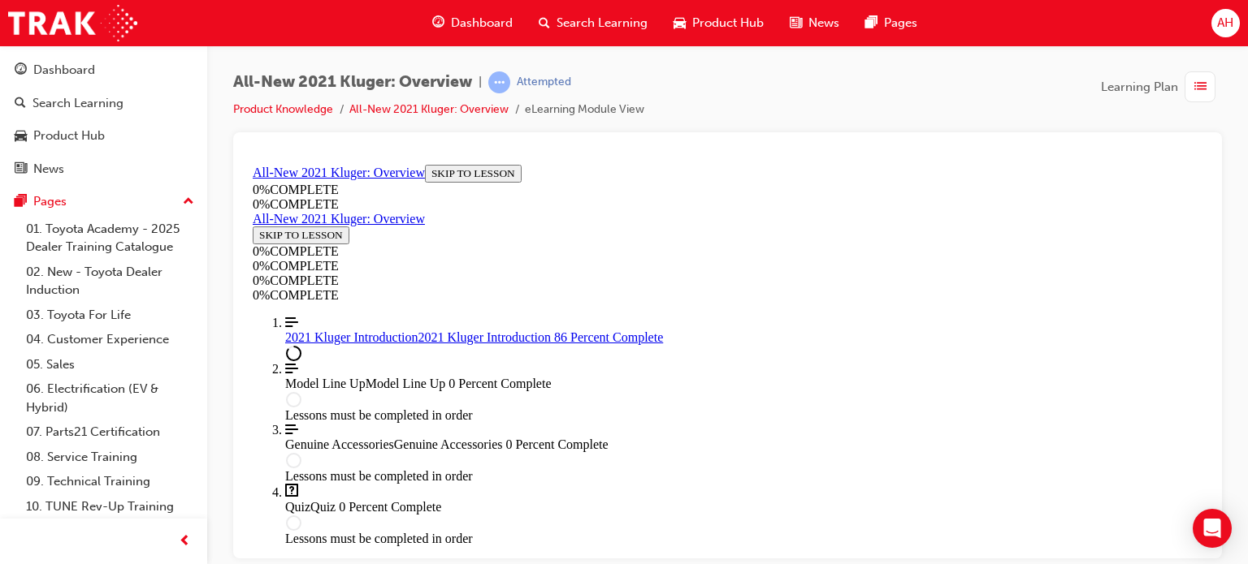
scroll to position [2086, 0]
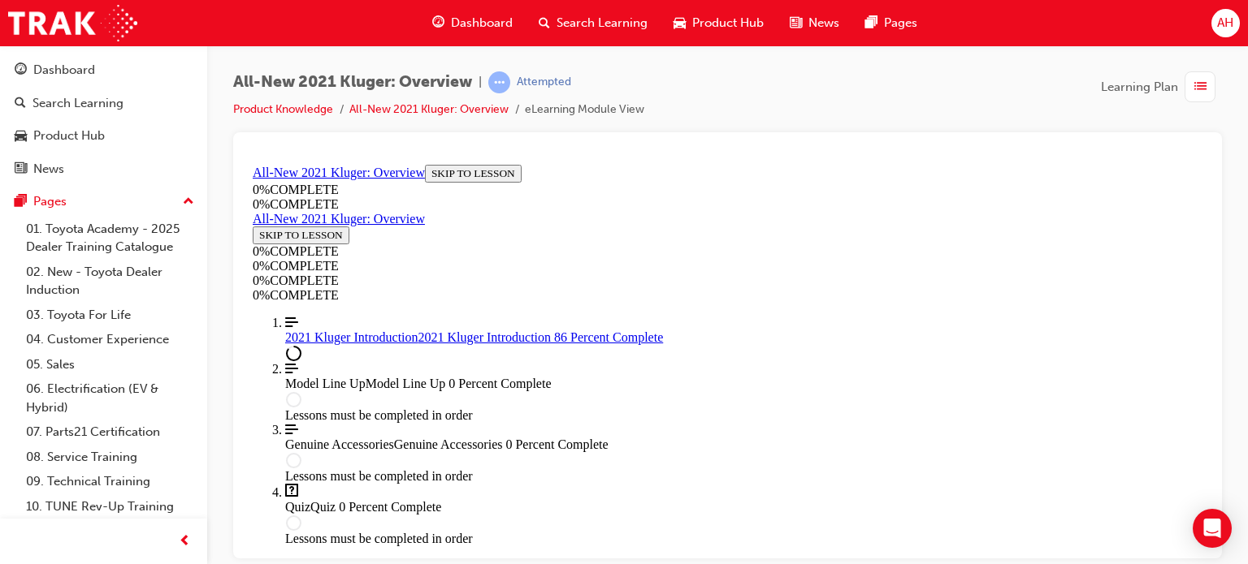
scroll to position [2989, 0]
